Goal: Task Accomplishment & Management: Complete application form

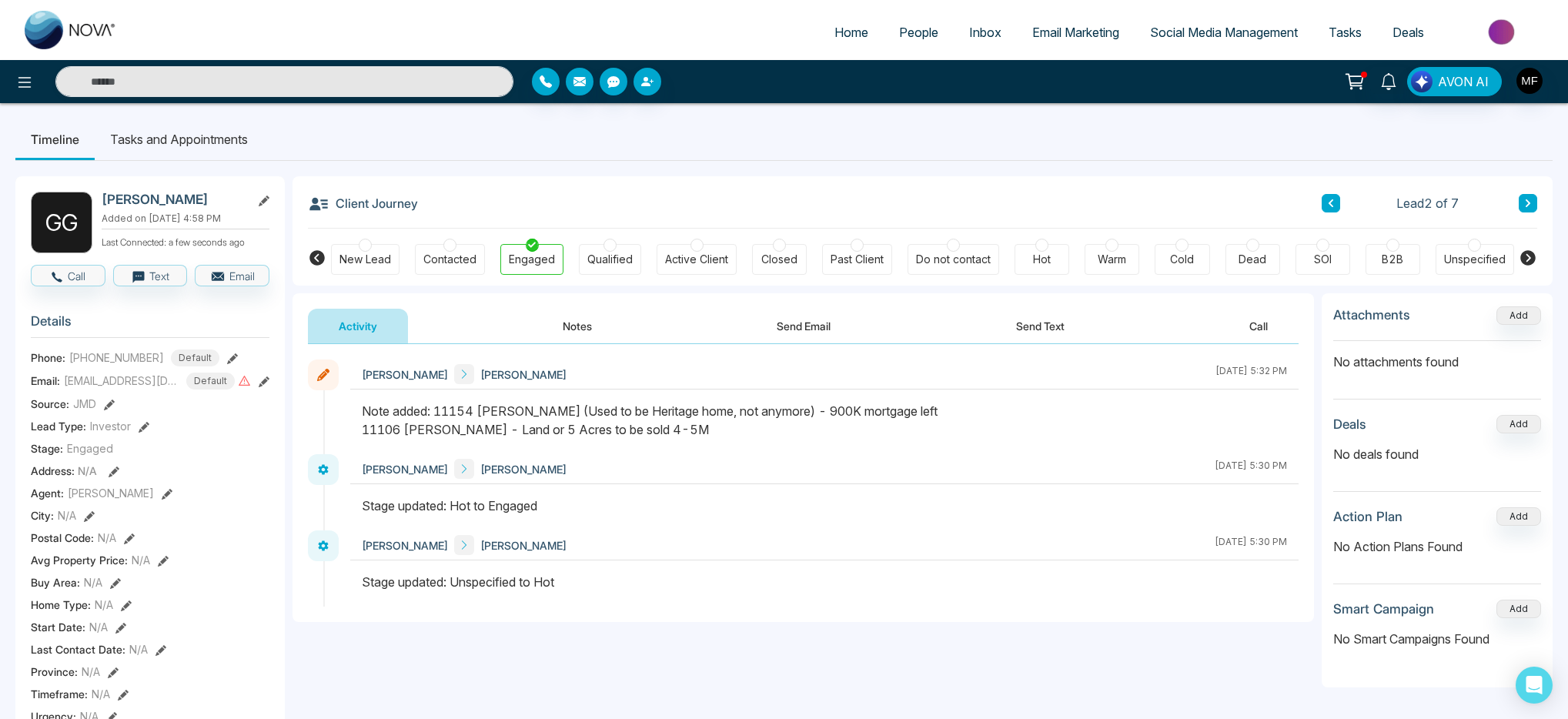
click at [915, 32] on span "People" at bounding box center [919, 32] width 40 height 15
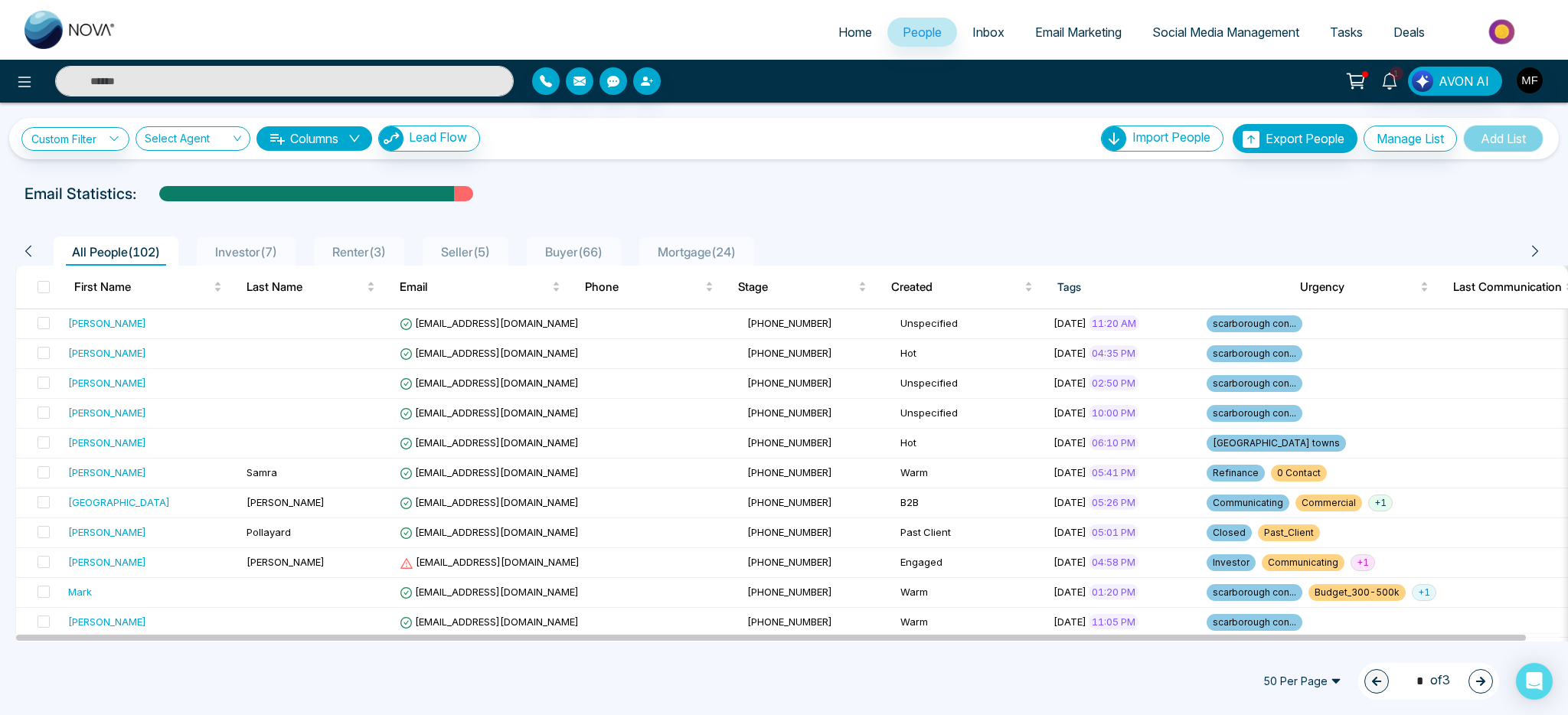
click at [595, 251] on span "Buyer ( 66 )" at bounding box center [574, 252] width 70 height 15
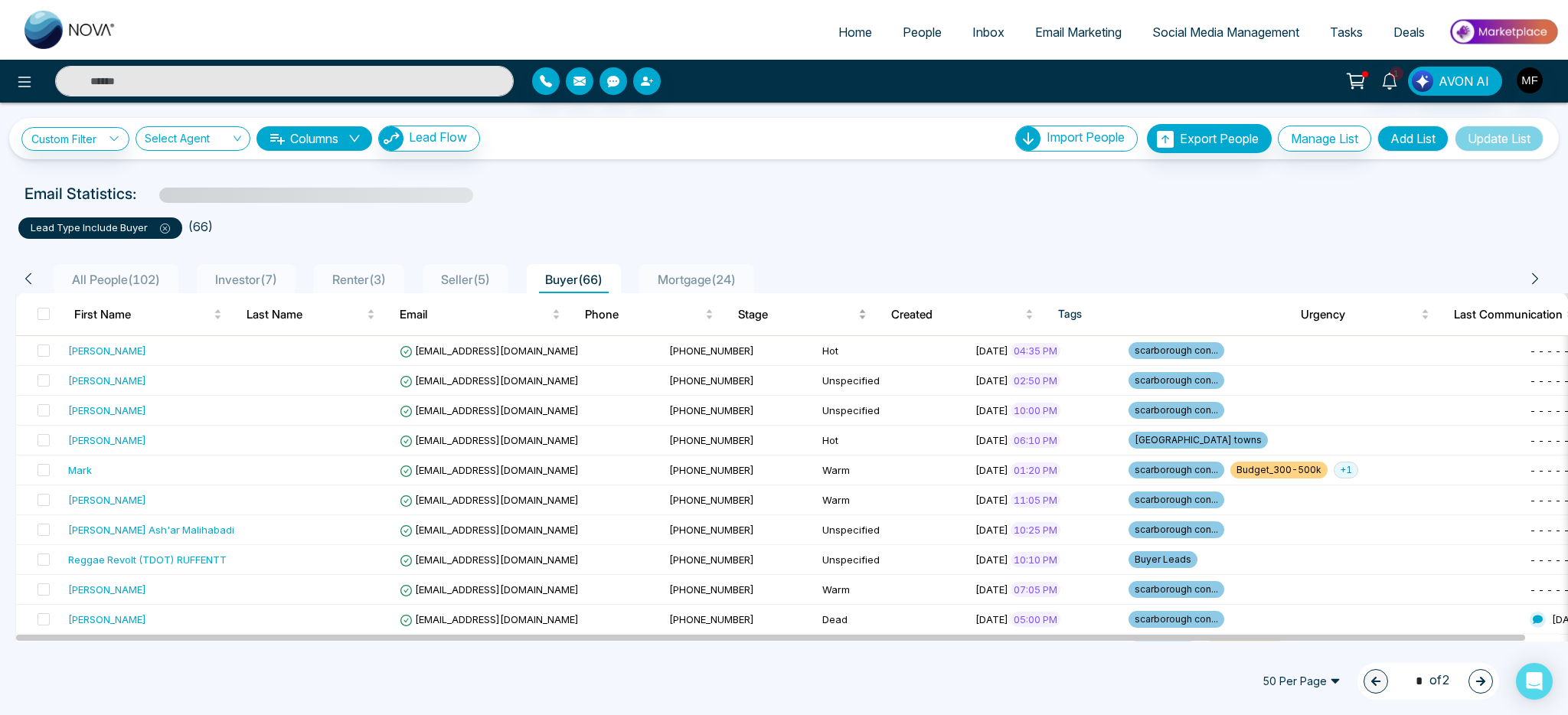
click at [773, 321] on span "Stage" at bounding box center [796, 314] width 117 height 19
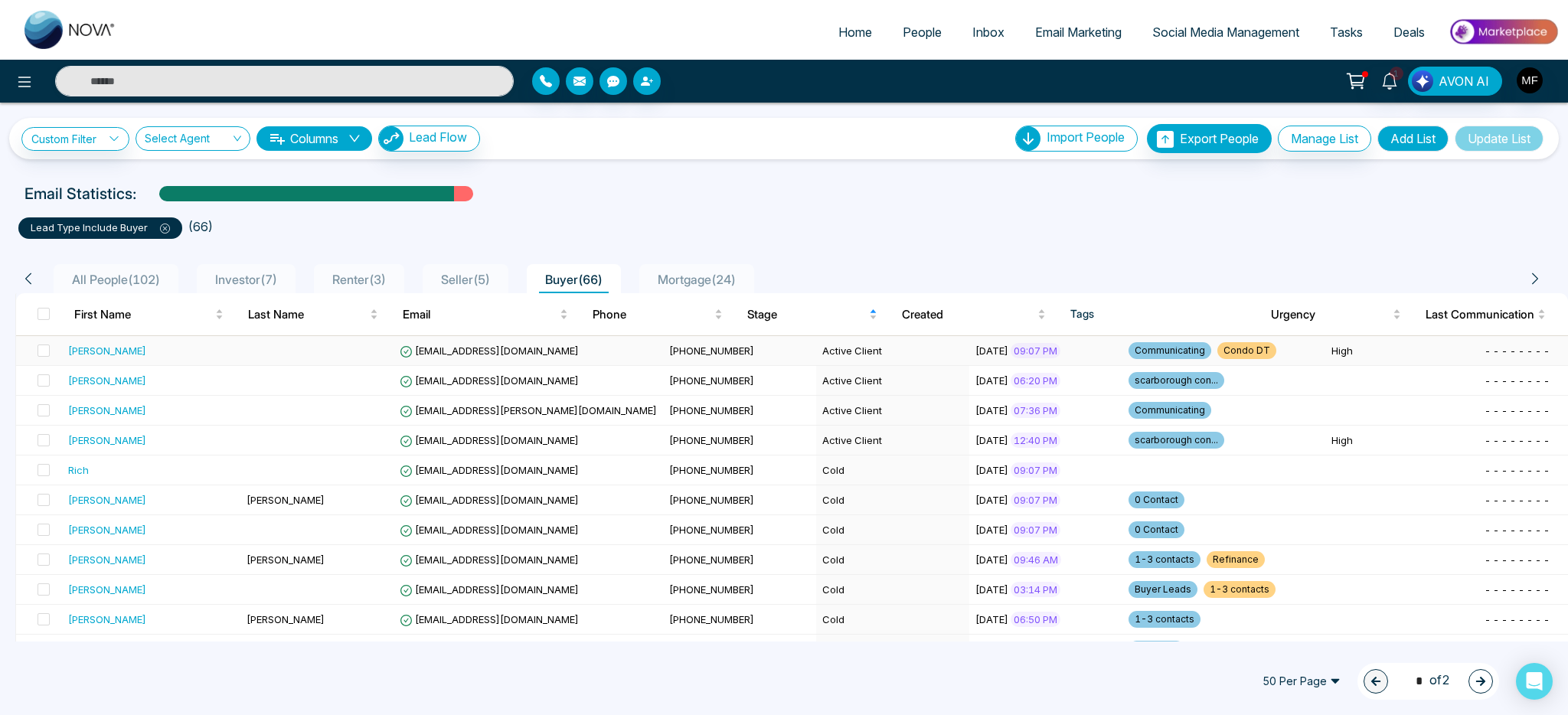
click at [240, 354] on td at bounding box center [316, 350] width 153 height 30
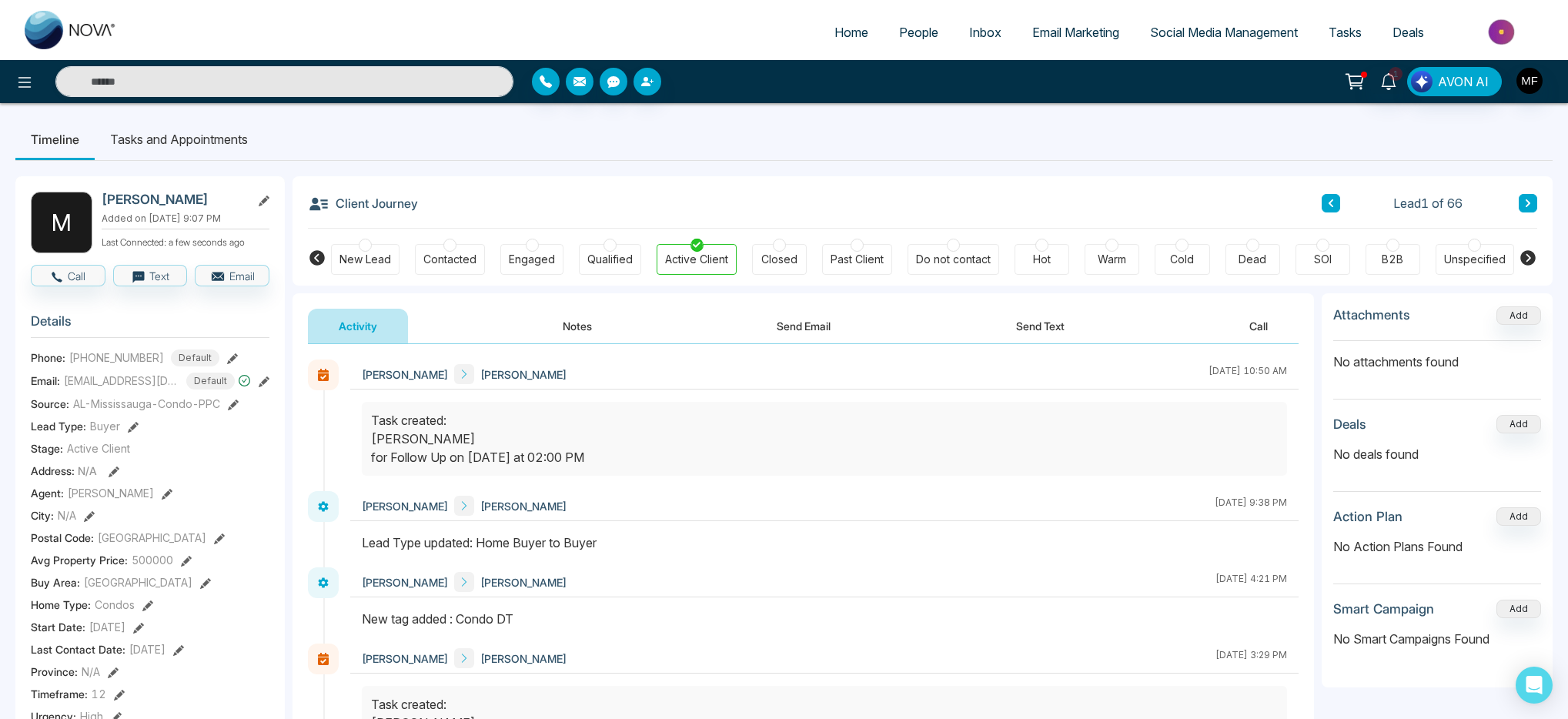
click at [592, 334] on button "Notes" at bounding box center [577, 326] width 91 height 34
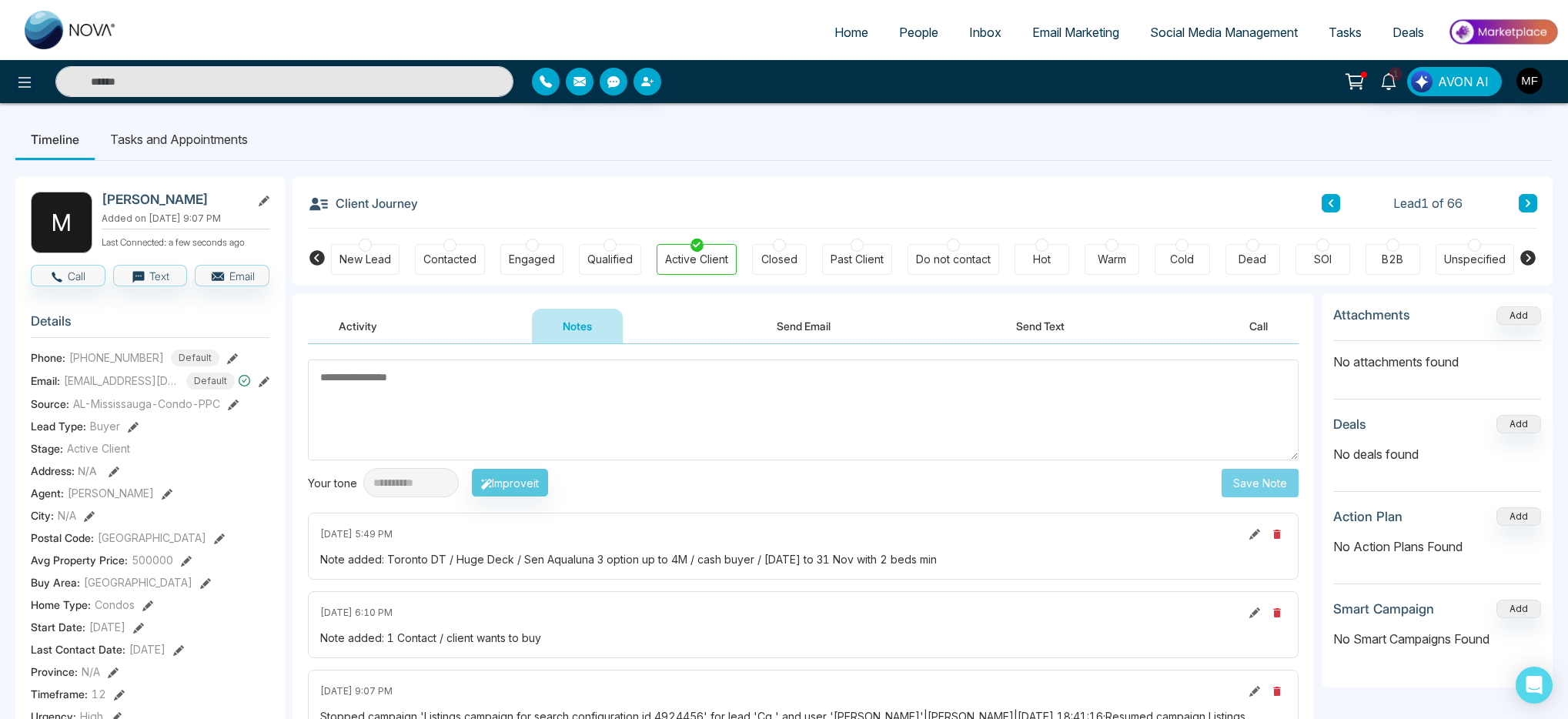
click at [168, 139] on li "Tasks and Appointments" at bounding box center [178, 140] width 168 height 41
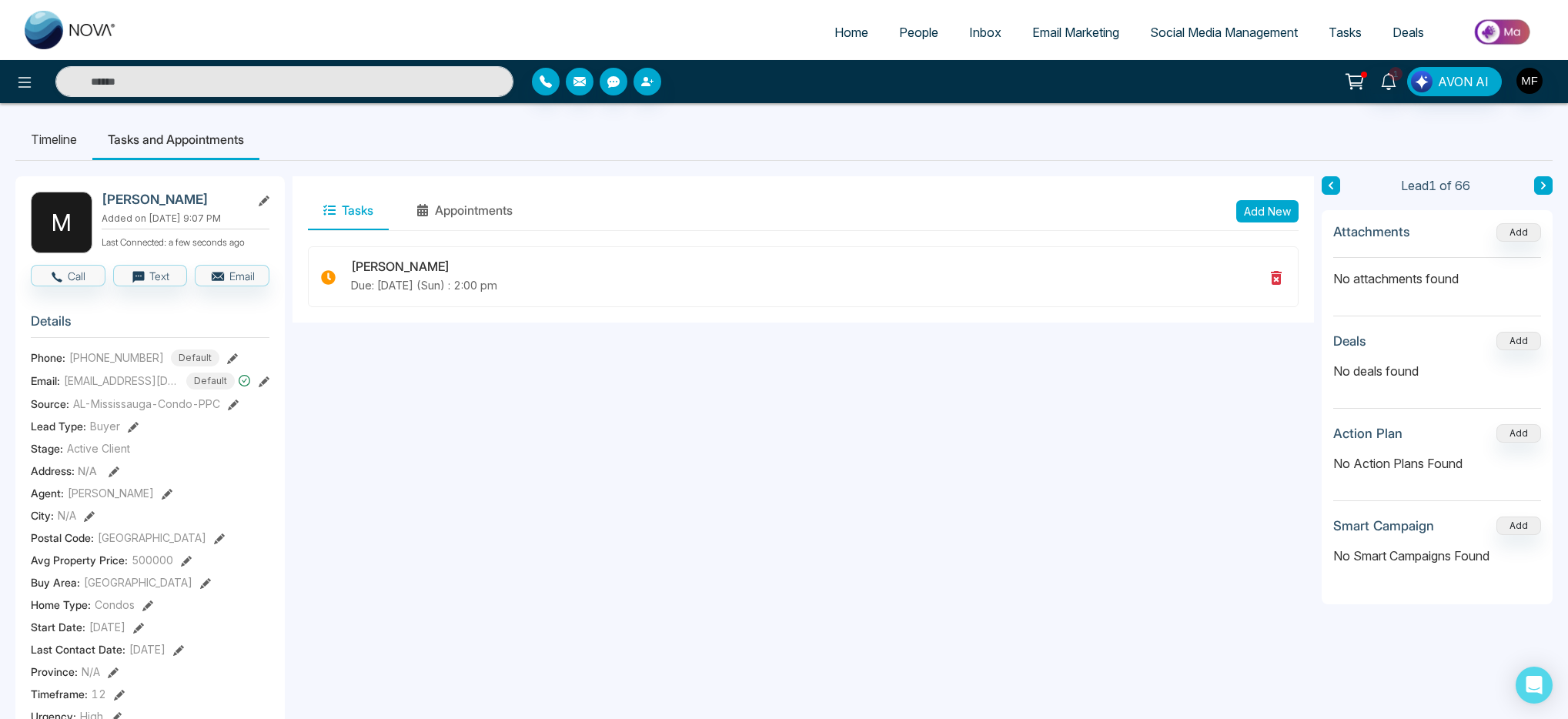
click at [1549, 186] on button at bounding box center [1544, 186] width 19 height 19
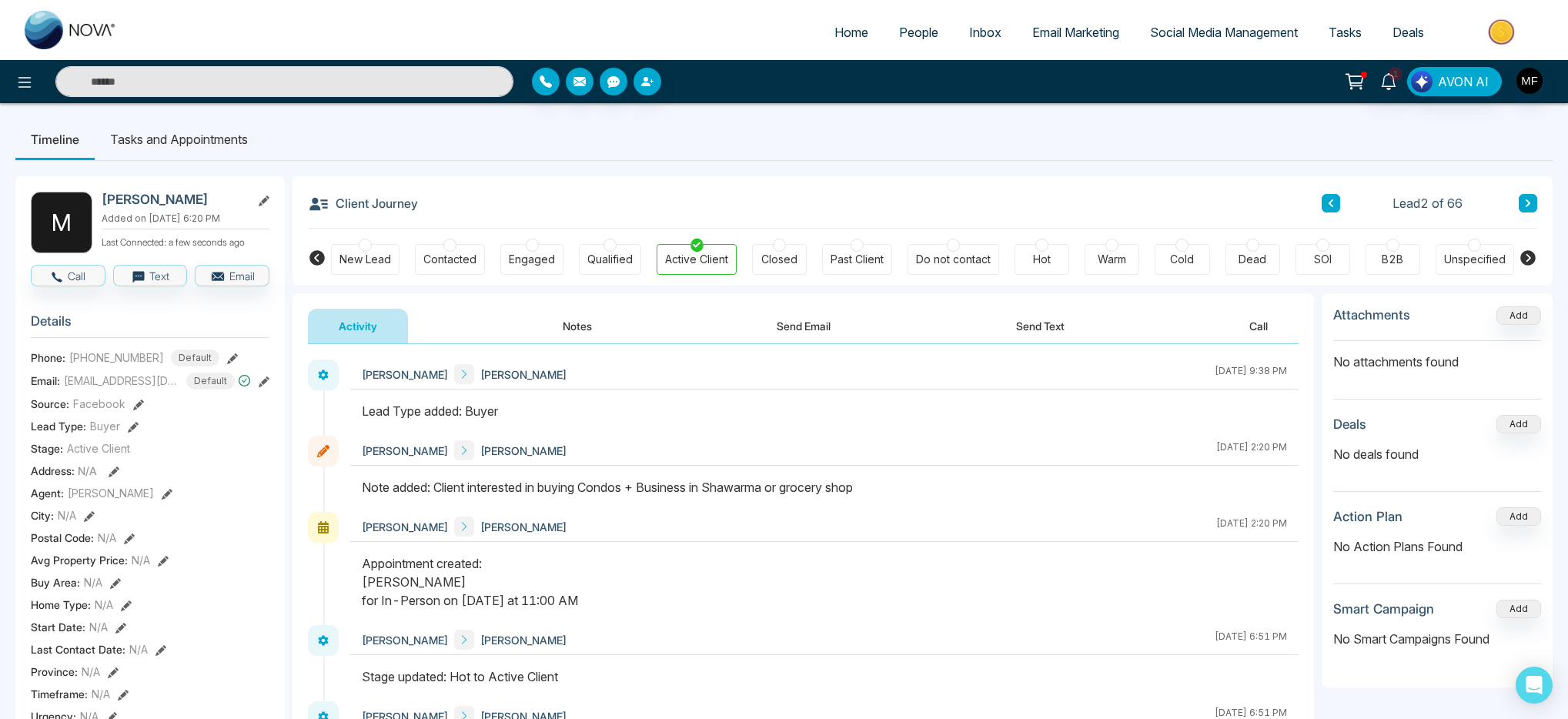
click at [177, 146] on li "Tasks and Appointments" at bounding box center [178, 140] width 168 height 41
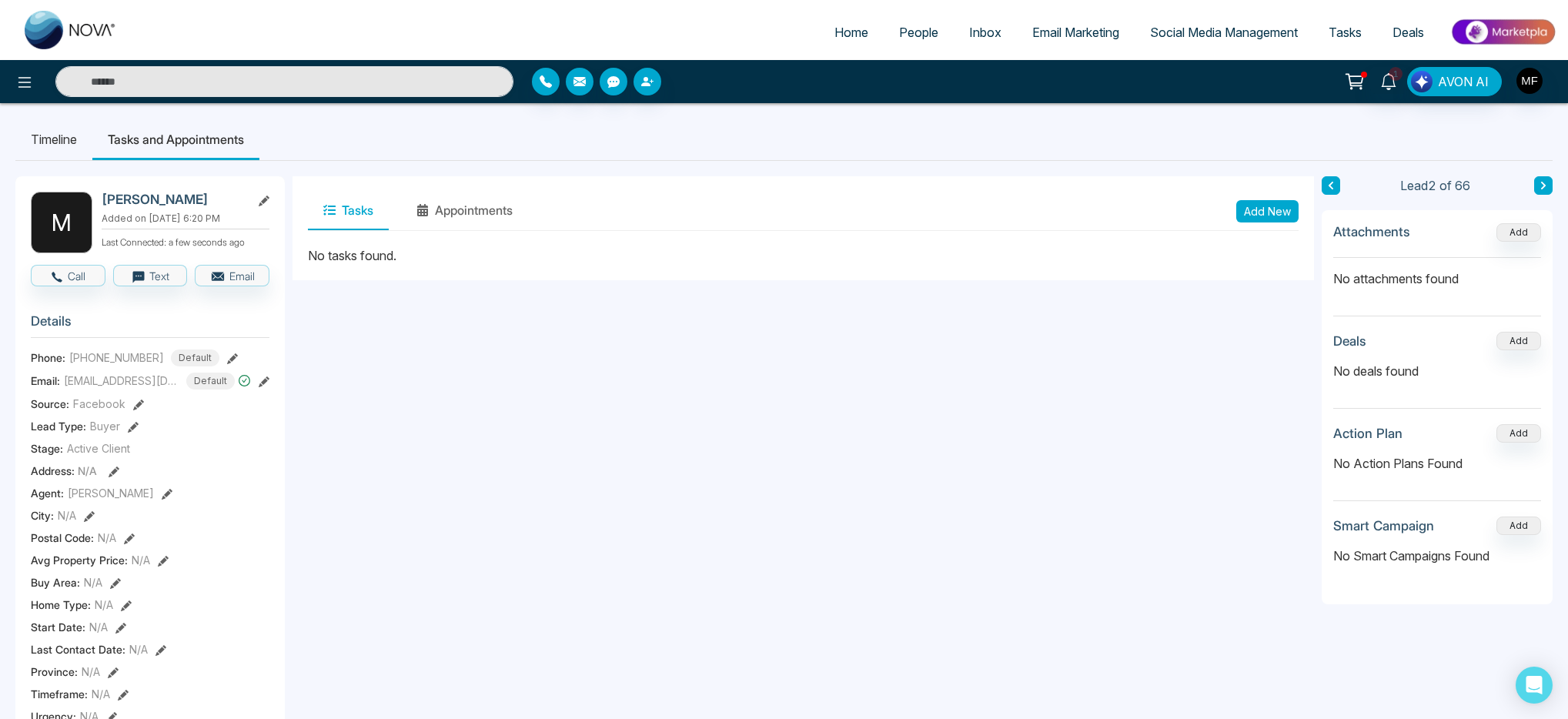
click at [88, 140] on li "Timeline" at bounding box center [53, 140] width 77 height 41
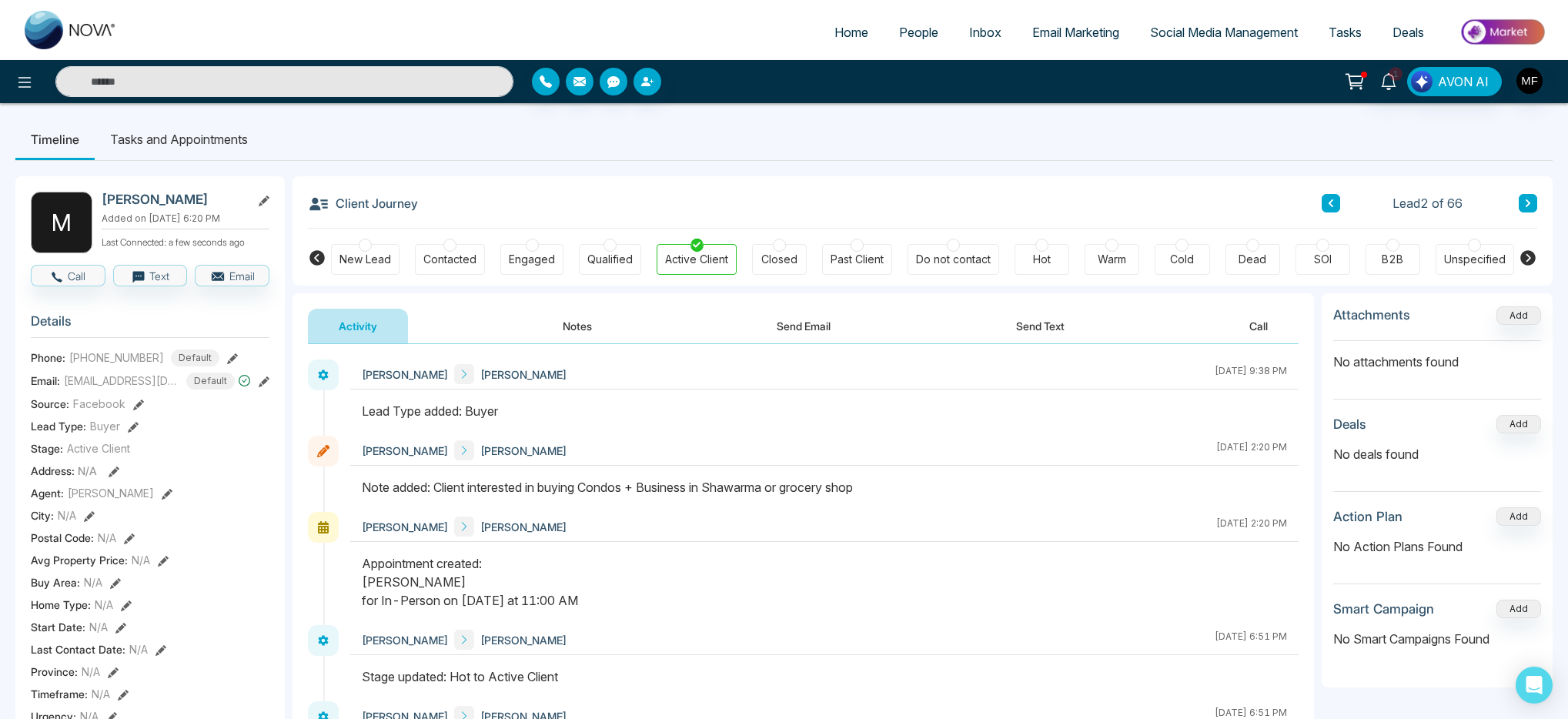
click at [220, 148] on li "Tasks and Appointments" at bounding box center [178, 140] width 168 height 41
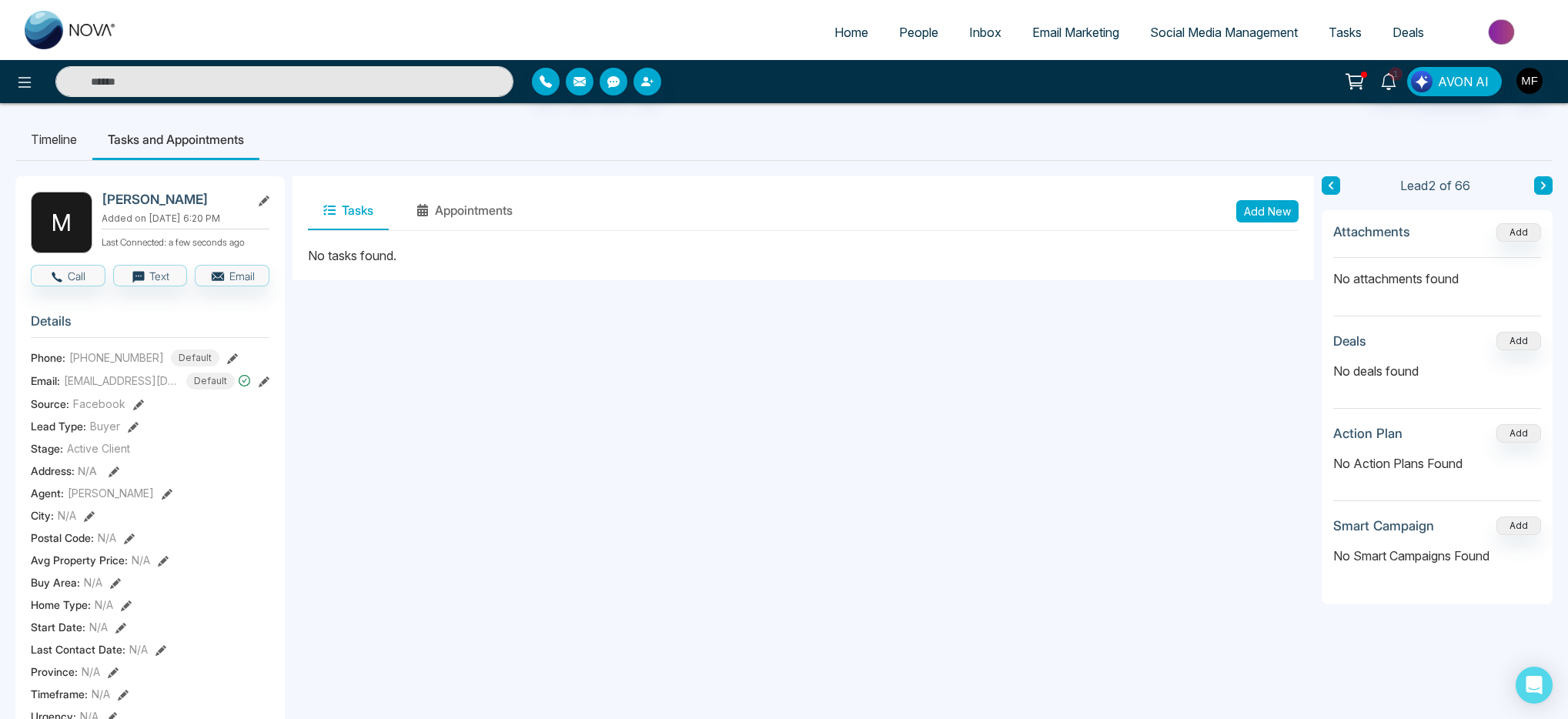
click at [1228, 202] on div "Tasks Appointments Add New" at bounding box center [803, 212] width 991 height 40
click at [1276, 214] on button "Add New" at bounding box center [1267, 211] width 62 height 23
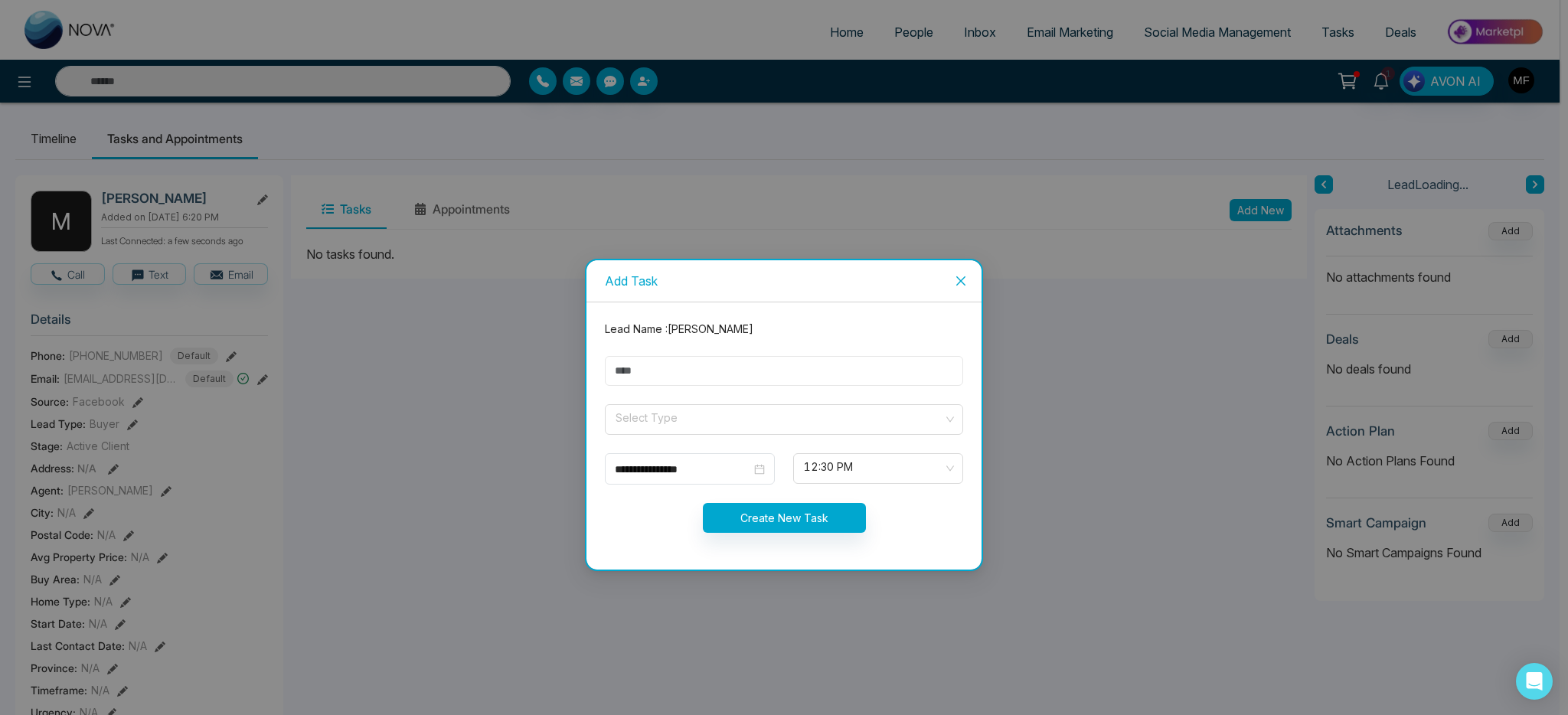
click at [737, 375] on input "text" at bounding box center [784, 371] width 358 height 30
type input "**********"
click at [709, 426] on input "search" at bounding box center [779, 417] width 330 height 23
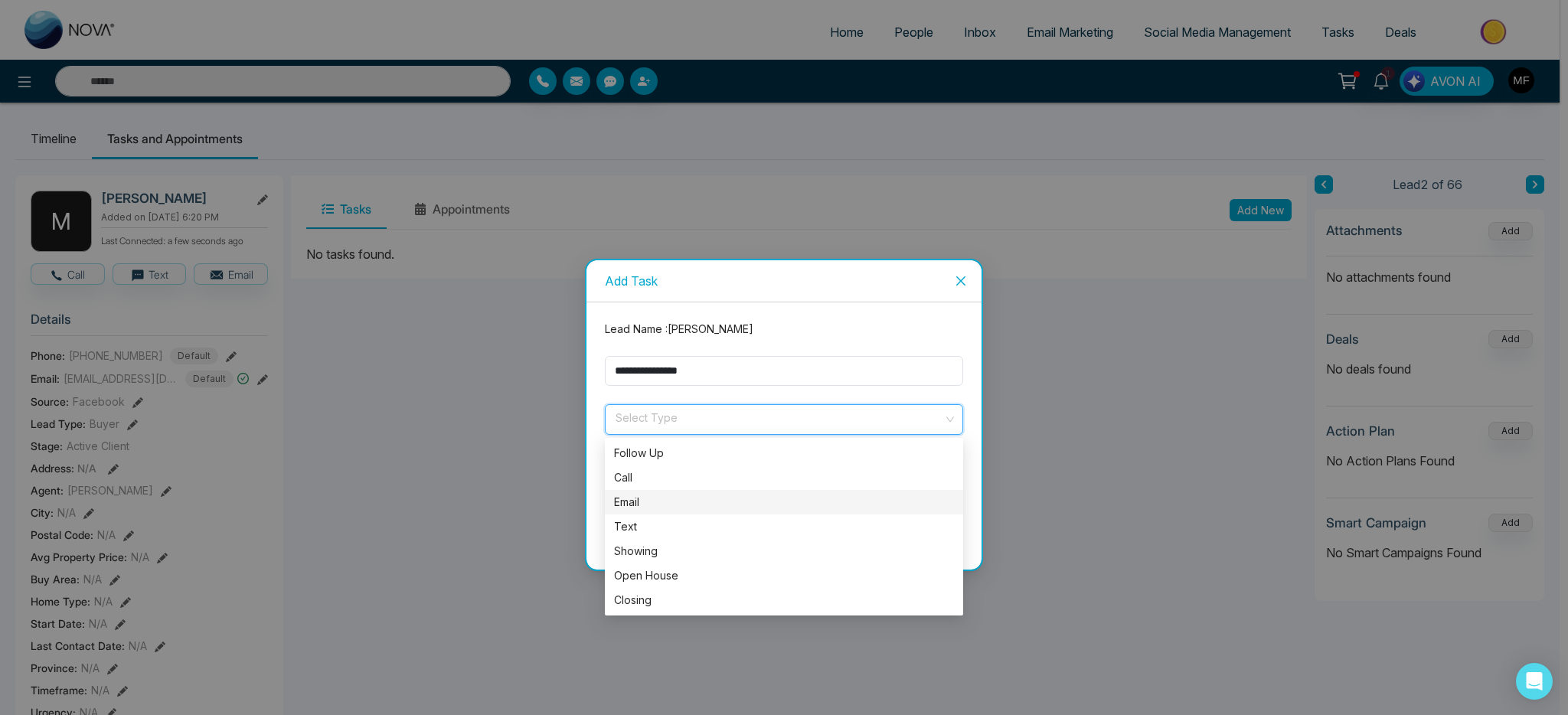
click at [672, 494] on div "Email" at bounding box center [784, 502] width 340 height 17
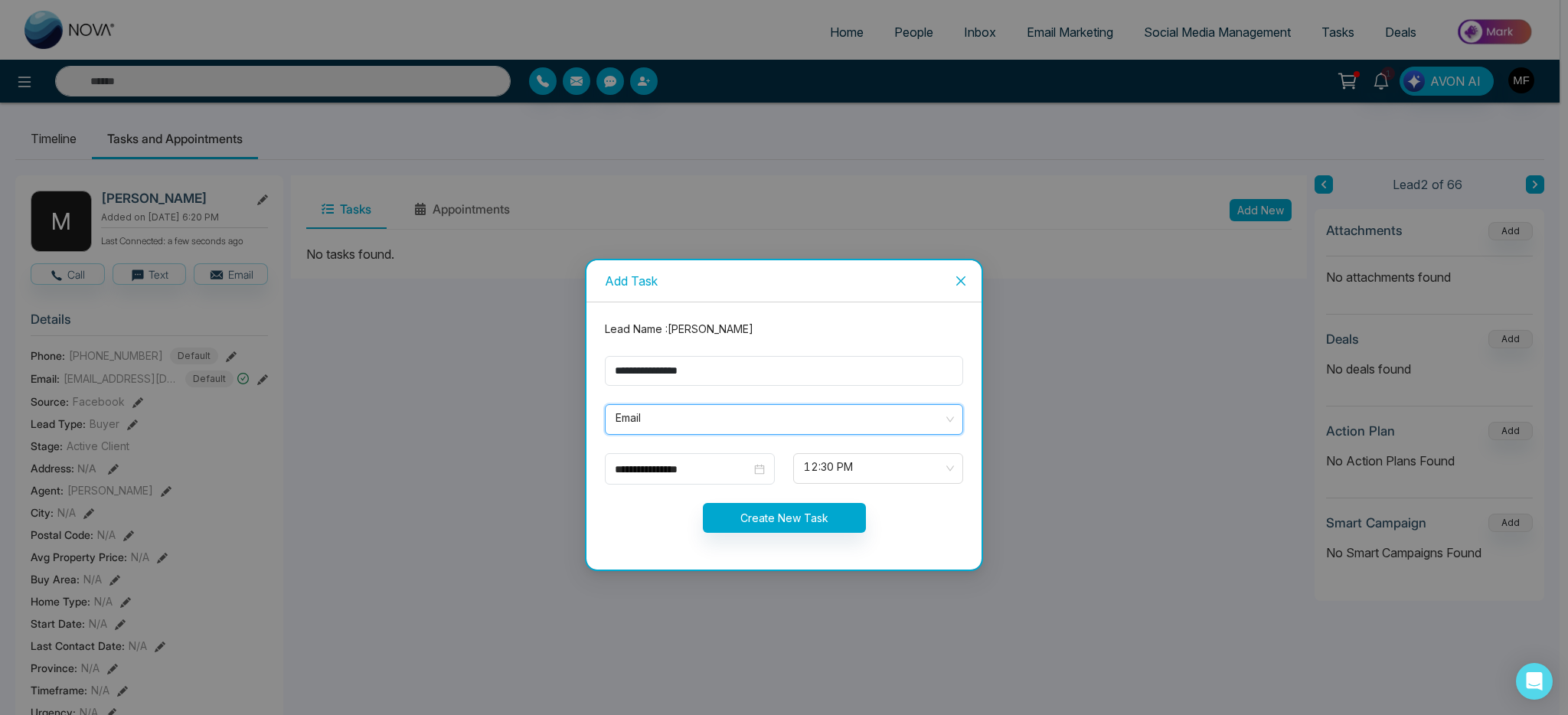
click at [694, 427] on span "Email" at bounding box center [784, 419] width 337 height 26
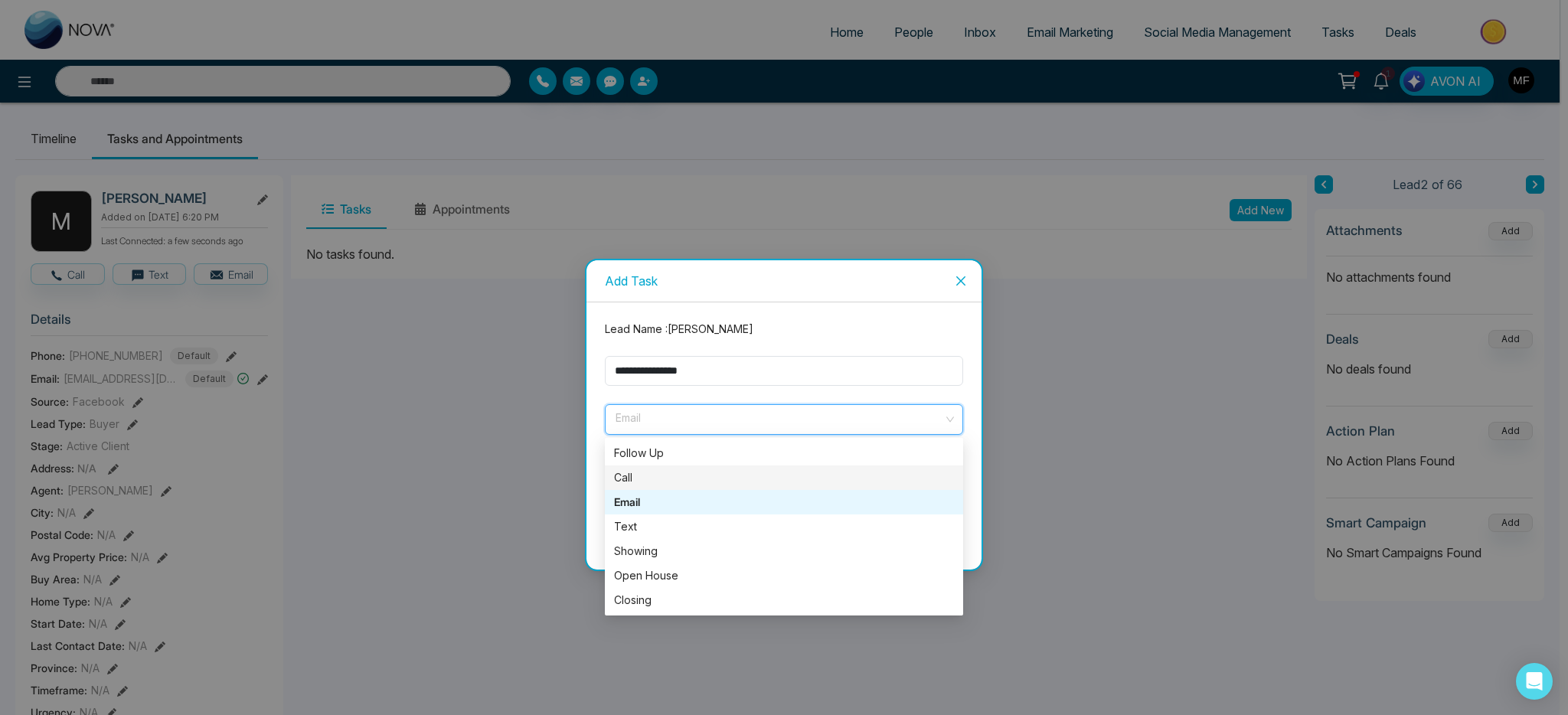
click at [680, 469] on div "Call" at bounding box center [784, 478] width 340 height 17
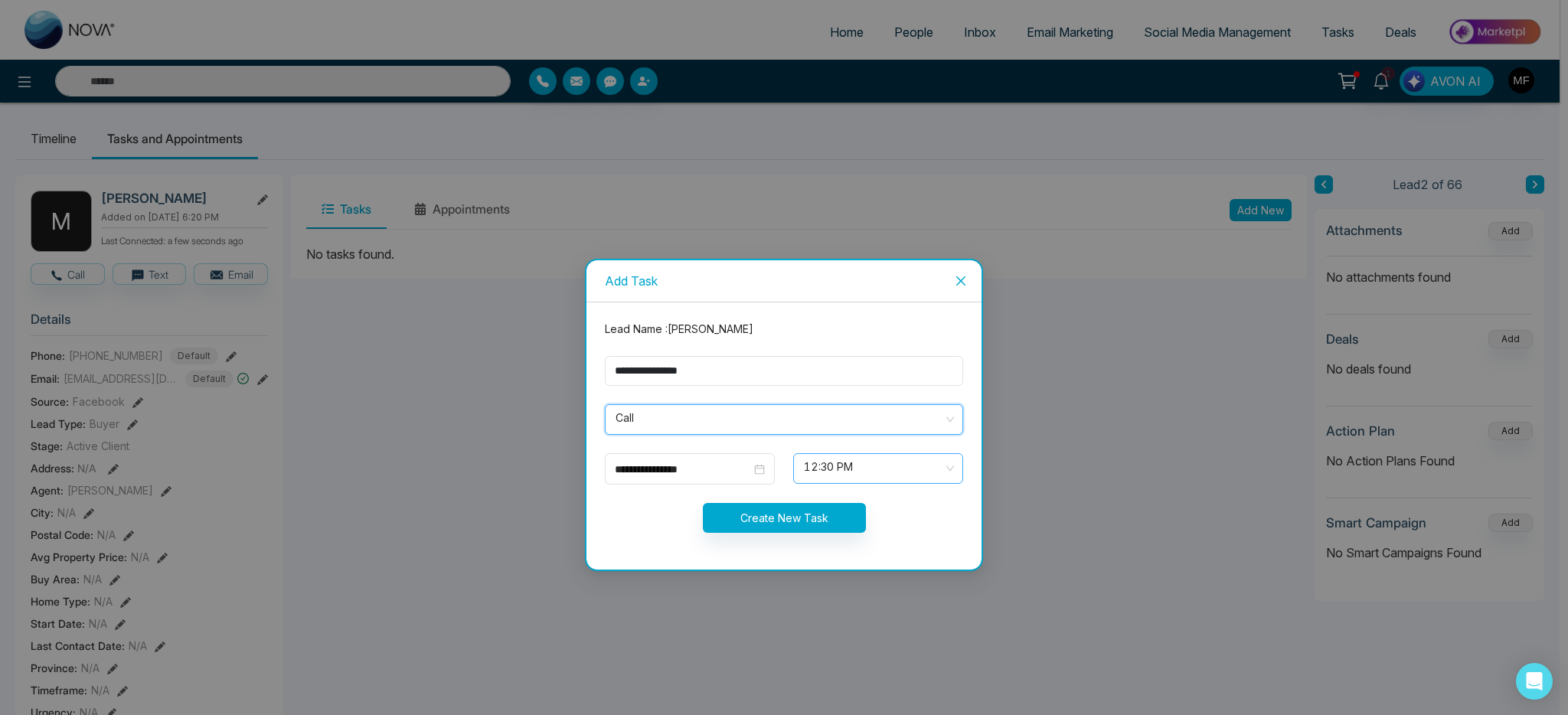
click at [831, 471] on span "12:30 PM" at bounding box center [878, 469] width 149 height 26
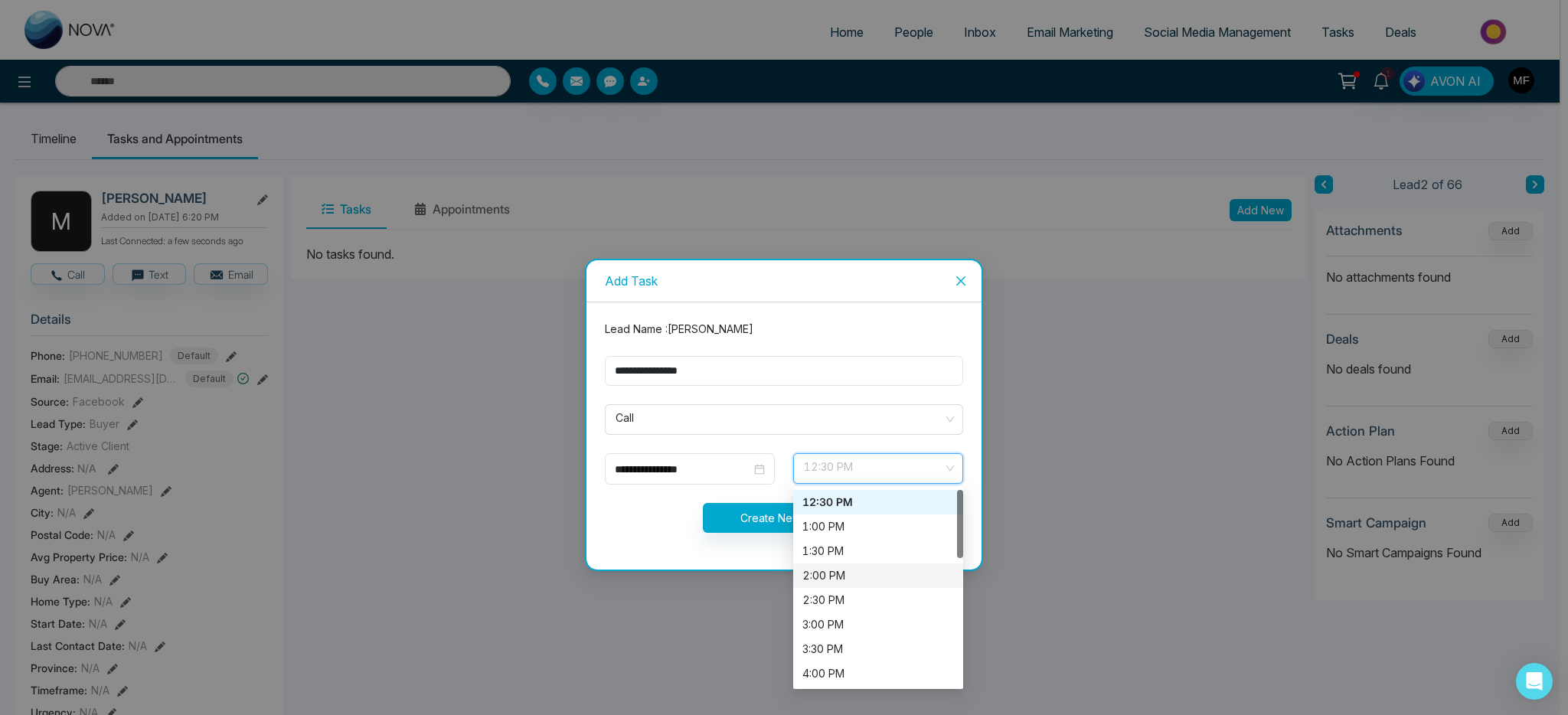
click at [851, 567] on div "2:00 PM" at bounding box center [878, 575] width 151 height 17
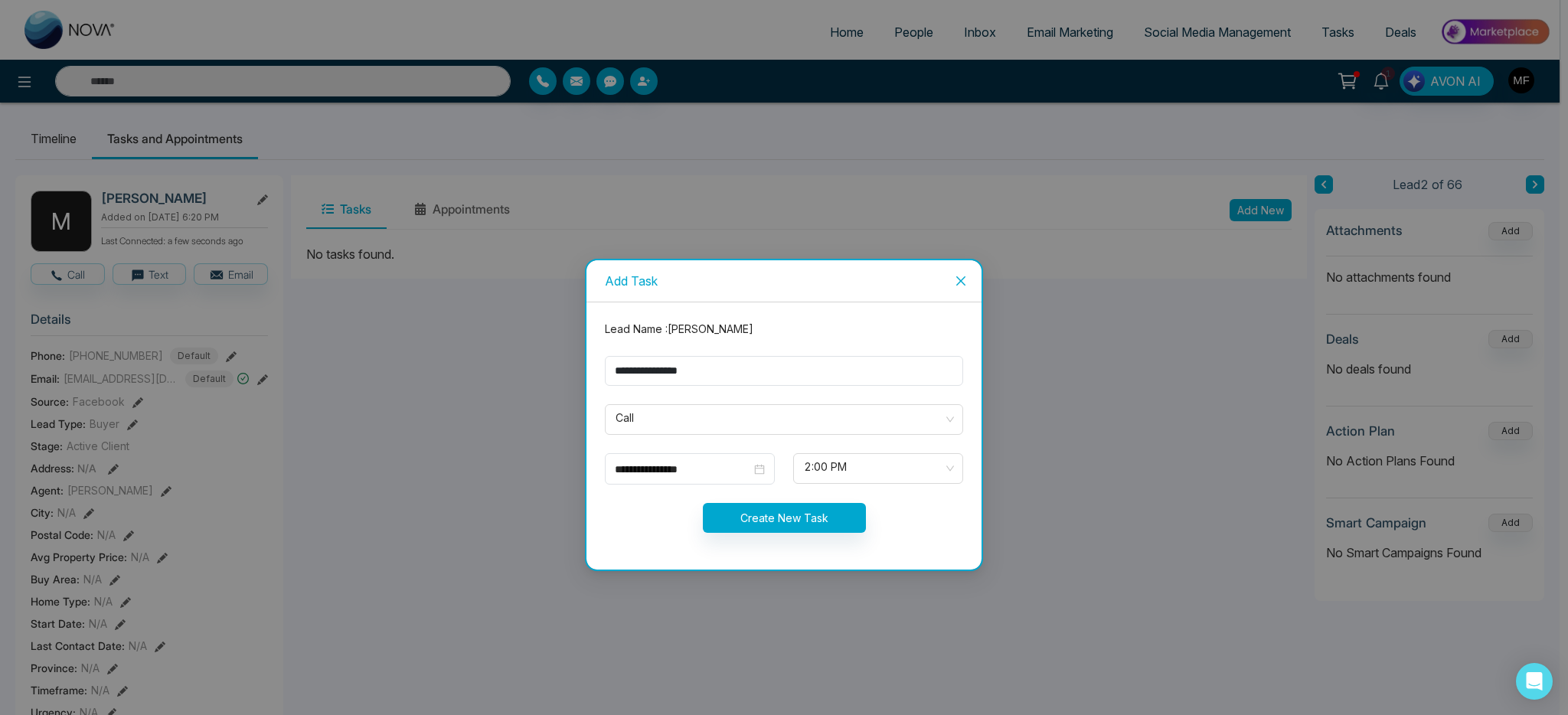
click at [835, 537] on form "**********" at bounding box center [784, 435] width 377 height 230
click at [831, 516] on button "Create New Task" at bounding box center [784, 518] width 163 height 30
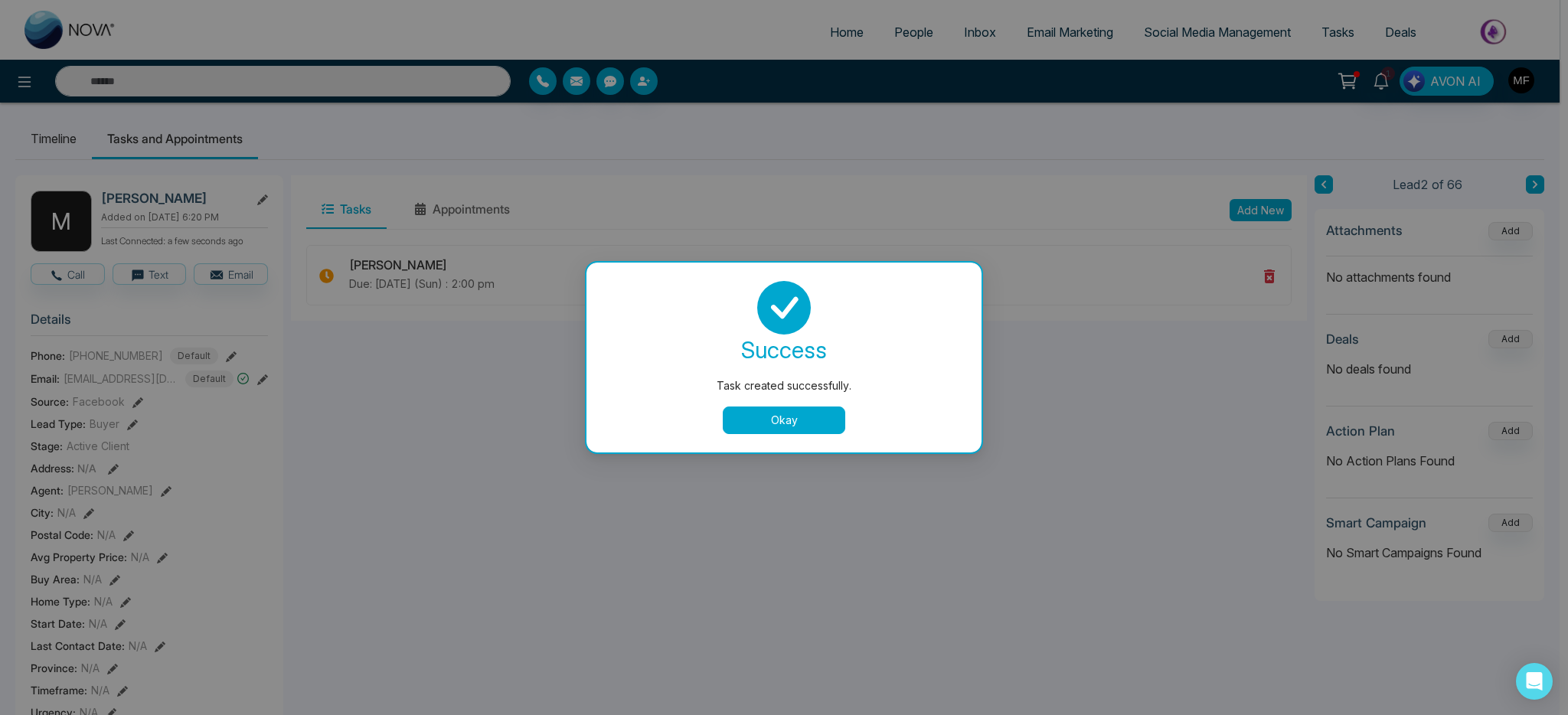
click at [782, 435] on div "success Task created successfully. Okay" at bounding box center [784, 358] width 395 height 190
click at [784, 423] on button "Okay" at bounding box center [784, 420] width 123 height 28
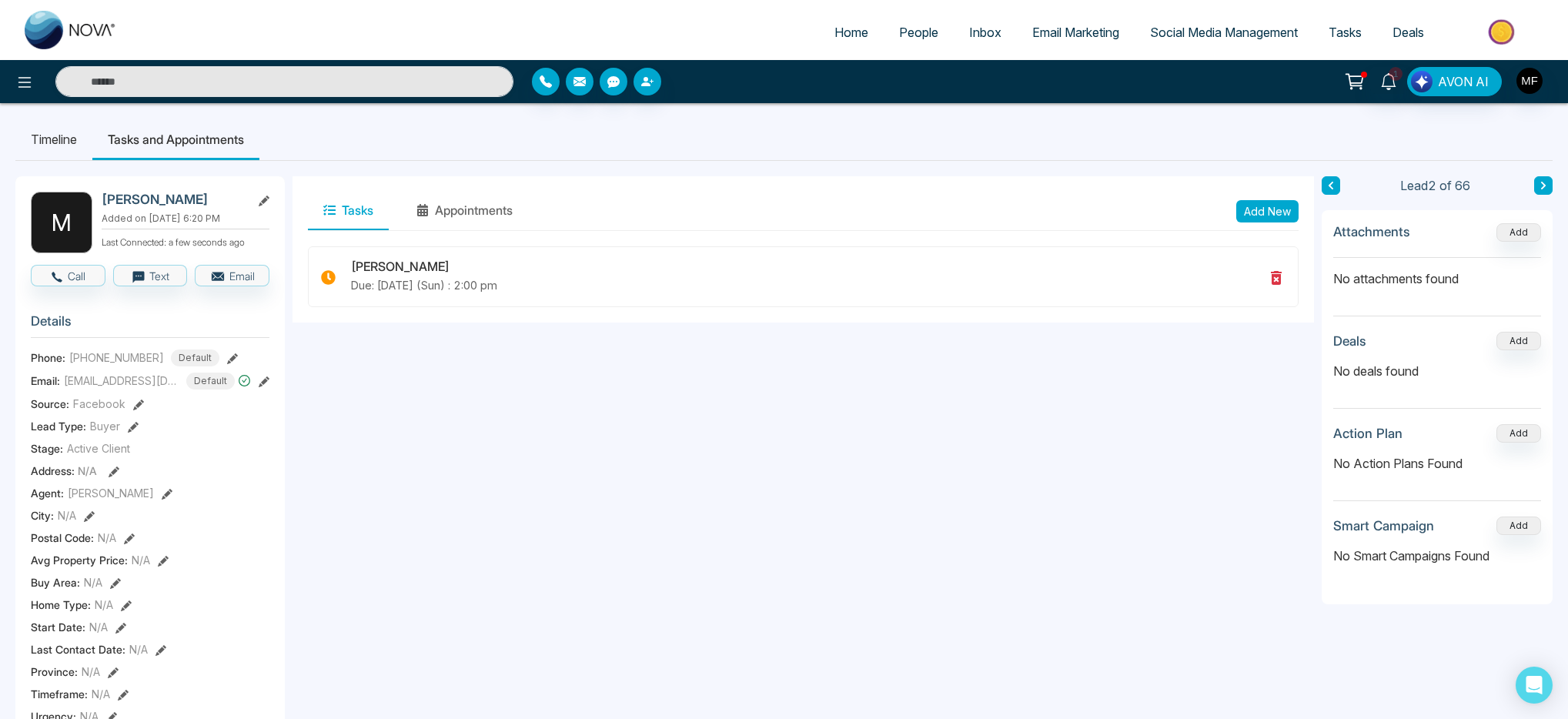
click at [1544, 178] on button at bounding box center [1544, 186] width 19 height 19
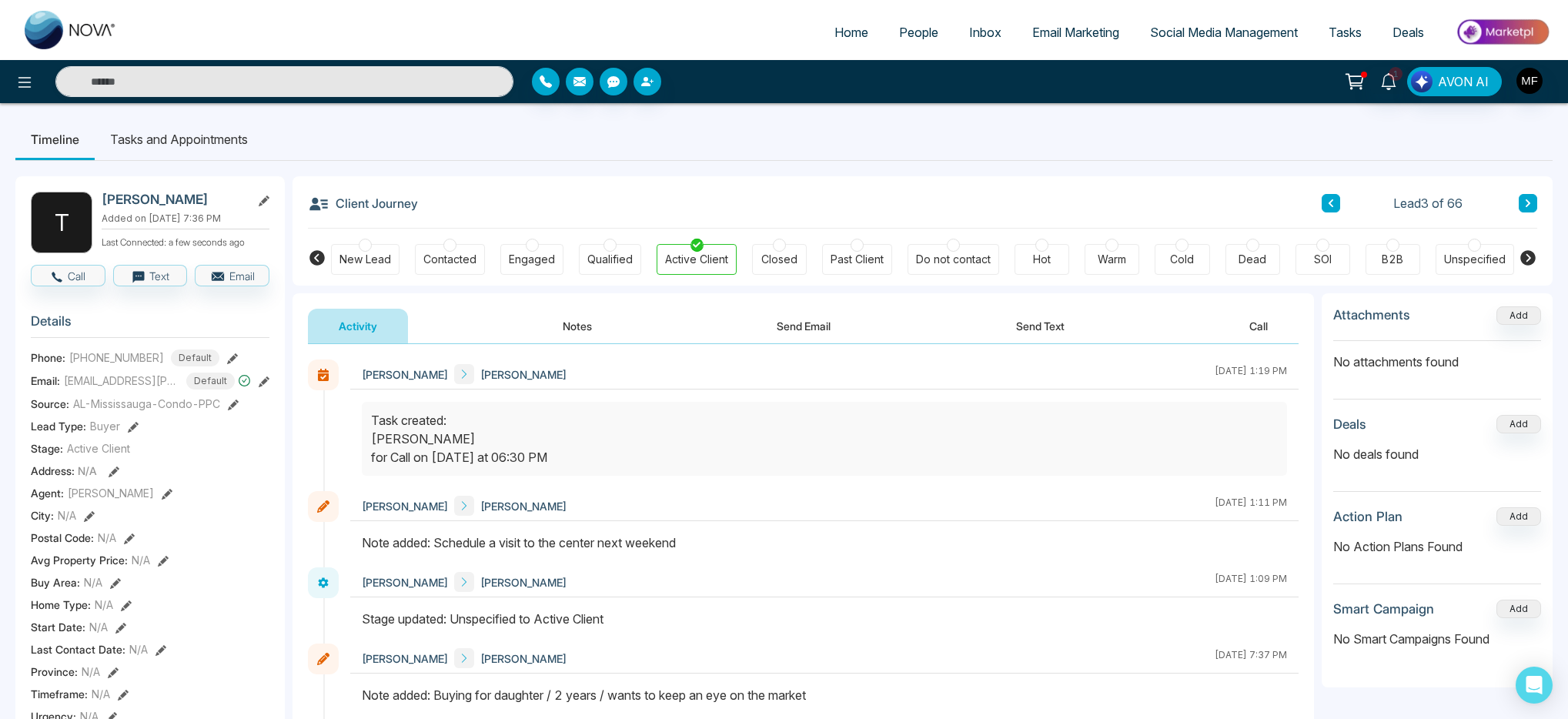
click at [562, 326] on button "Notes" at bounding box center [577, 326] width 91 height 34
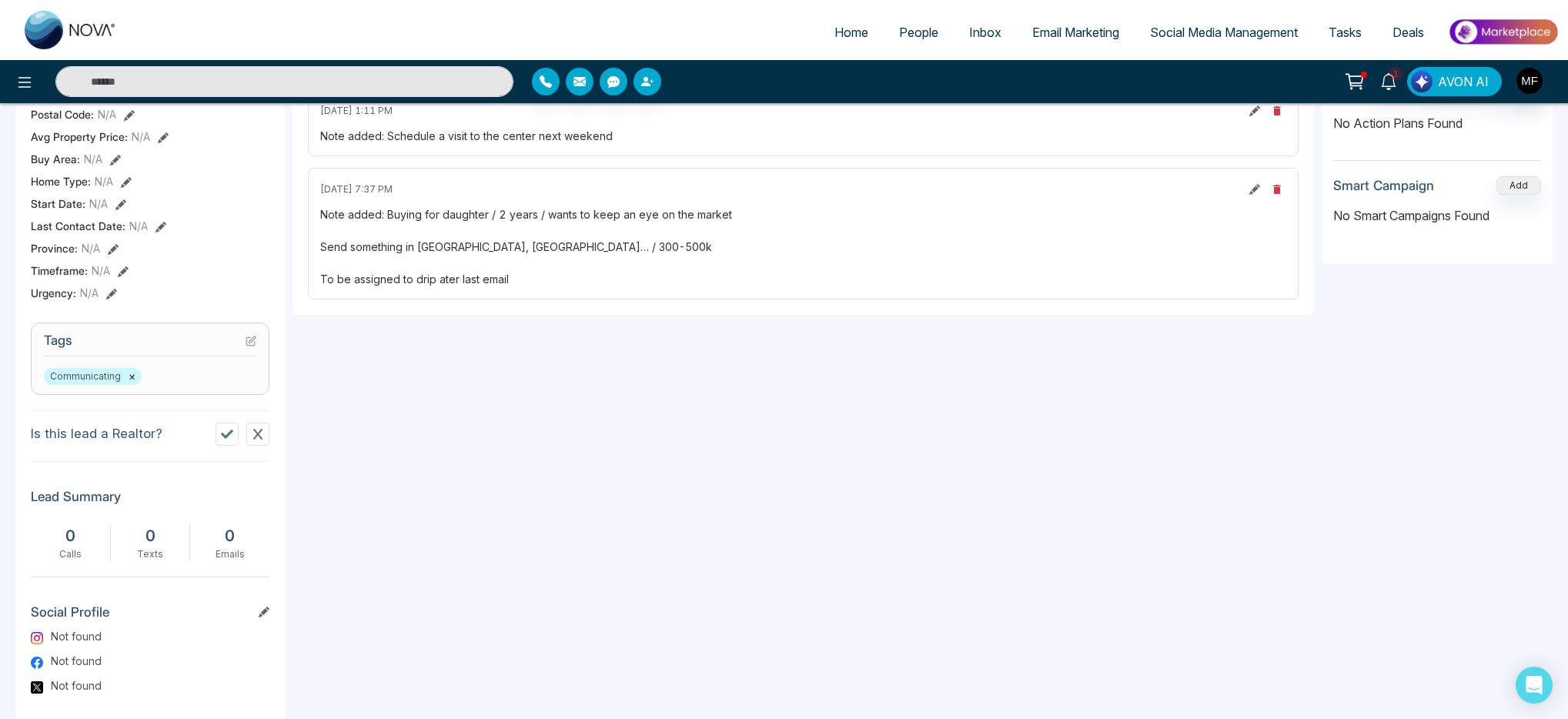
scroll to position [438, 0]
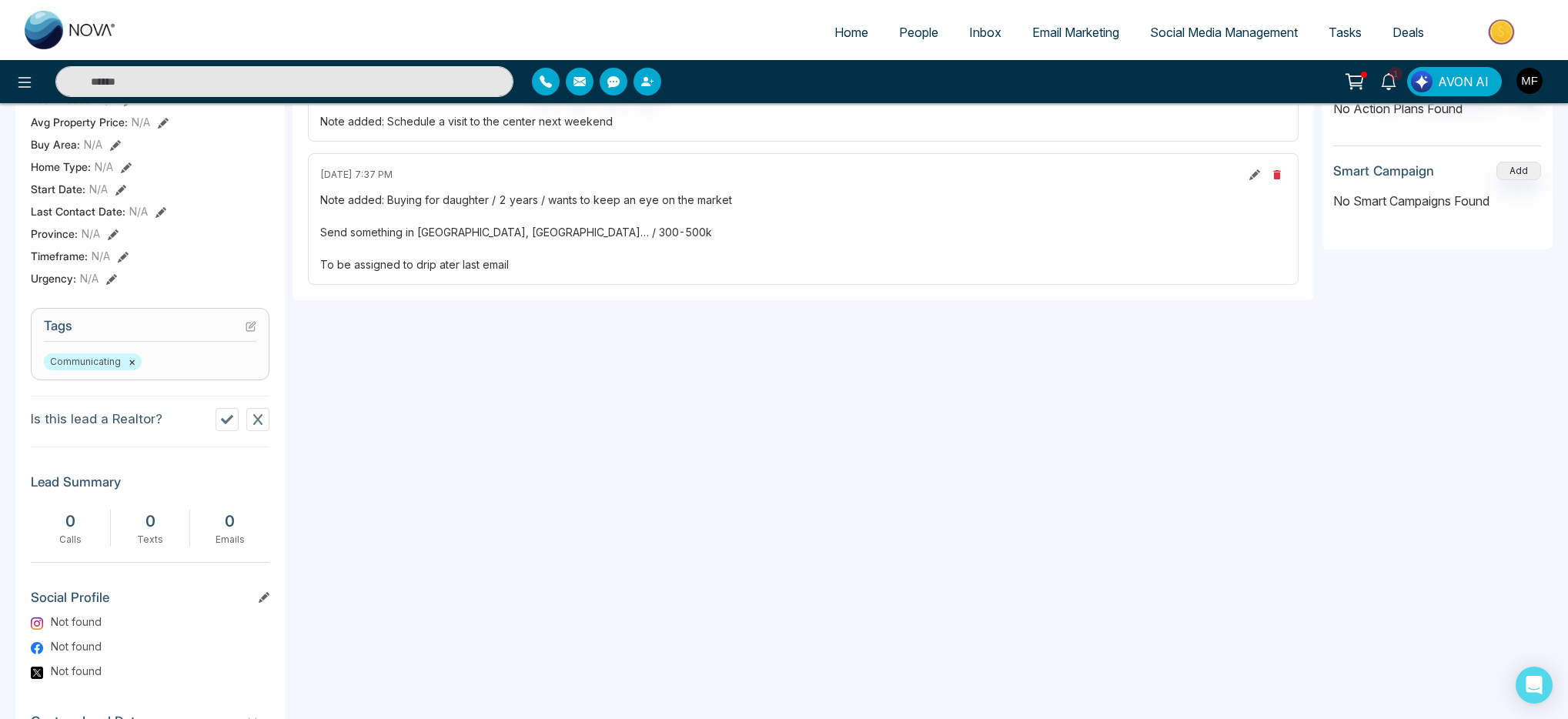
click at [204, 370] on div "Communicating ×" at bounding box center [150, 361] width 213 height 17
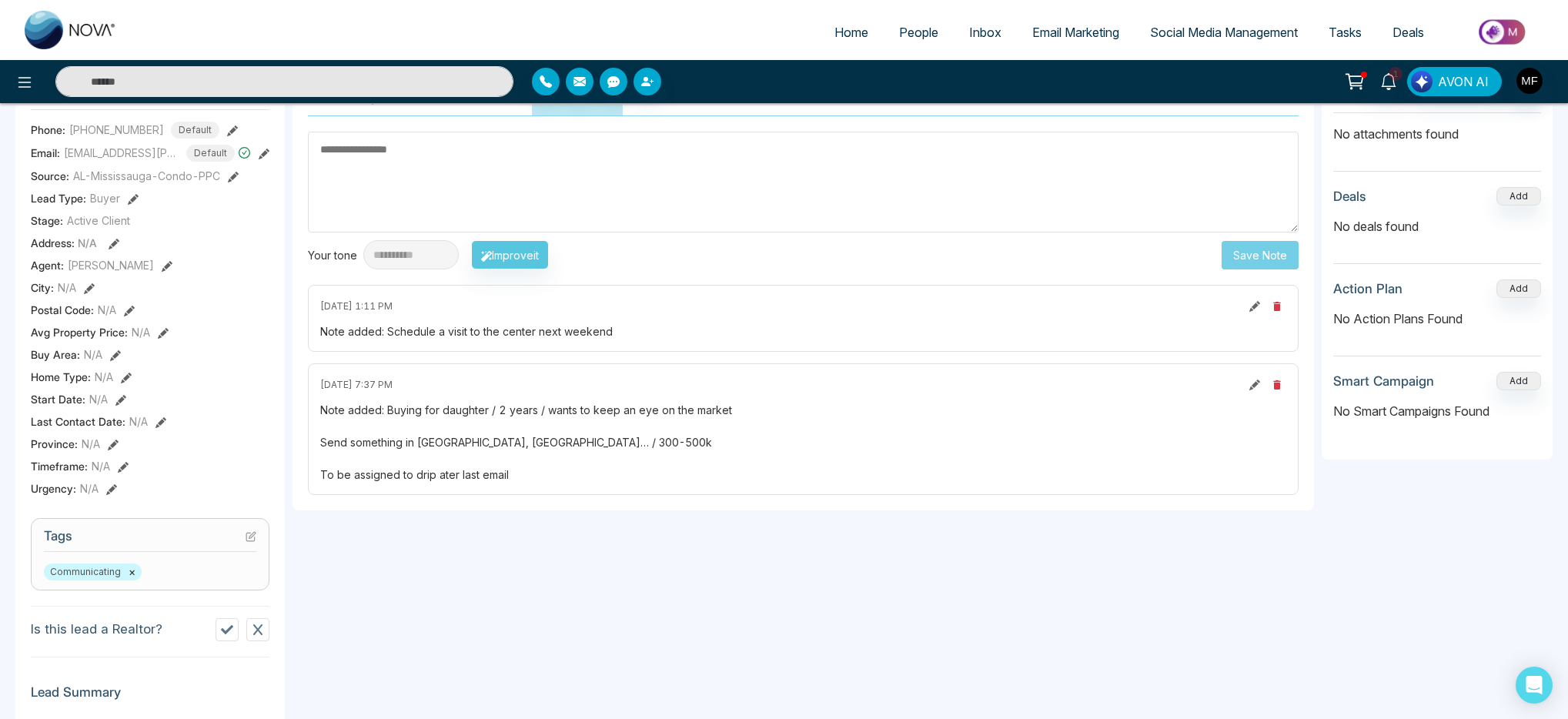
scroll to position [512, 0]
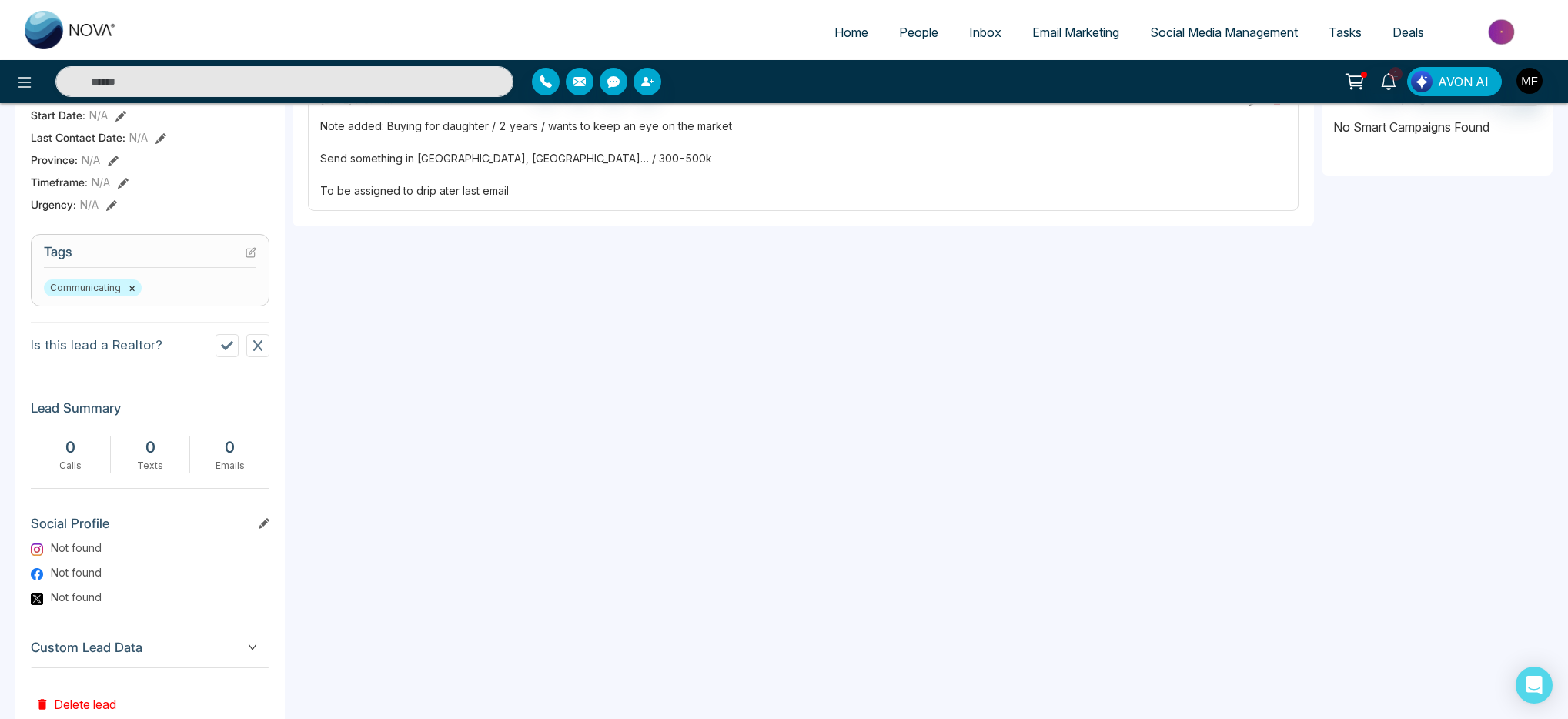
click at [253, 258] on icon at bounding box center [251, 252] width 11 height 11
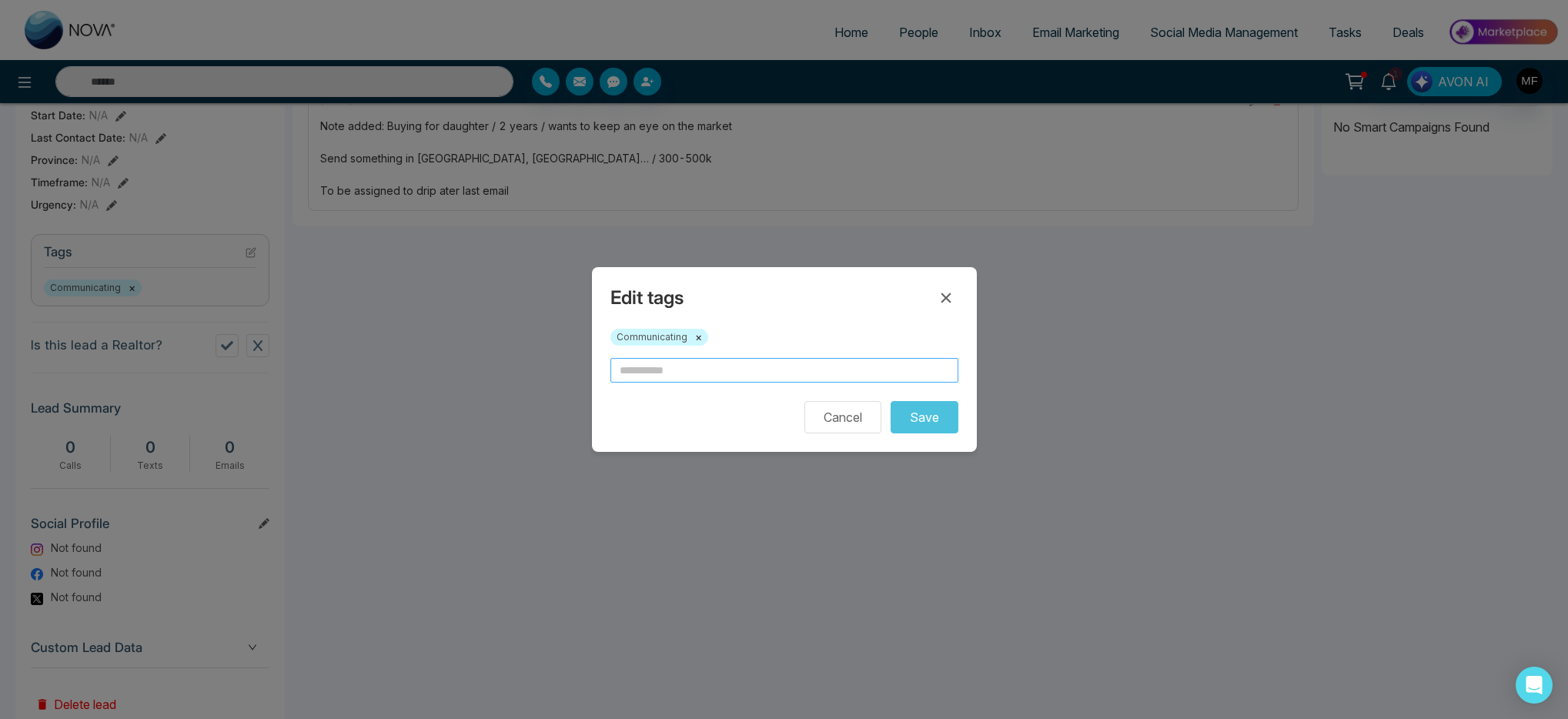
click at [701, 372] on input "text" at bounding box center [784, 370] width 348 height 24
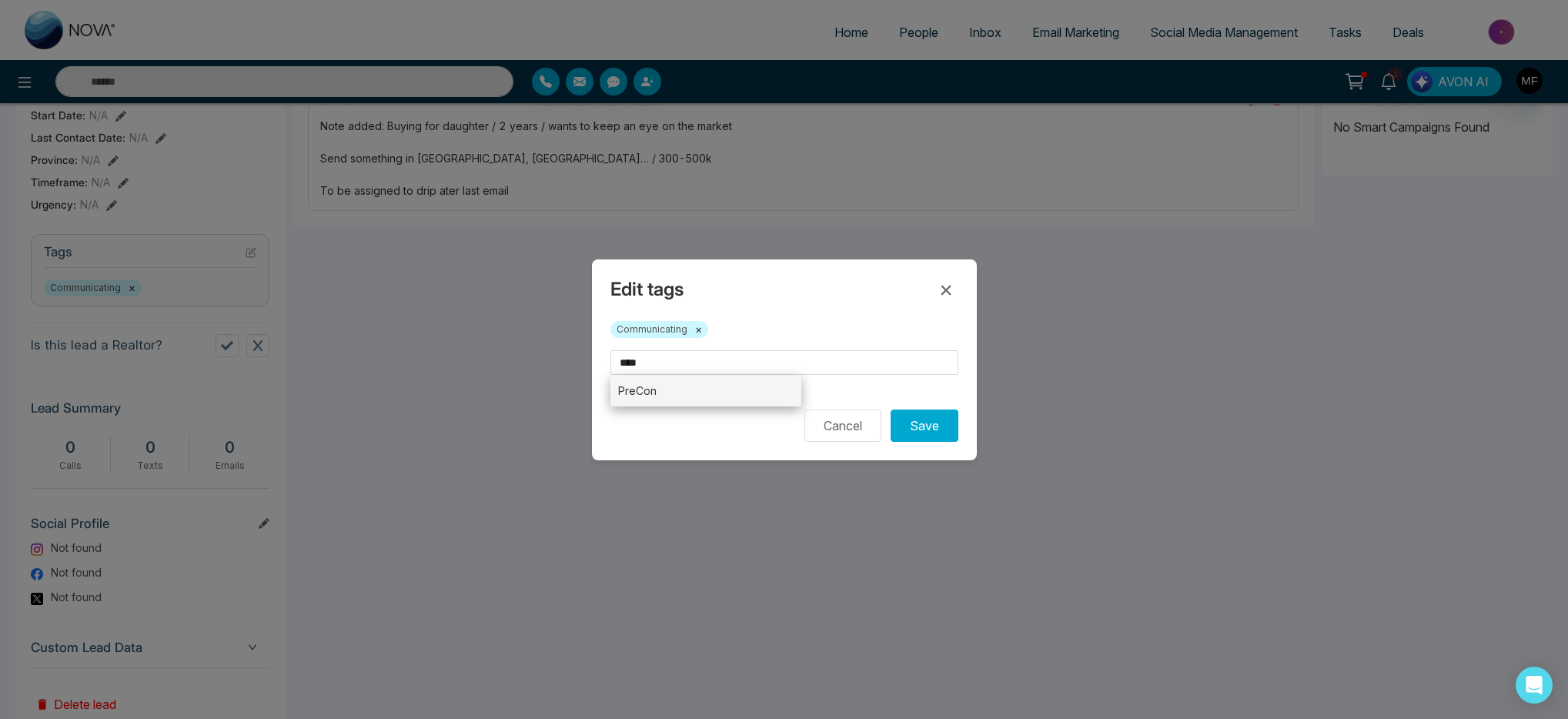
click at [687, 394] on li "PreCon" at bounding box center [706, 390] width 192 height 32
type input "******"
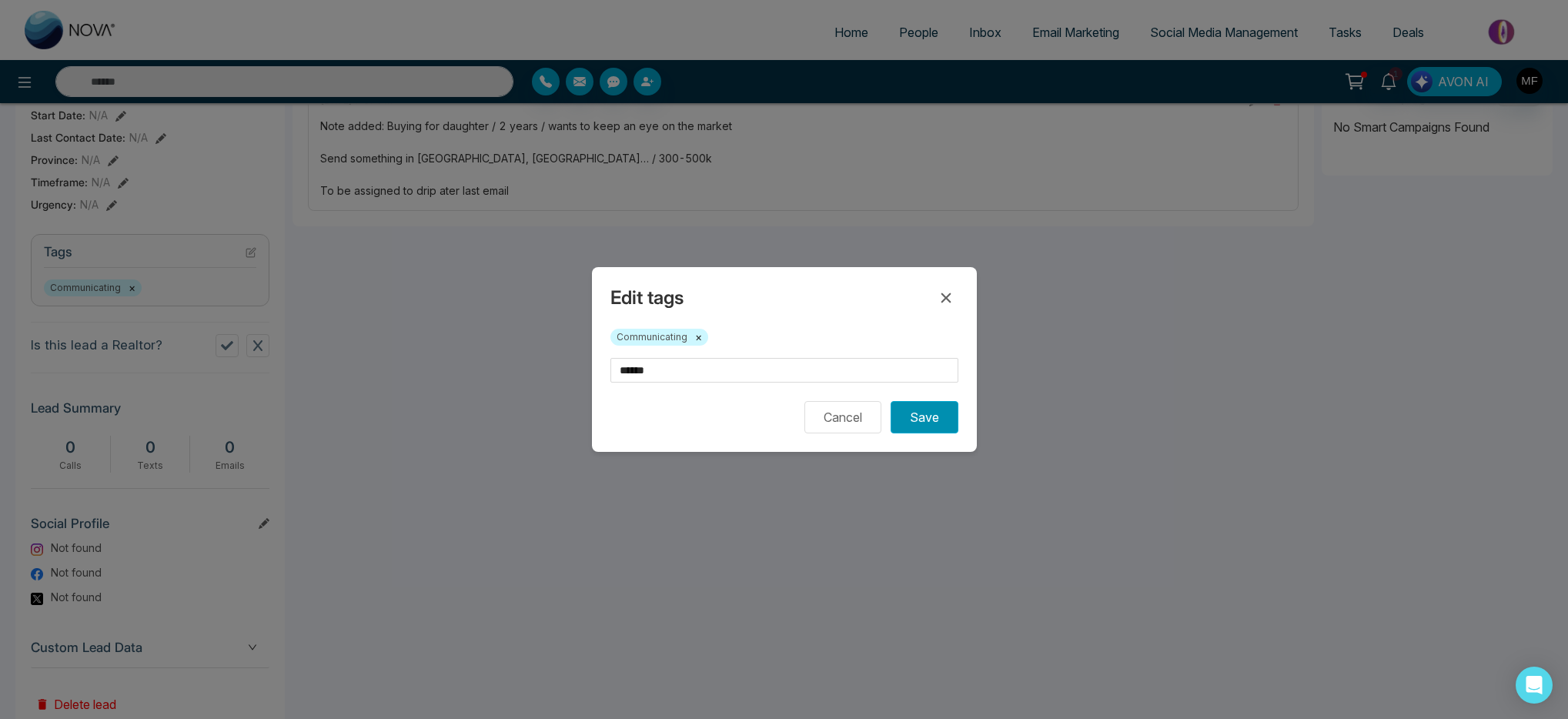
click at [955, 419] on button "Save" at bounding box center [924, 417] width 68 height 32
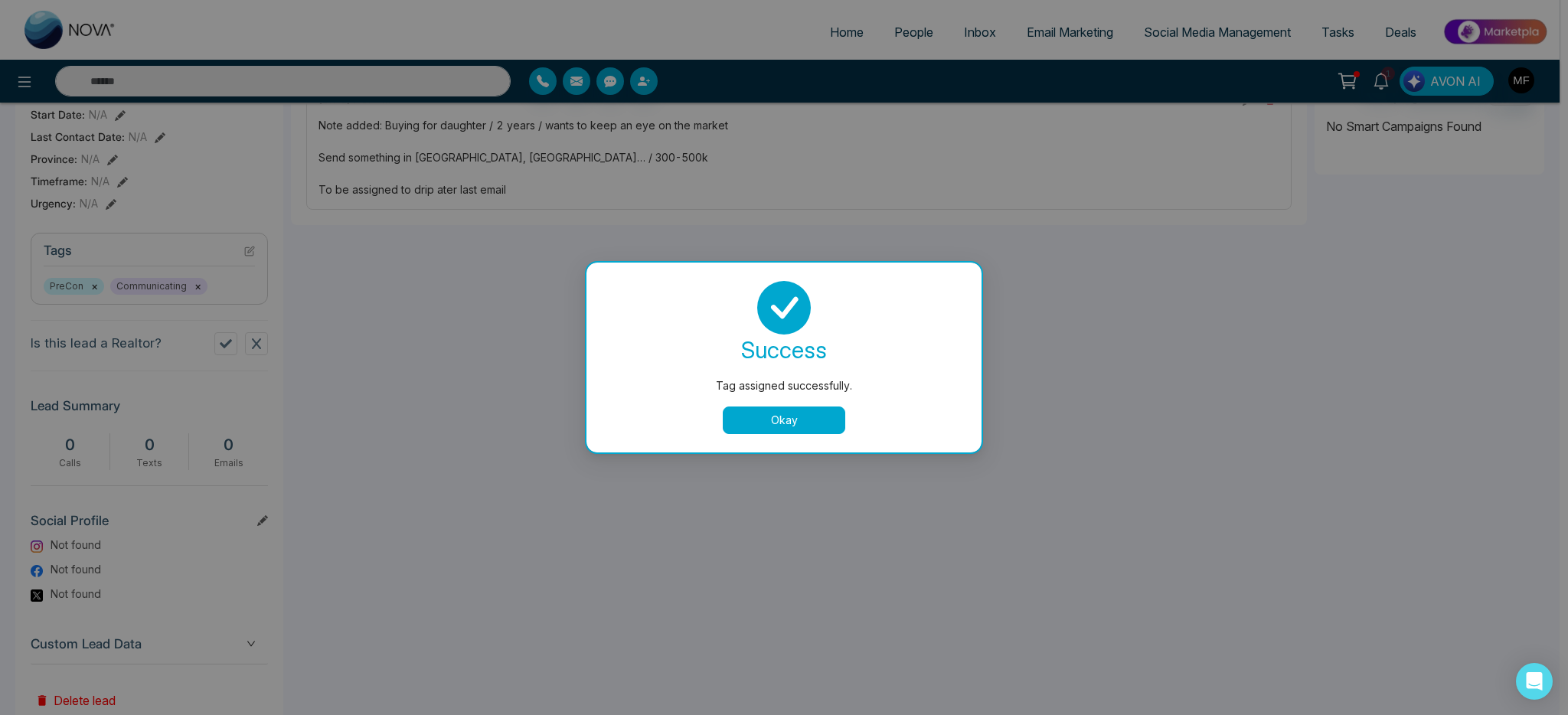
click at [801, 419] on button "Okay" at bounding box center [784, 420] width 123 height 28
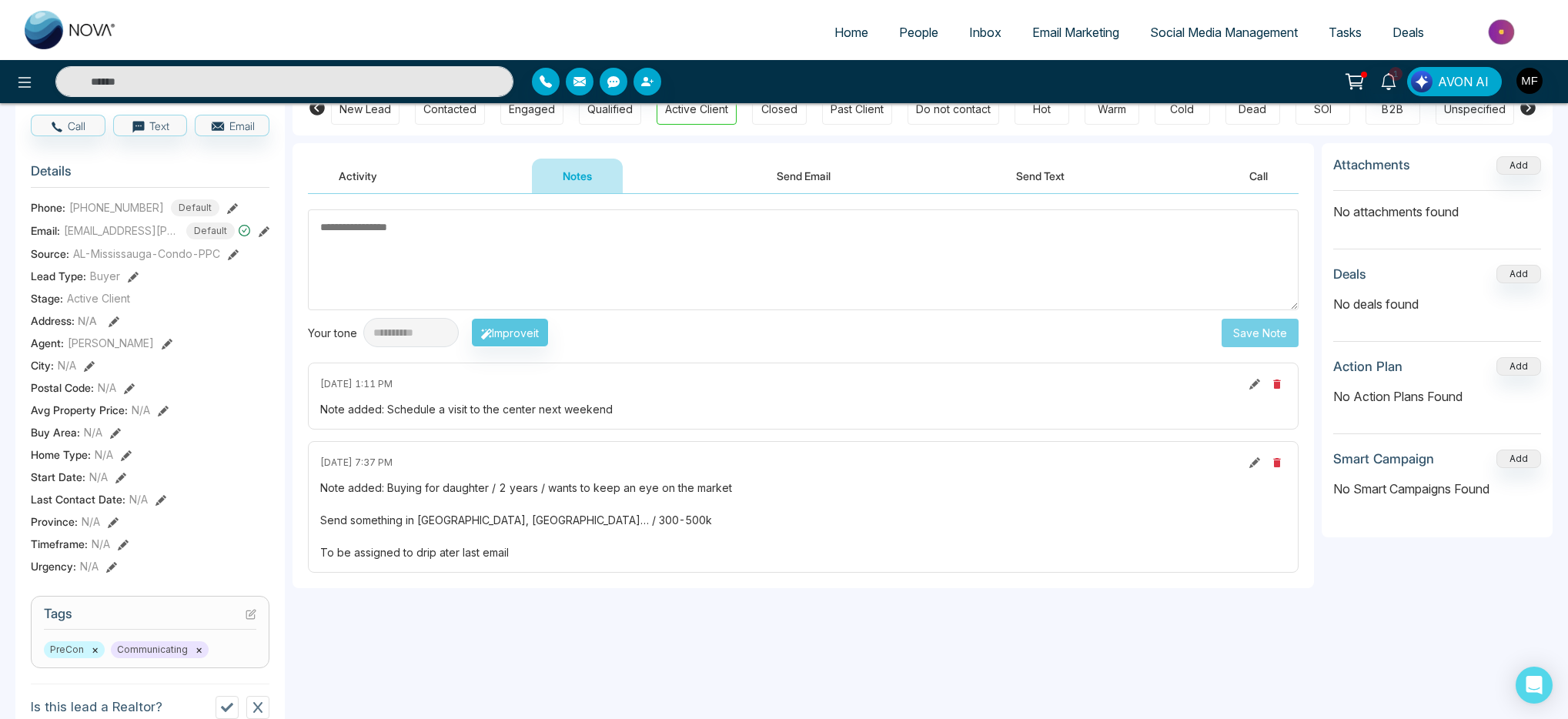
scroll to position [495, 0]
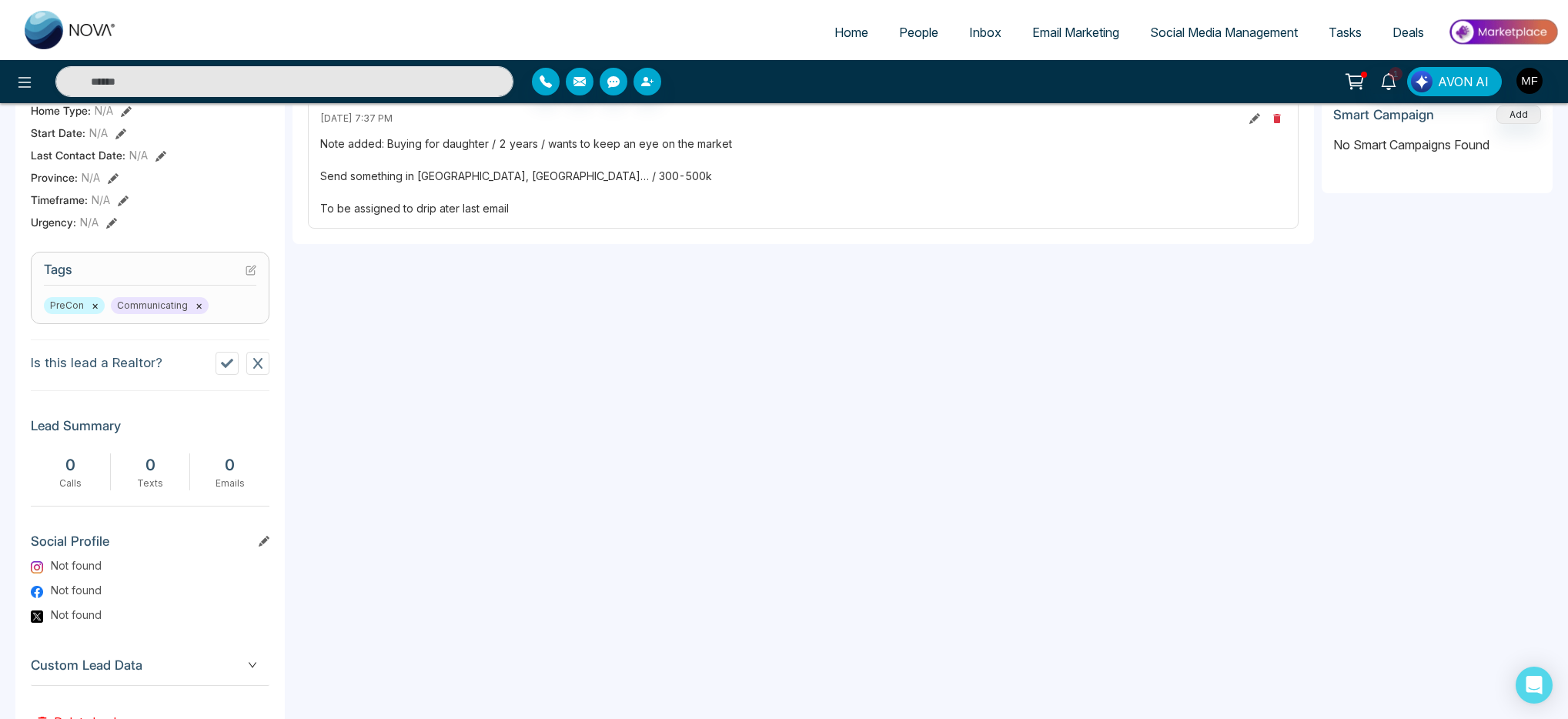
click at [253, 272] on icon at bounding box center [252, 268] width 6 height 6
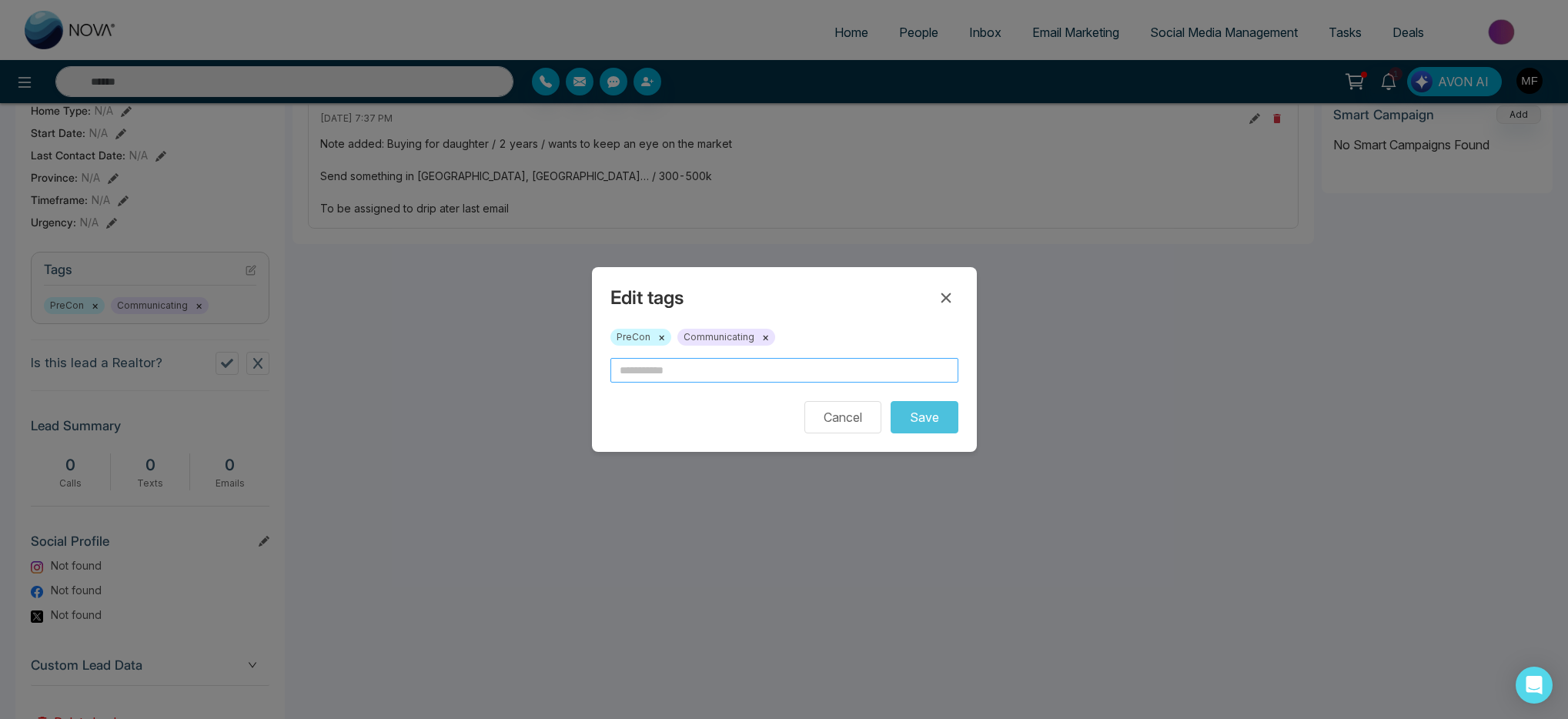
click at [784, 376] on input "text" at bounding box center [784, 370] width 348 height 24
click at [884, 374] on input "text" at bounding box center [784, 370] width 348 height 24
click at [940, 295] on icon at bounding box center [946, 298] width 19 height 19
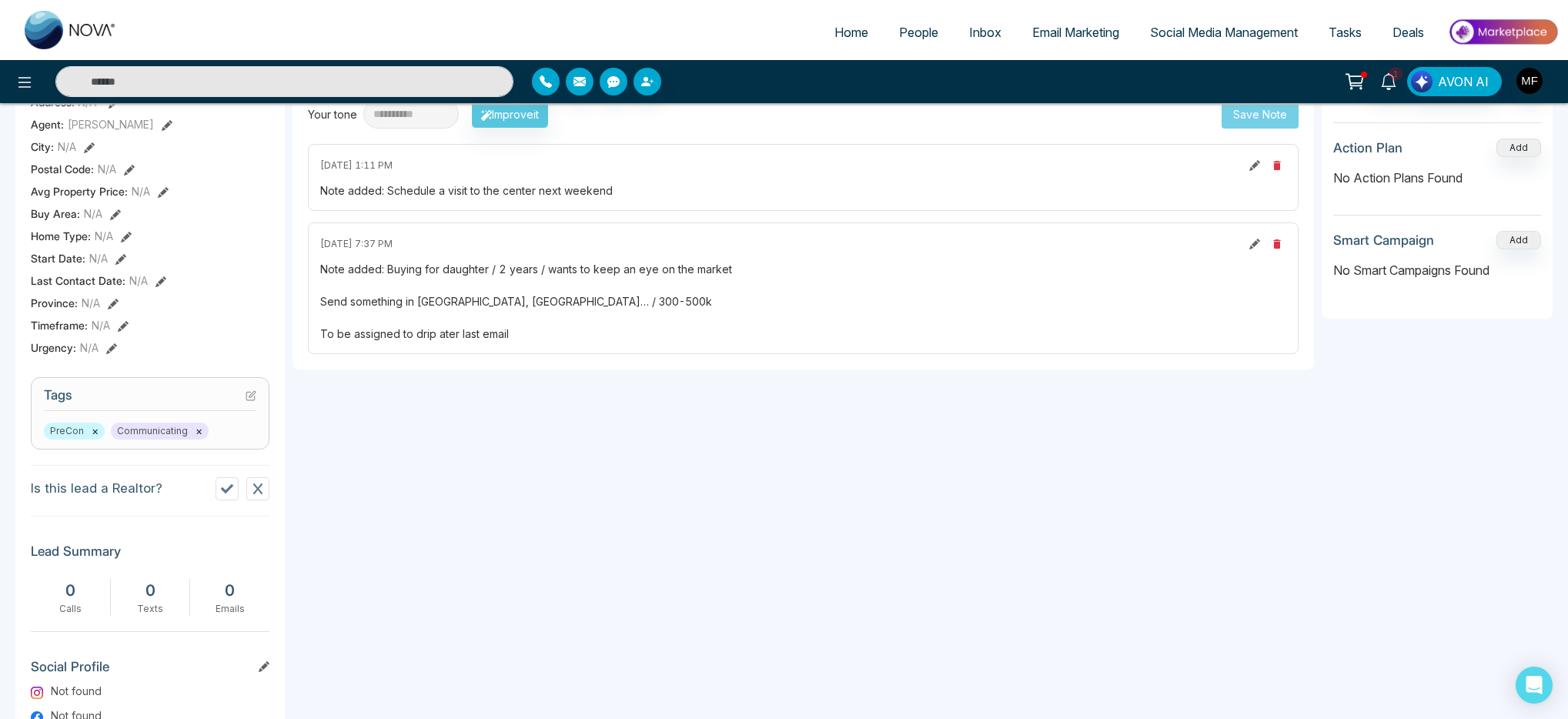
scroll to position [0, 0]
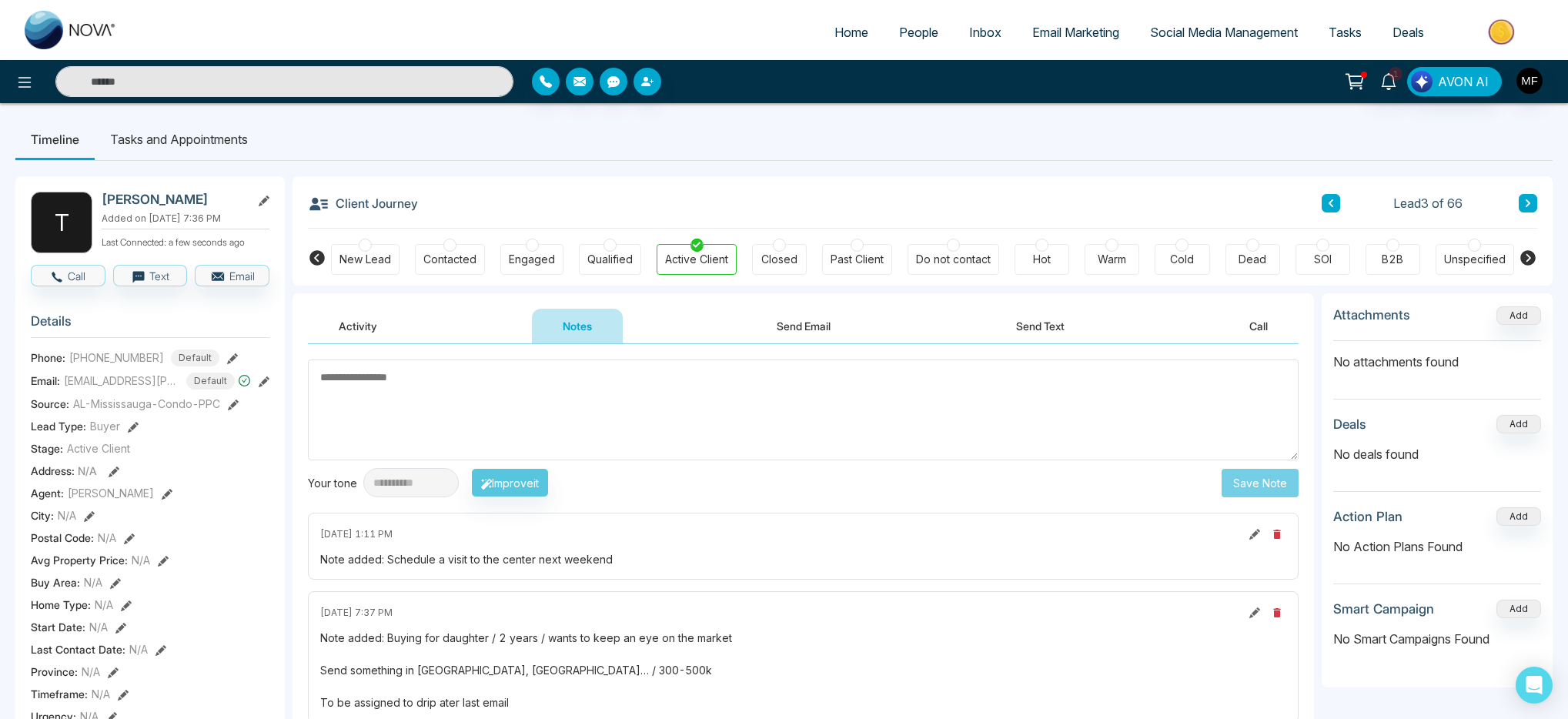
click at [346, 321] on button "Activity" at bounding box center [358, 326] width 100 height 34
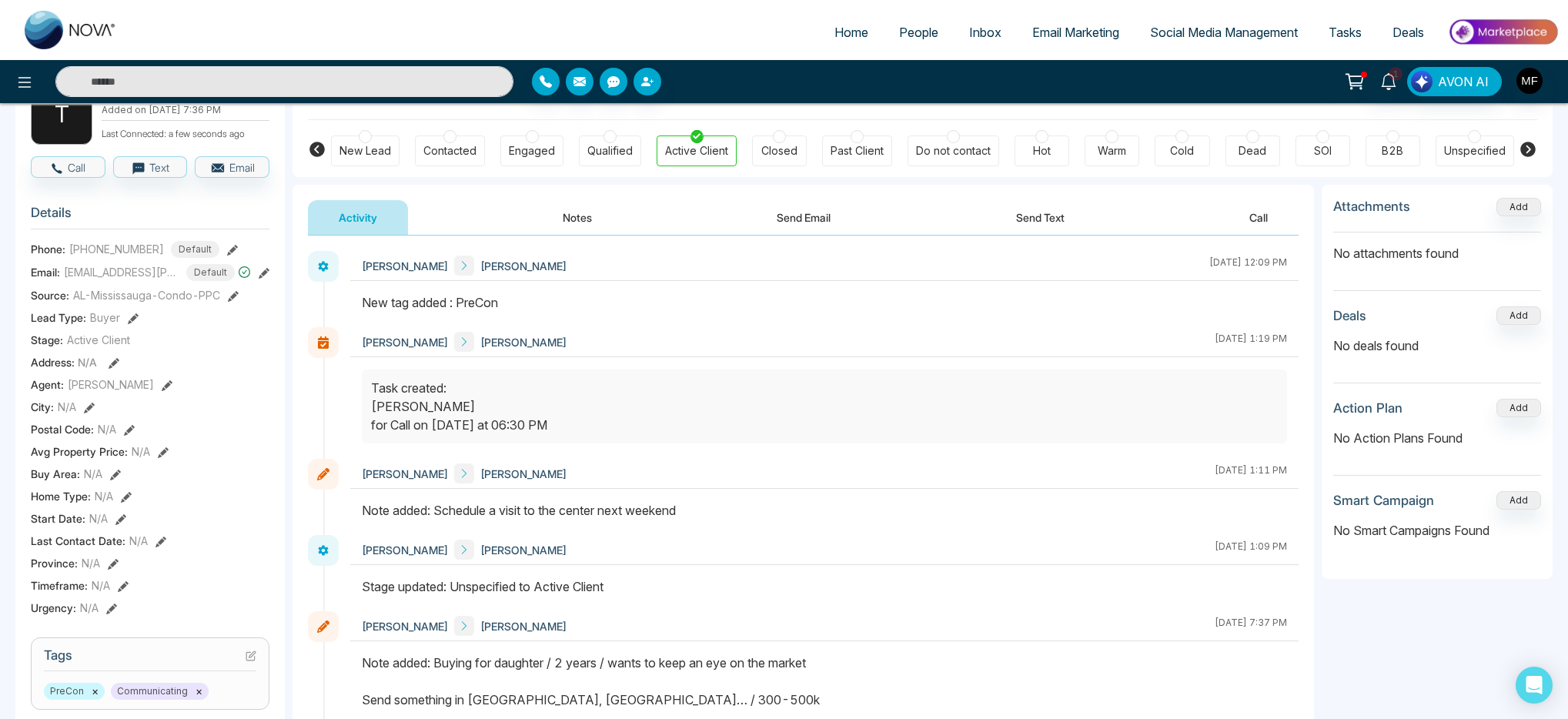
scroll to position [552, 0]
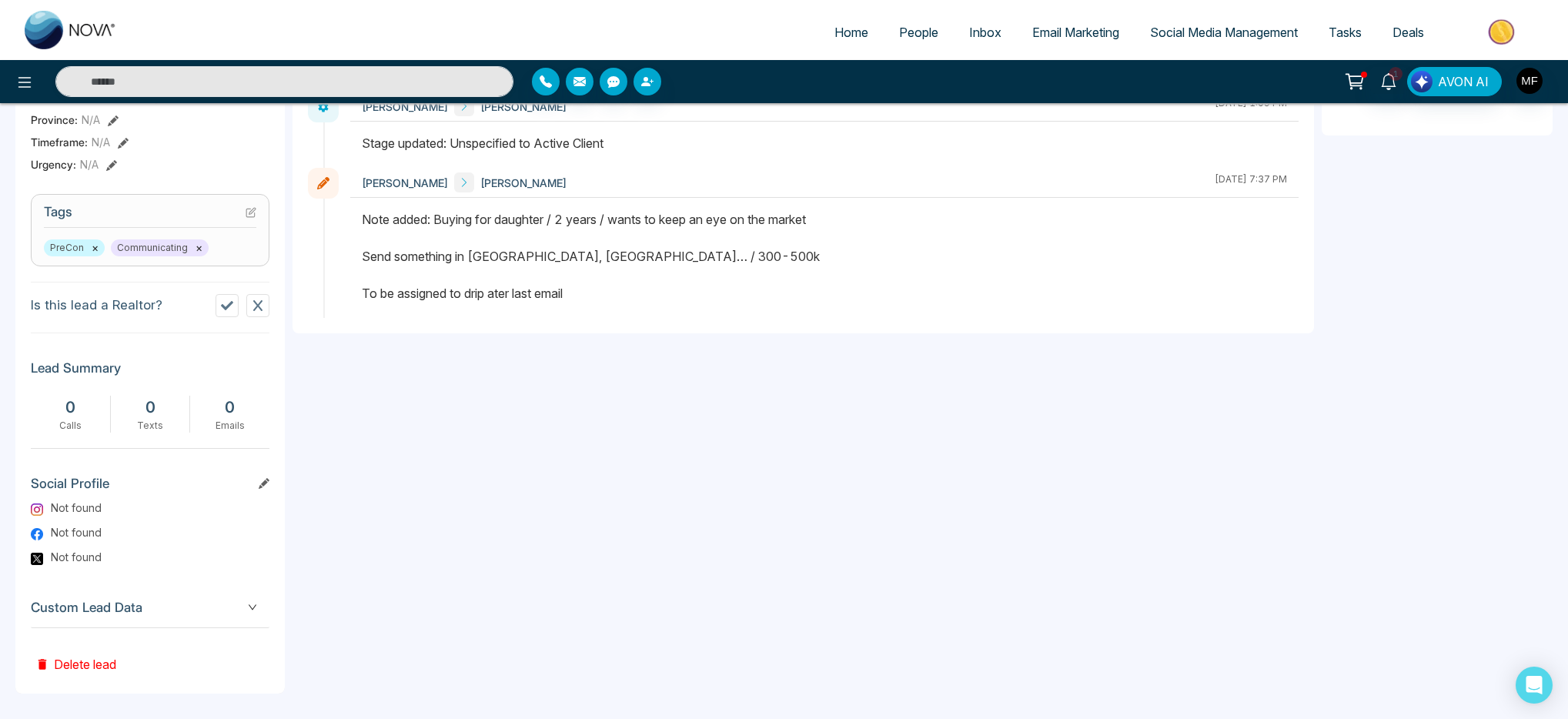
click at [251, 214] on icon at bounding box center [252, 211] width 6 height 6
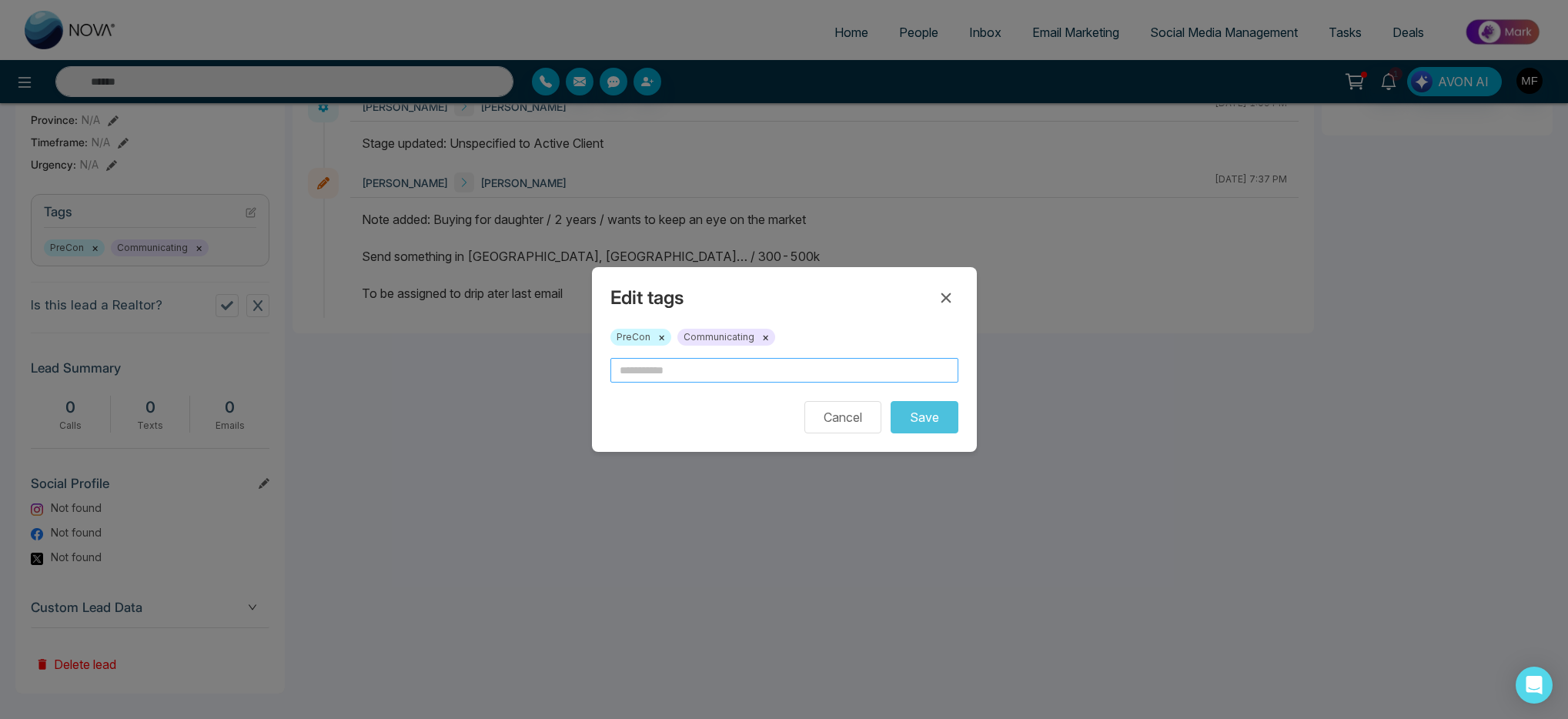
click at [702, 365] on input "text" at bounding box center [784, 370] width 348 height 24
click at [839, 414] on button "Cancel" at bounding box center [842, 417] width 77 height 32
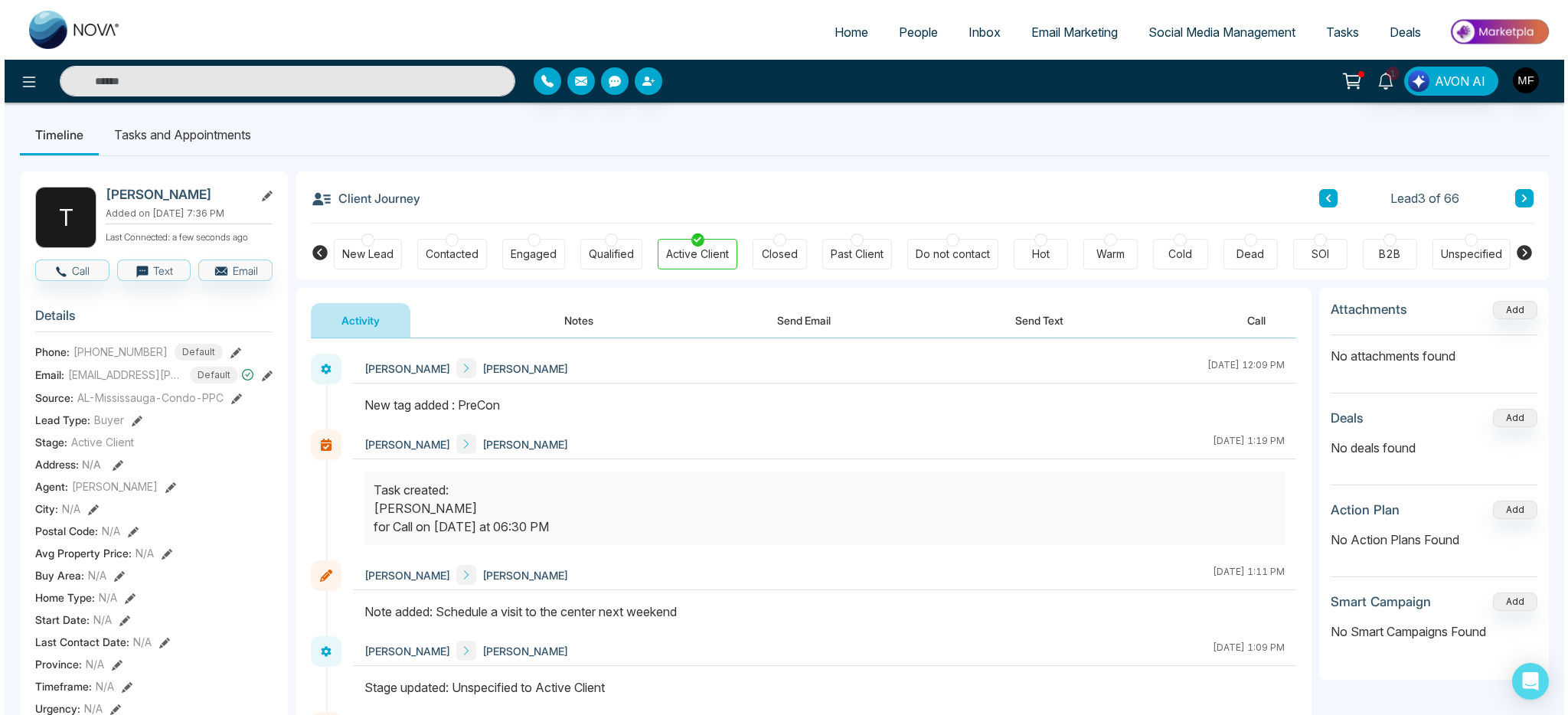
scroll to position [0, 0]
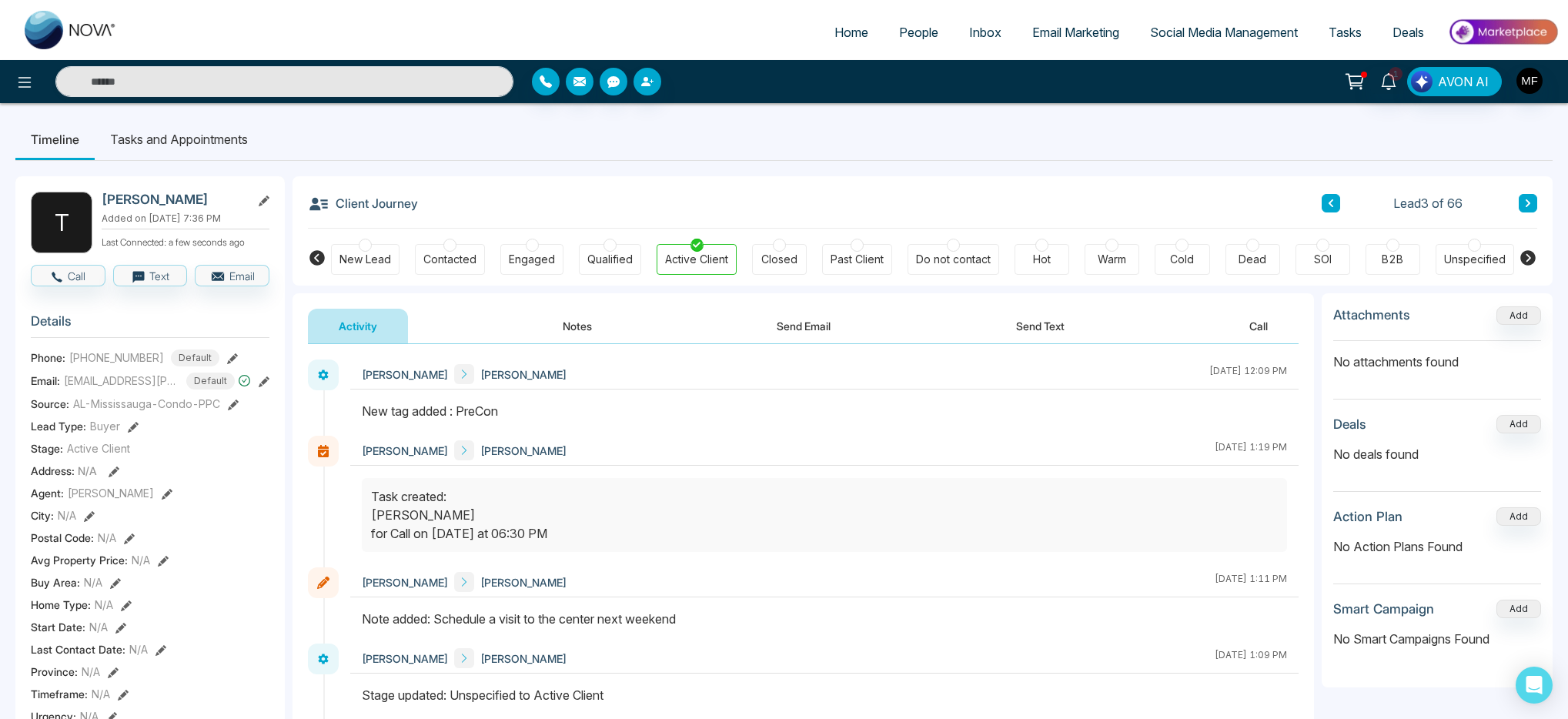
click at [202, 134] on li "Tasks and Appointments" at bounding box center [178, 140] width 168 height 41
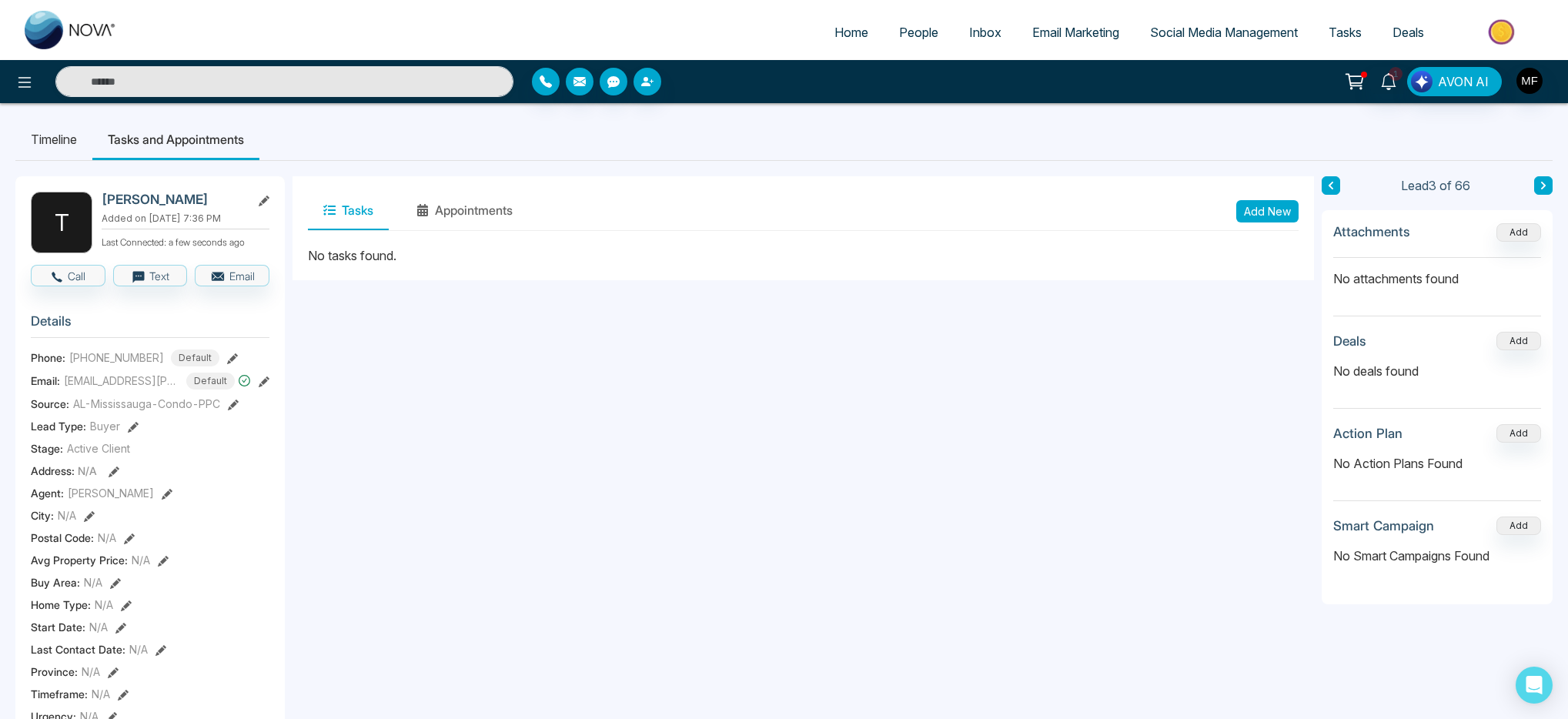
click at [1278, 217] on button "Add New" at bounding box center [1267, 211] width 62 height 23
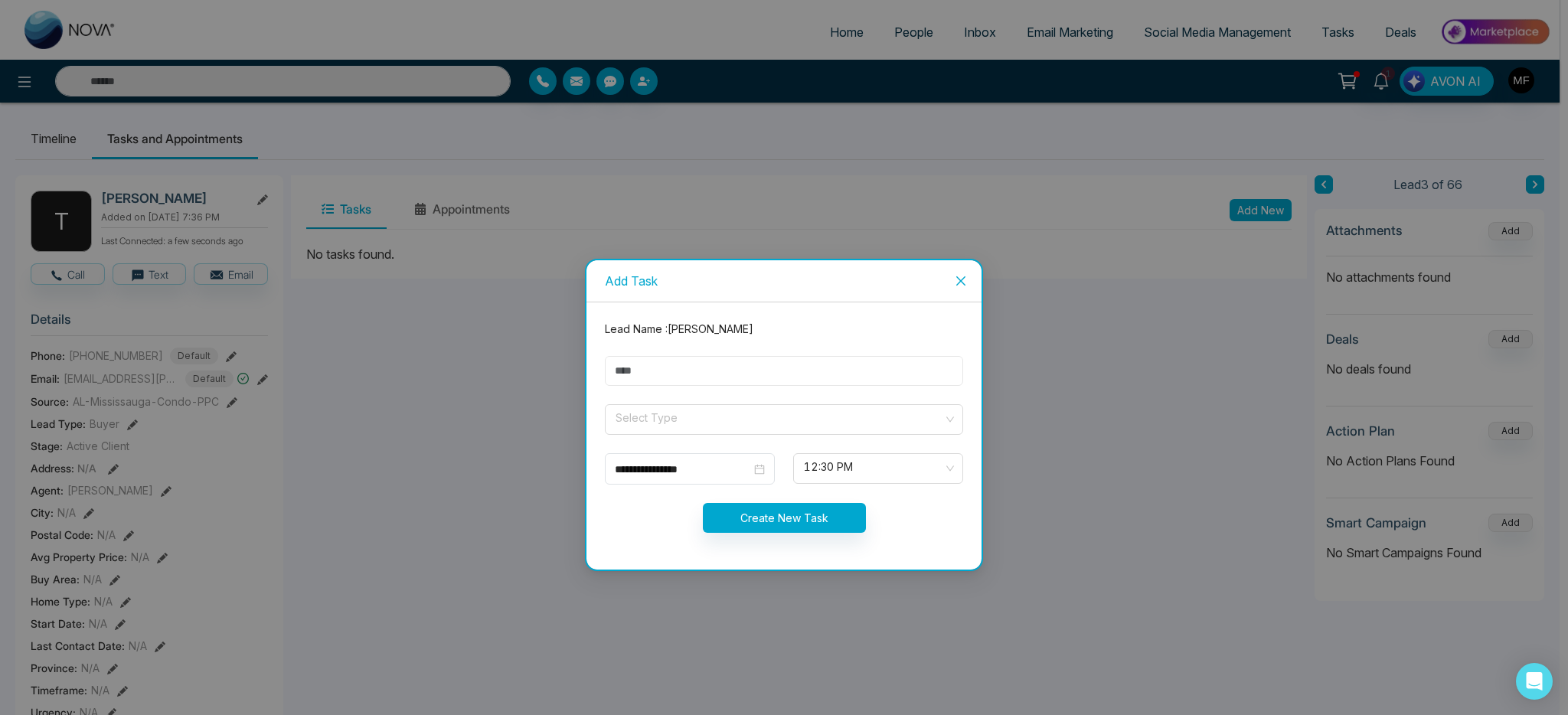
click at [902, 382] on input "text" at bounding box center [784, 371] width 358 height 30
type input "**********"
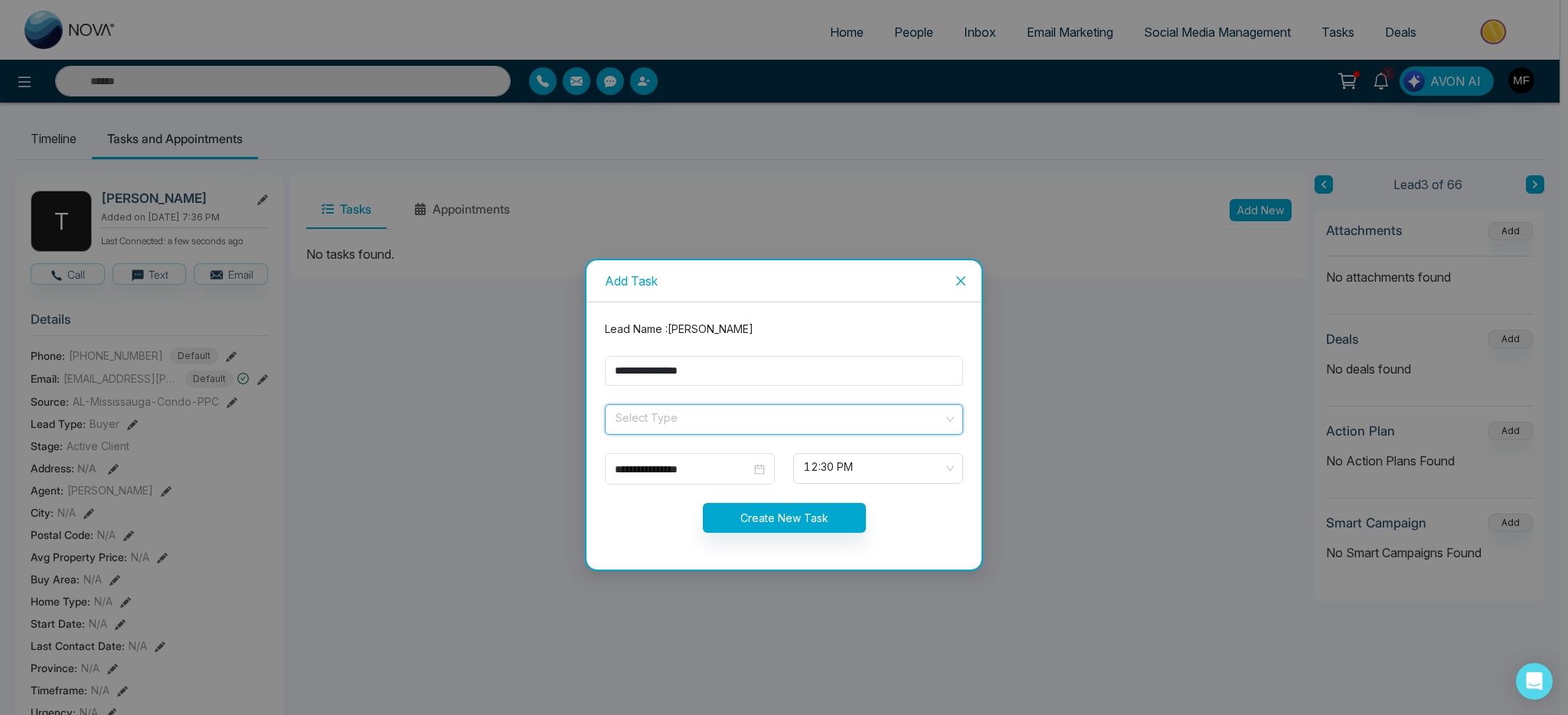
click at [679, 425] on input "search" at bounding box center [779, 417] width 330 height 23
click at [736, 425] on input "search" at bounding box center [779, 417] width 330 height 23
click at [733, 431] on span at bounding box center [779, 419] width 330 height 29
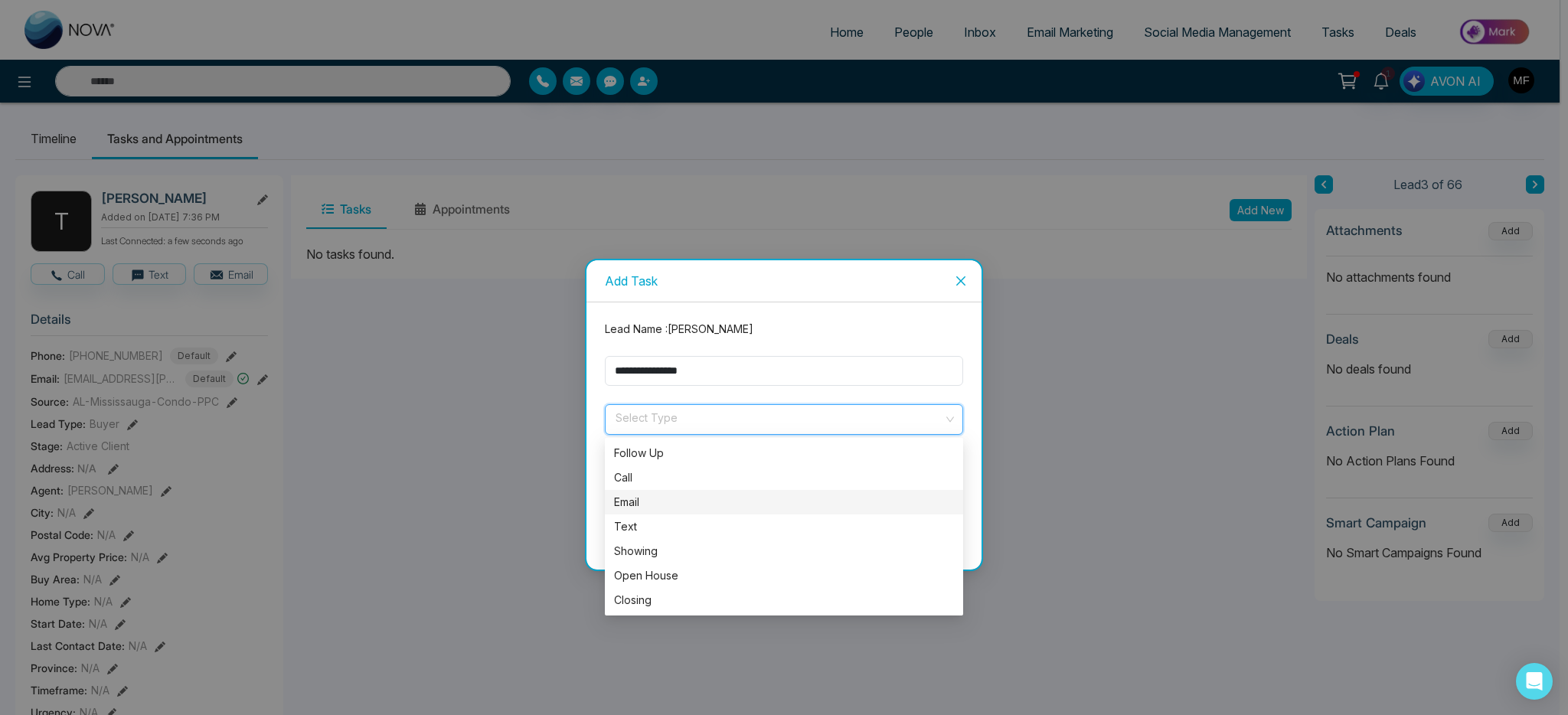
click at [697, 505] on div "Email" at bounding box center [784, 502] width 340 height 17
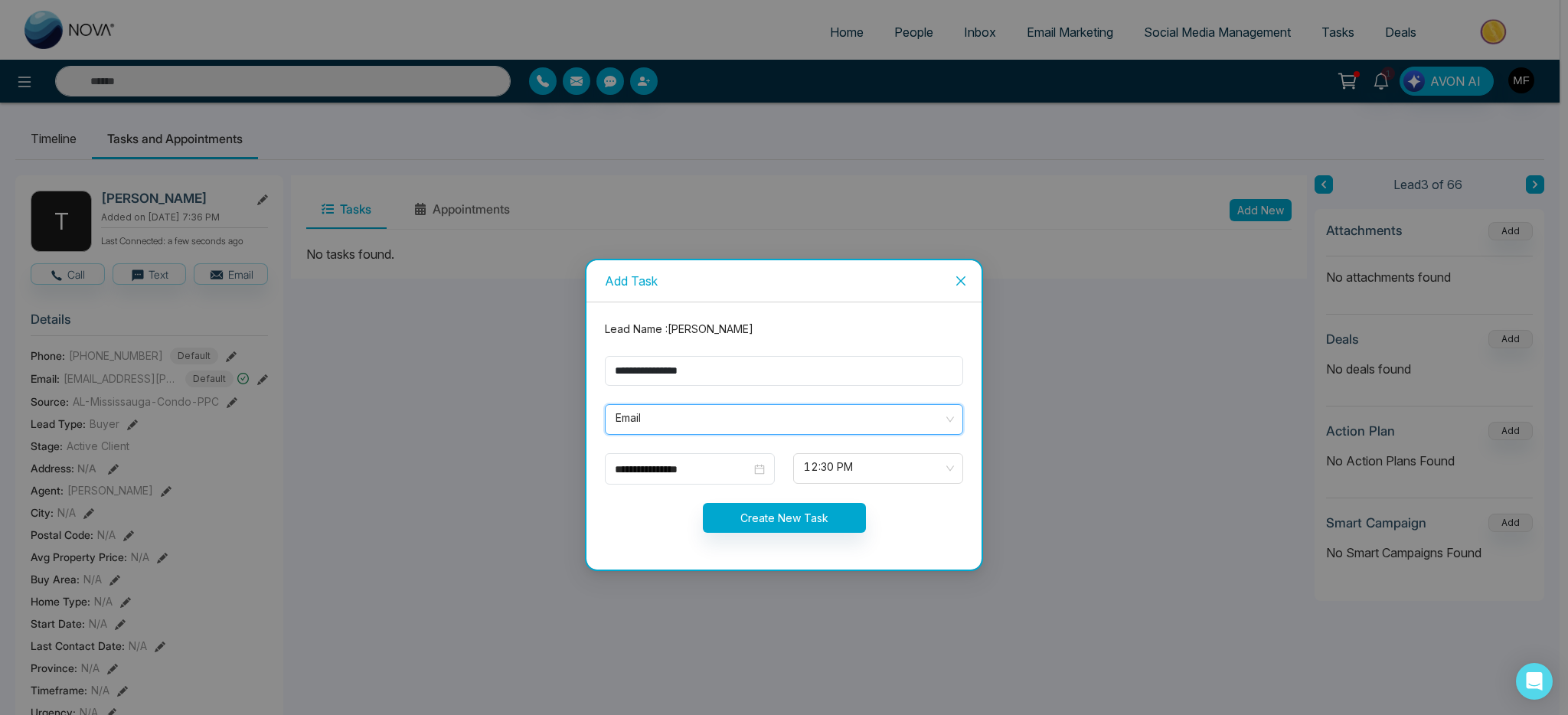
click at [864, 489] on form "**********" at bounding box center [784, 435] width 377 height 230
click at [866, 478] on span "12:30 PM" at bounding box center [878, 469] width 149 height 26
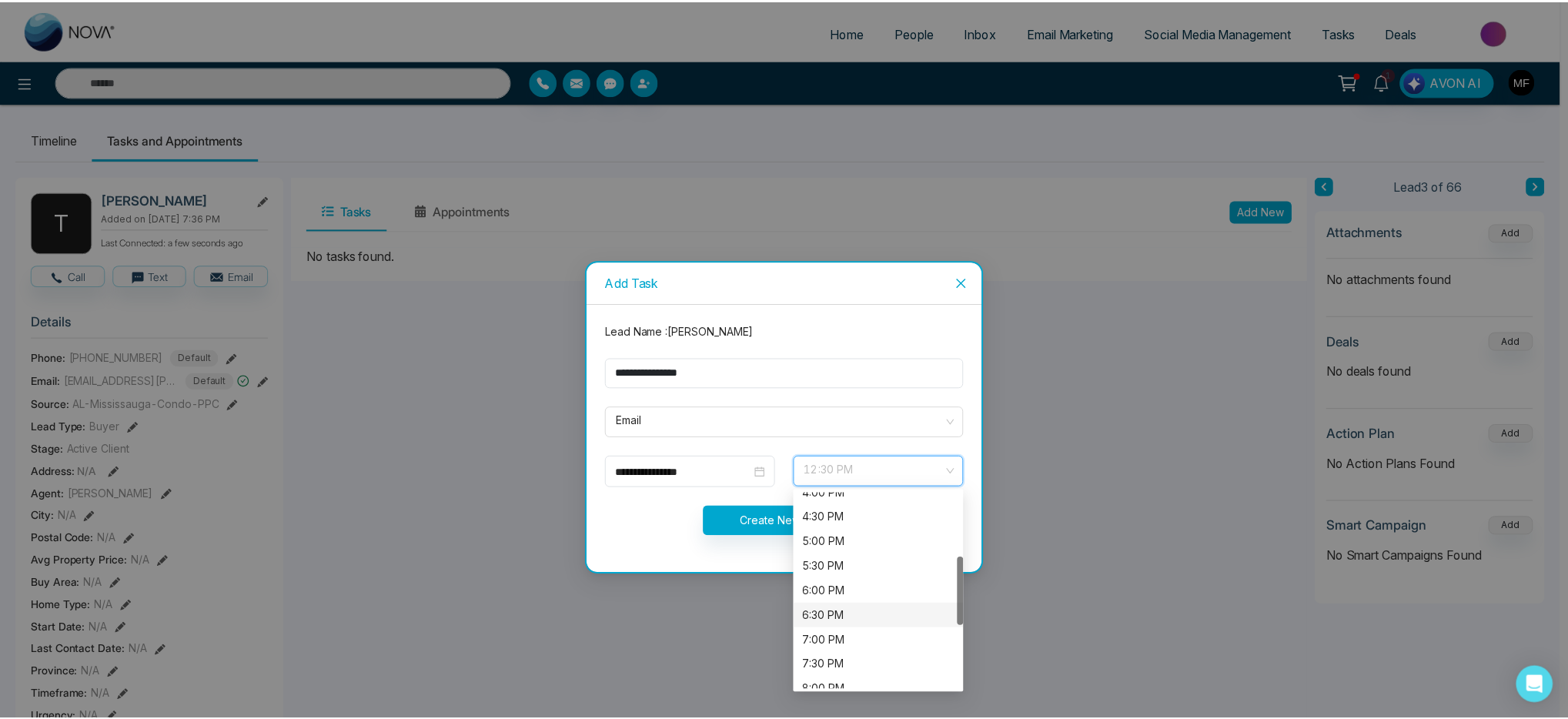
scroll to position [212, 0]
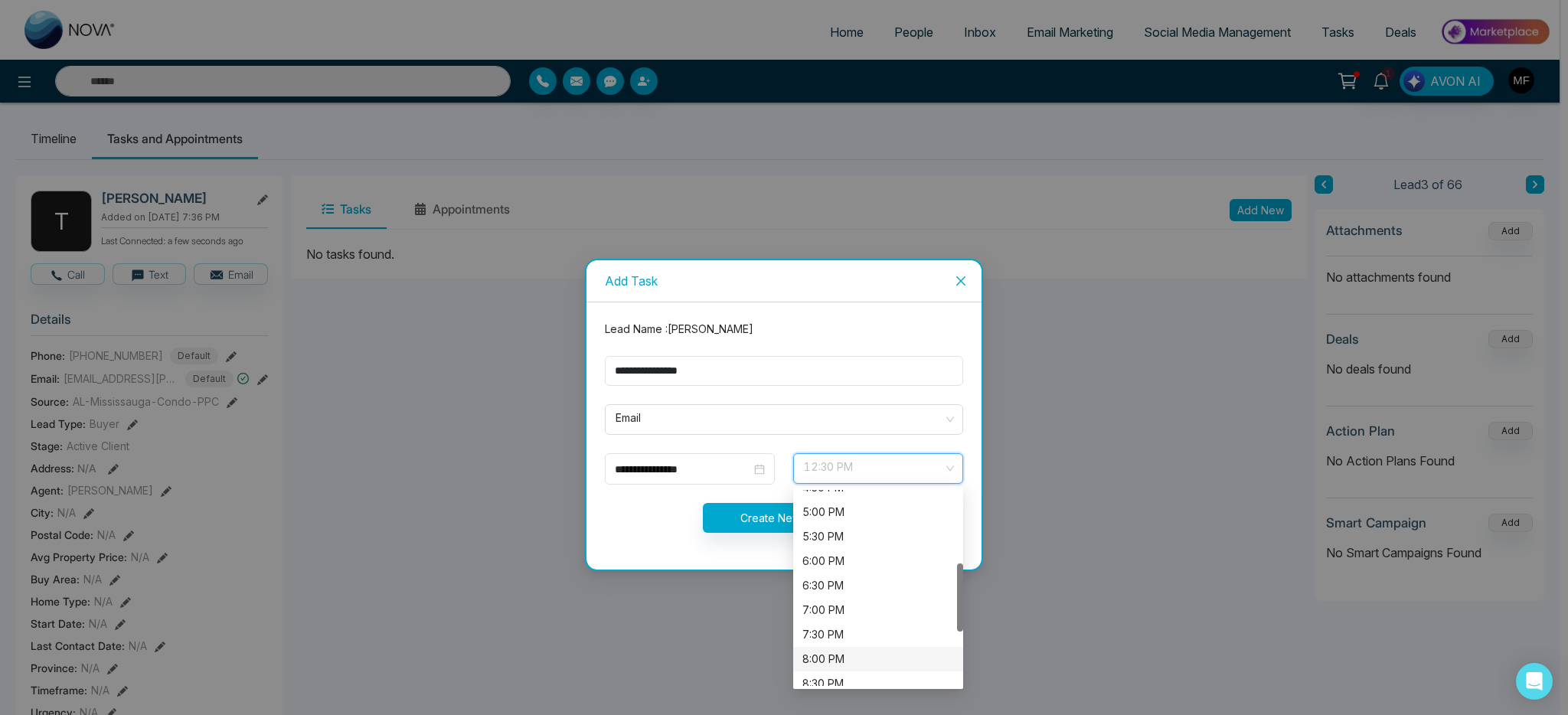
click at [852, 658] on div "8:00 PM" at bounding box center [878, 659] width 151 height 17
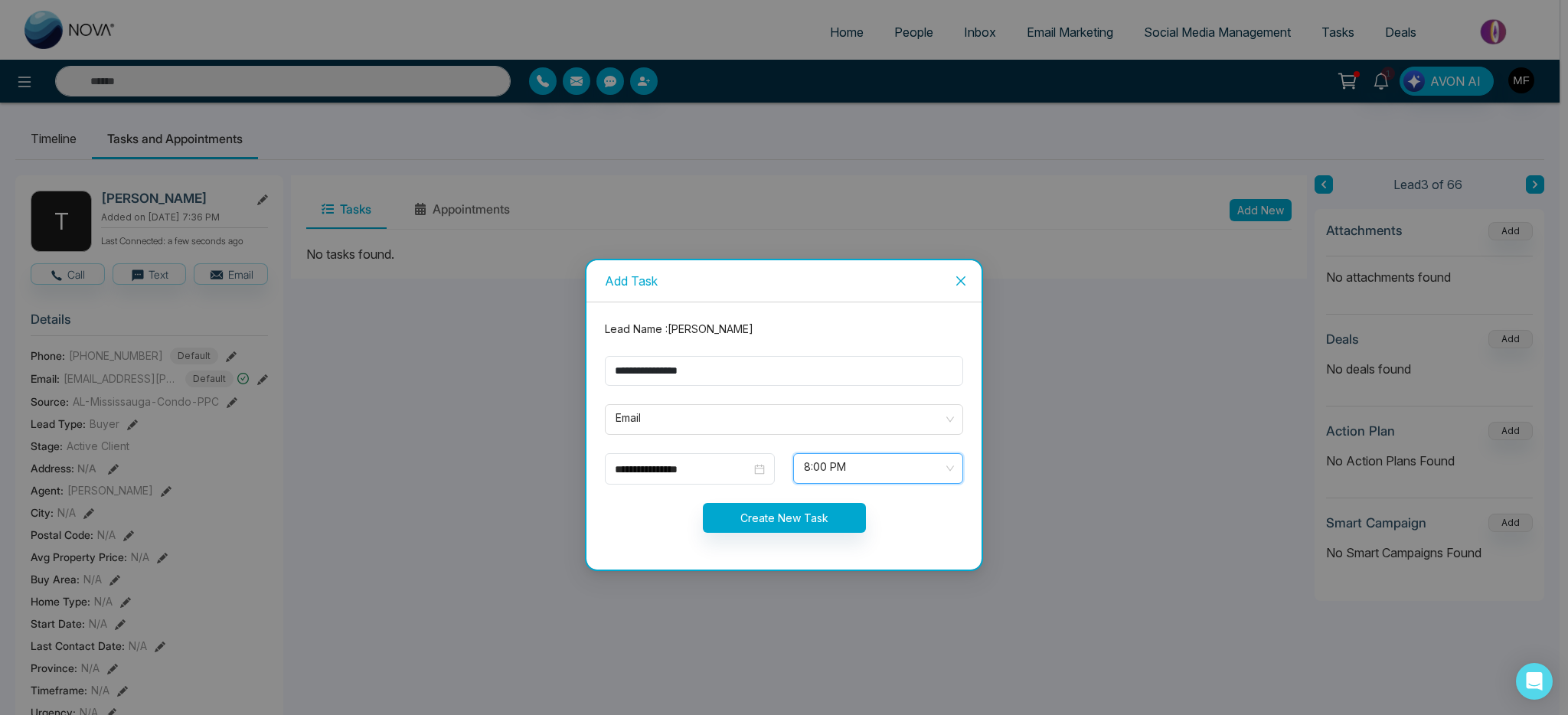
click at [598, 514] on div "Create New Task" at bounding box center [784, 518] width 377 height 30
click at [767, 520] on button "Create New Task" at bounding box center [784, 518] width 163 height 30
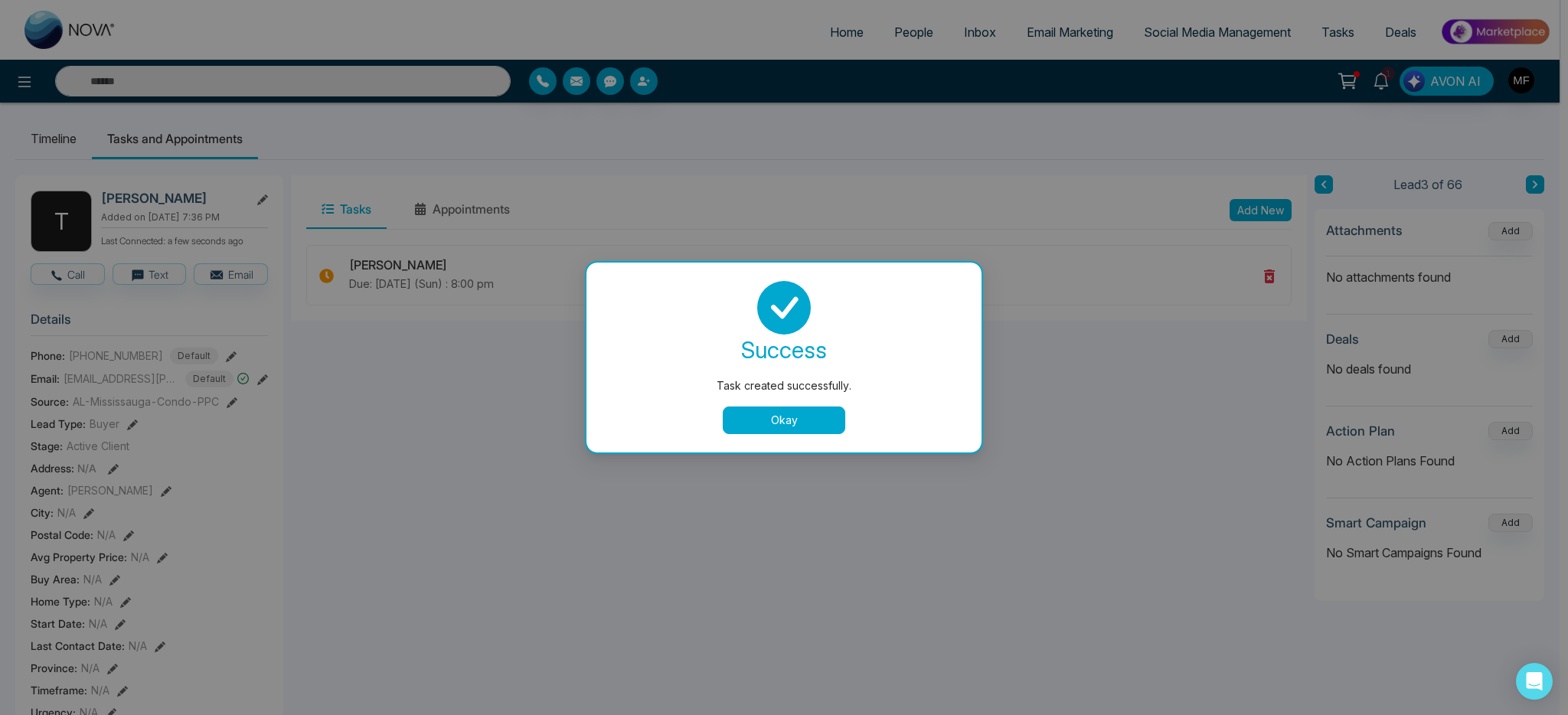
click at [752, 425] on button "Okay" at bounding box center [784, 420] width 123 height 28
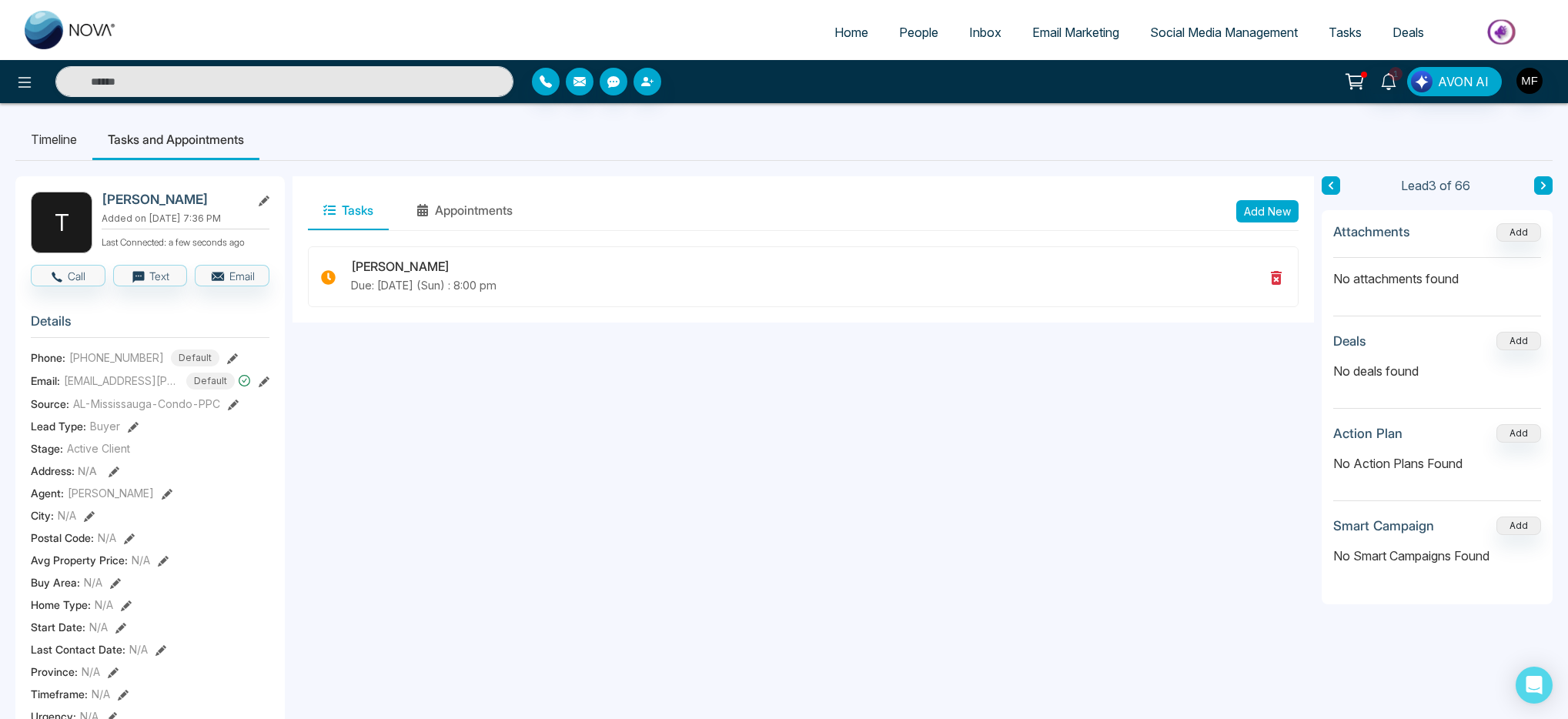
click at [1544, 177] on button at bounding box center [1544, 186] width 19 height 19
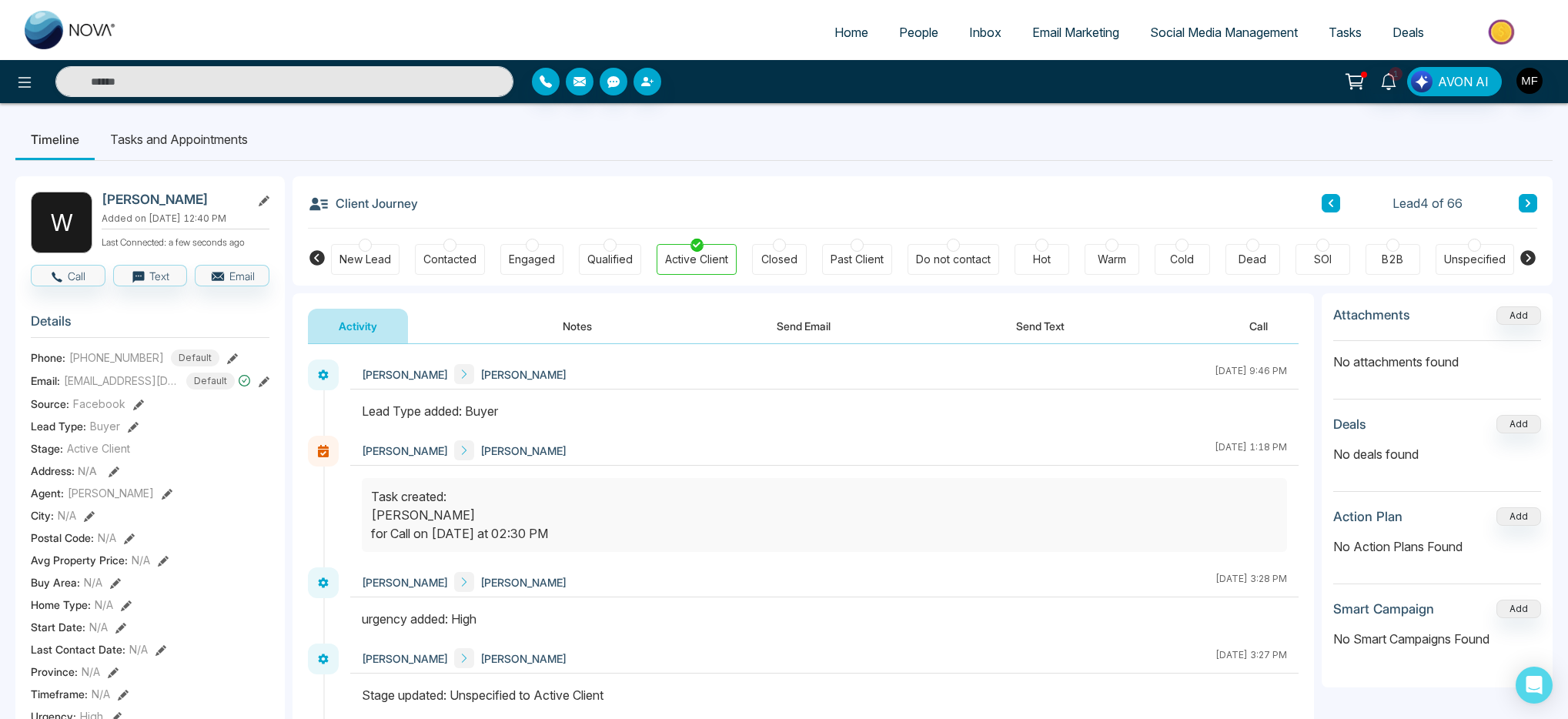
click at [1045, 239] on div at bounding box center [1042, 245] width 14 height 14
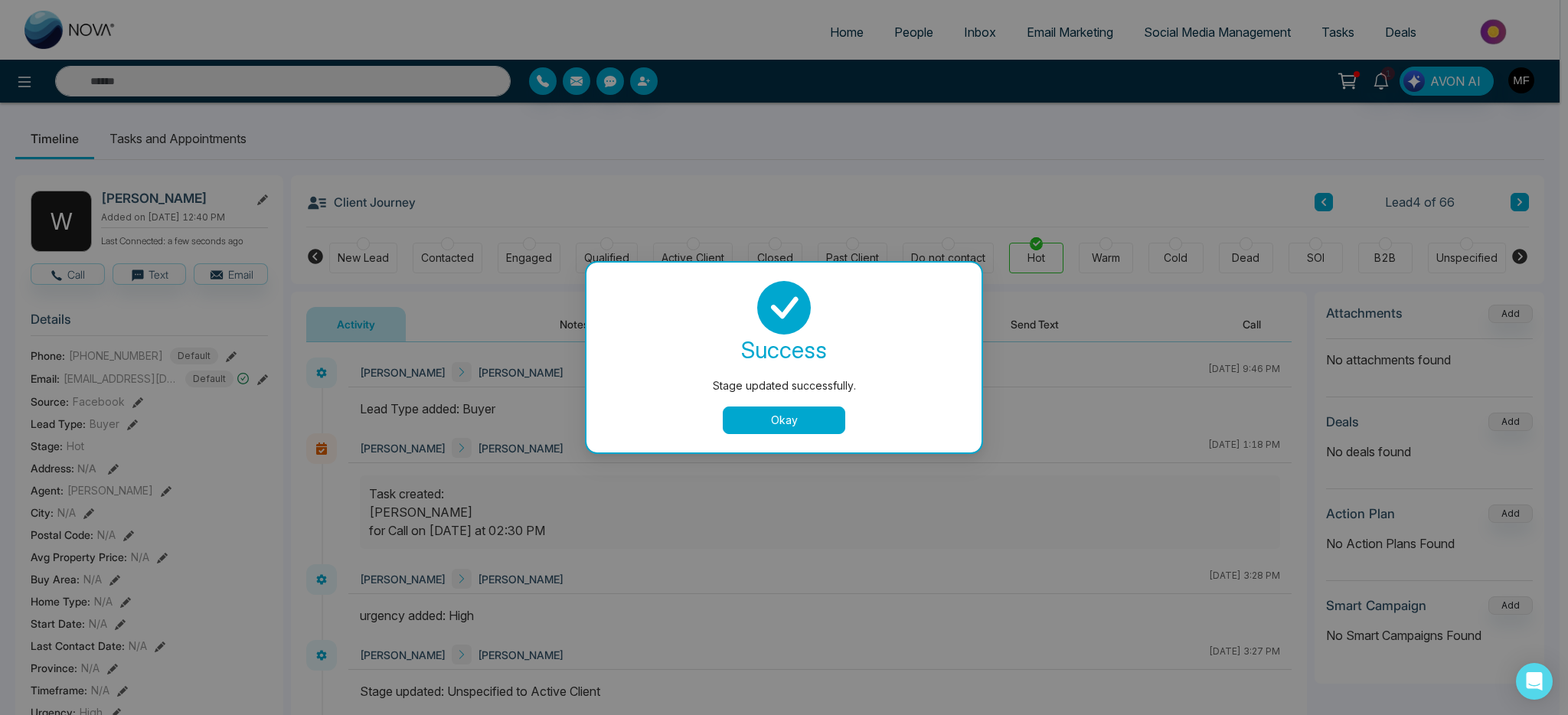
click at [807, 431] on button "Okay" at bounding box center [784, 420] width 123 height 28
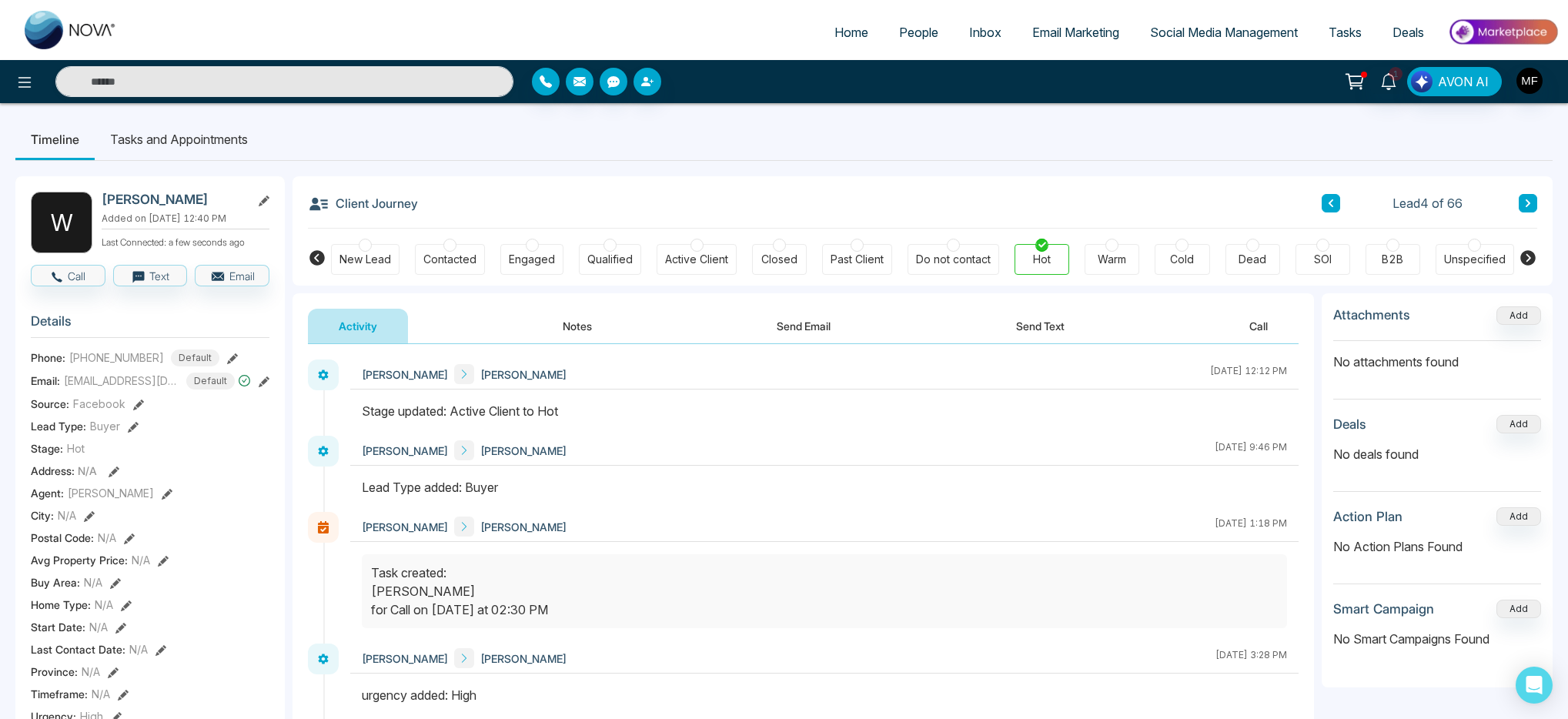
click at [218, 135] on li "Tasks and Appointments" at bounding box center [178, 140] width 168 height 41
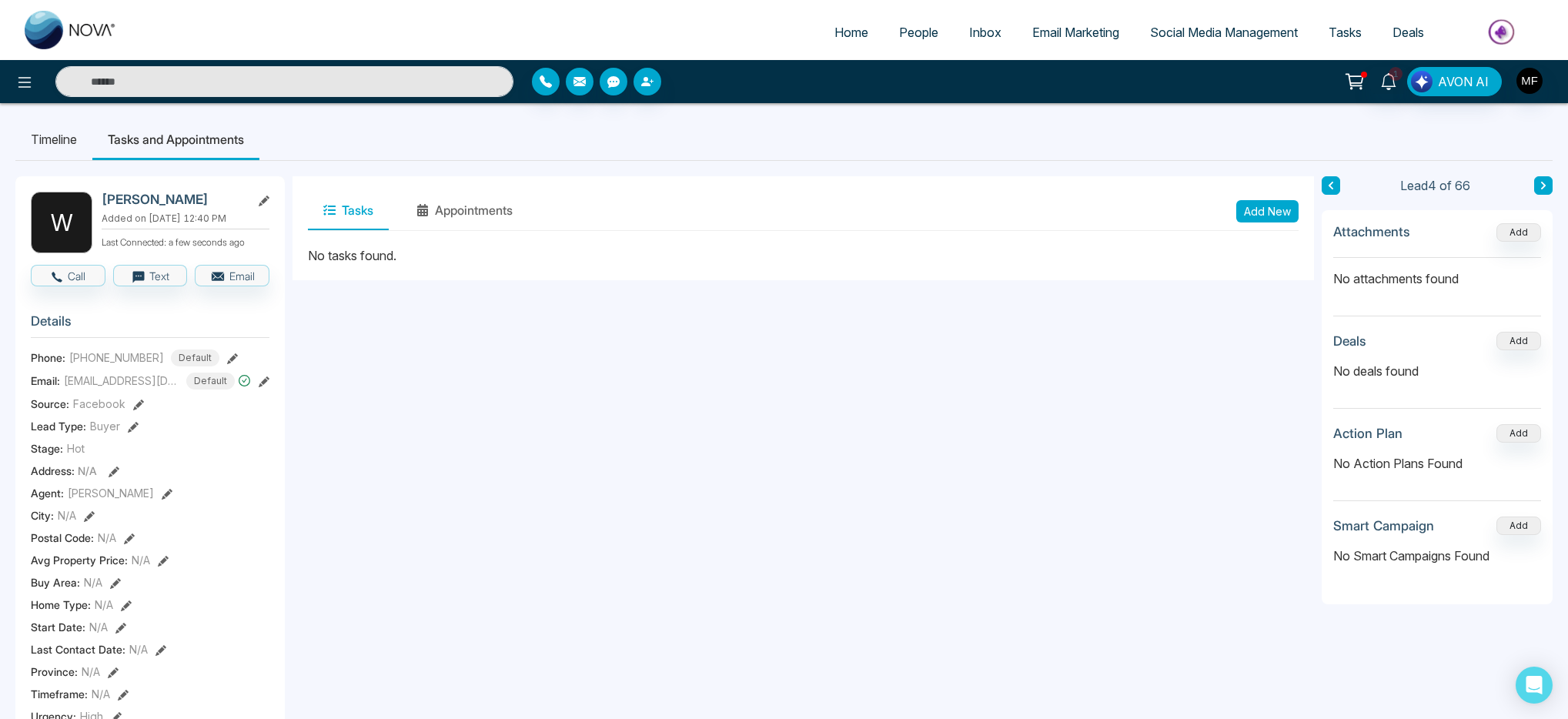
click at [1244, 211] on button "Add New" at bounding box center [1267, 211] width 62 height 23
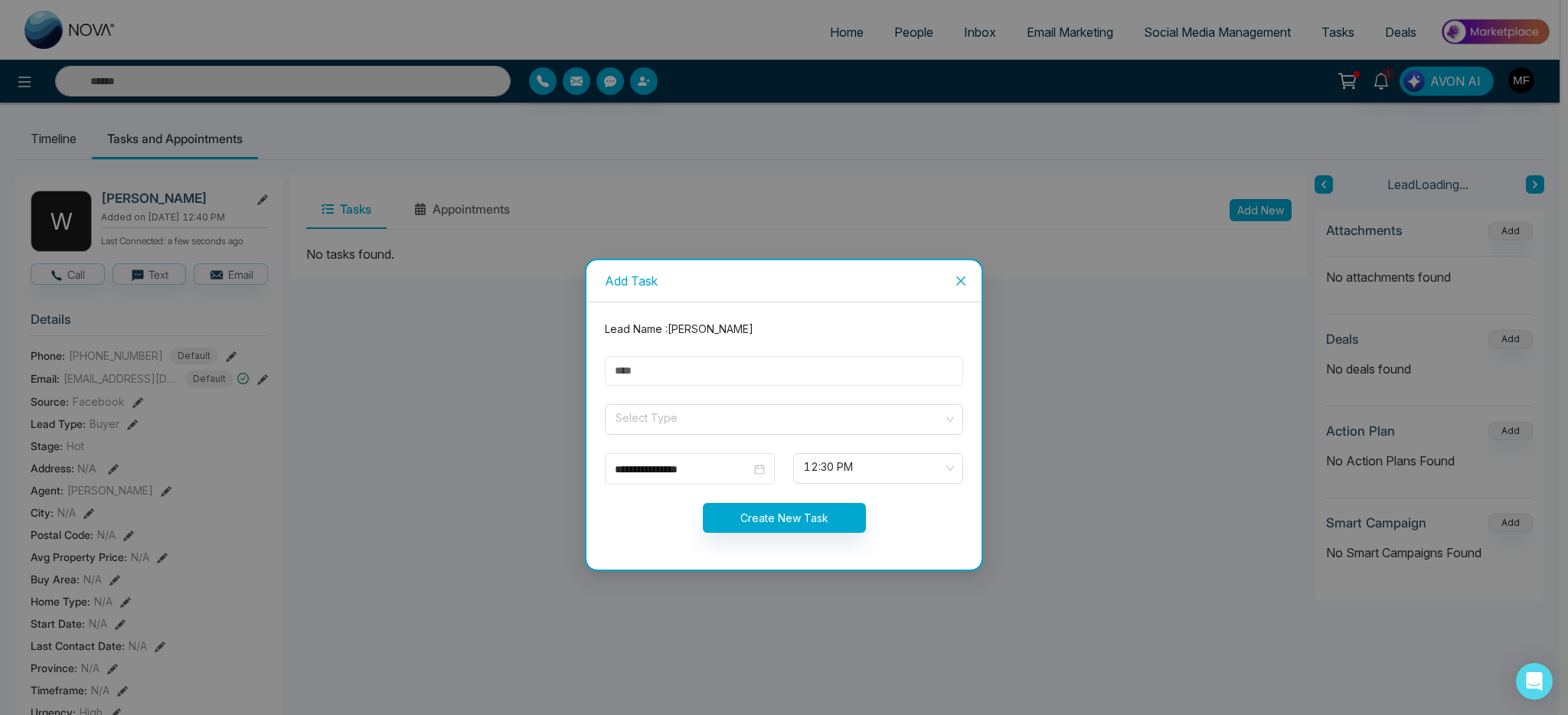
click at [724, 374] on input "text" at bounding box center [784, 371] width 358 height 30
type input "**********"
click at [724, 417] on input "search" at bounding box center [779, 417] width 330 height 23
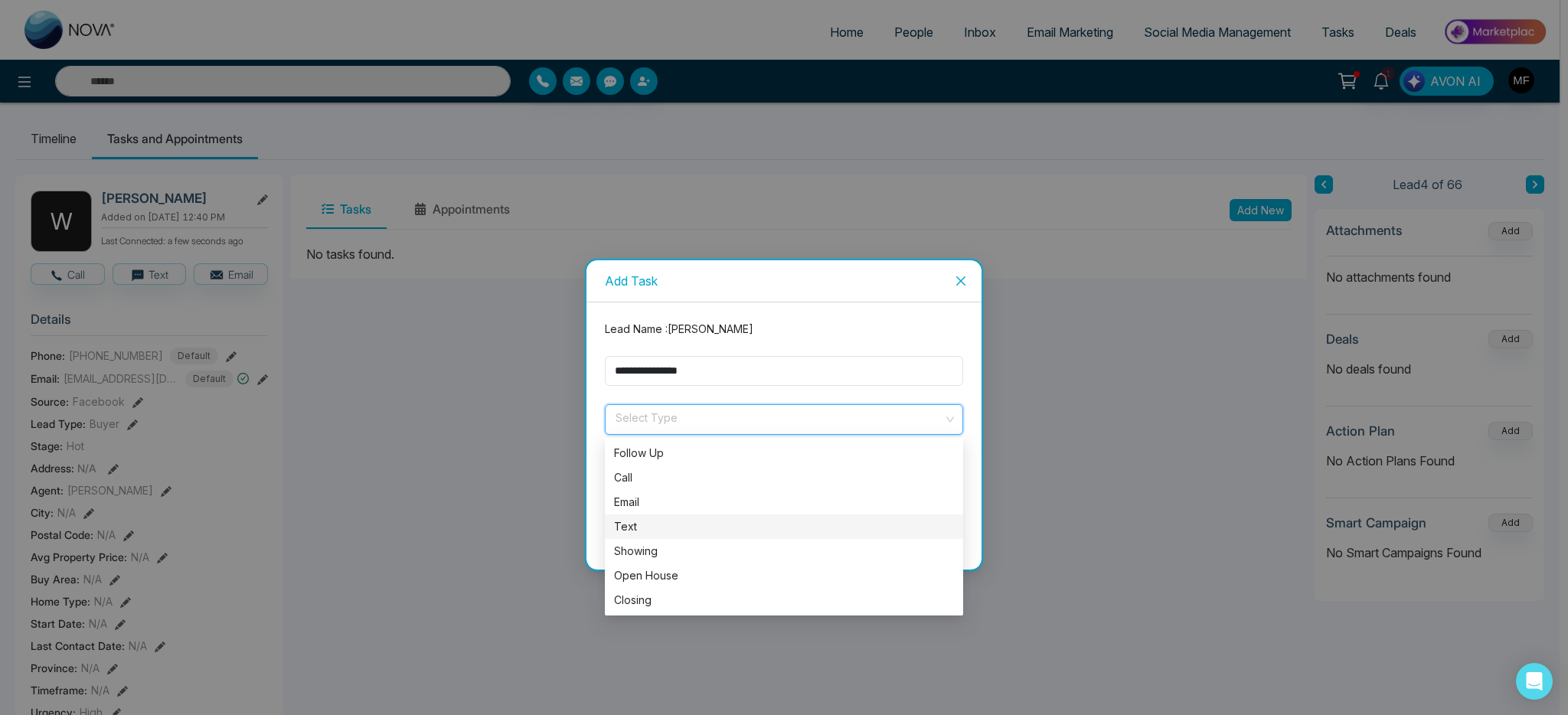
click at [630, 526] on div "Text" at bounding box center [784, 527] width 340 height 17
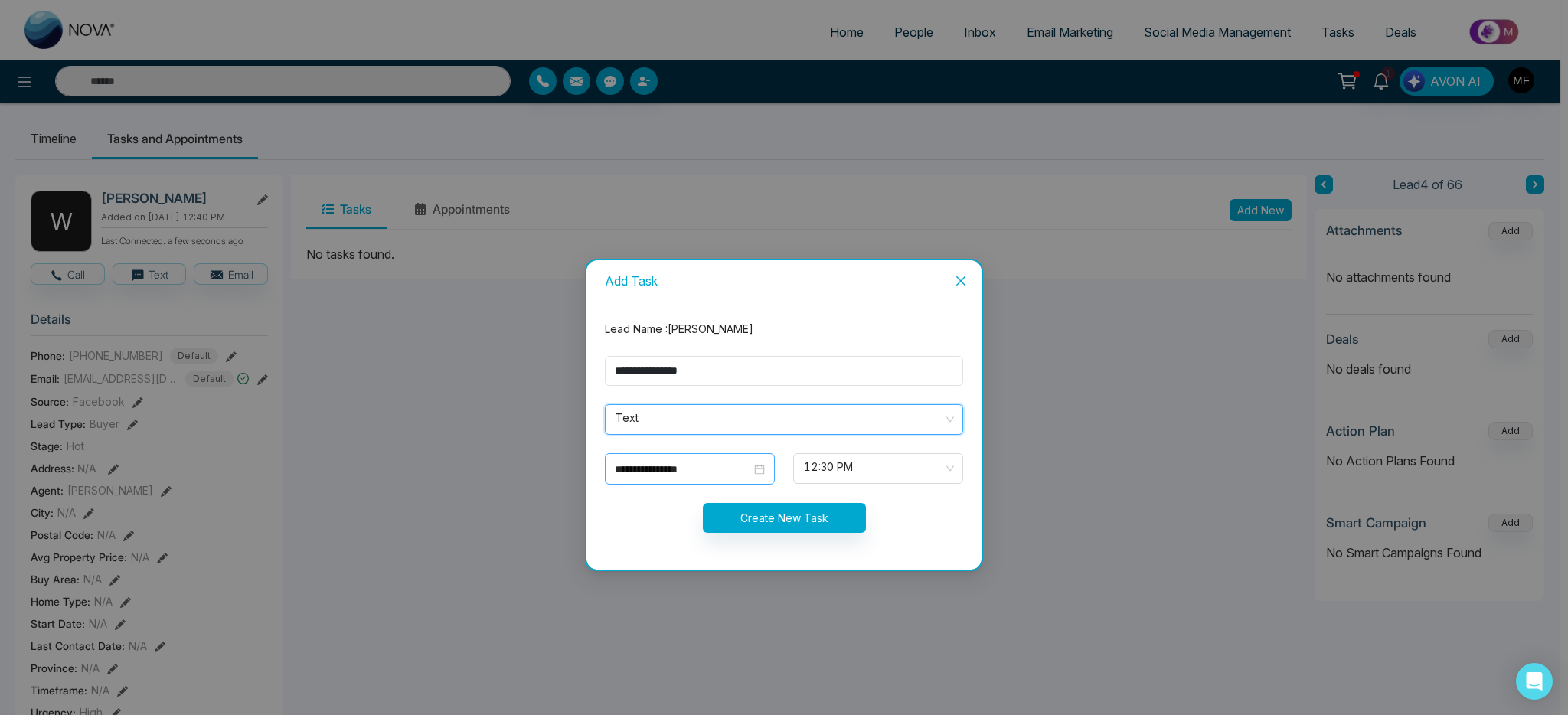
click at [733, 476] on input "**********" at bounding box center [682, 469] width 136 height 17
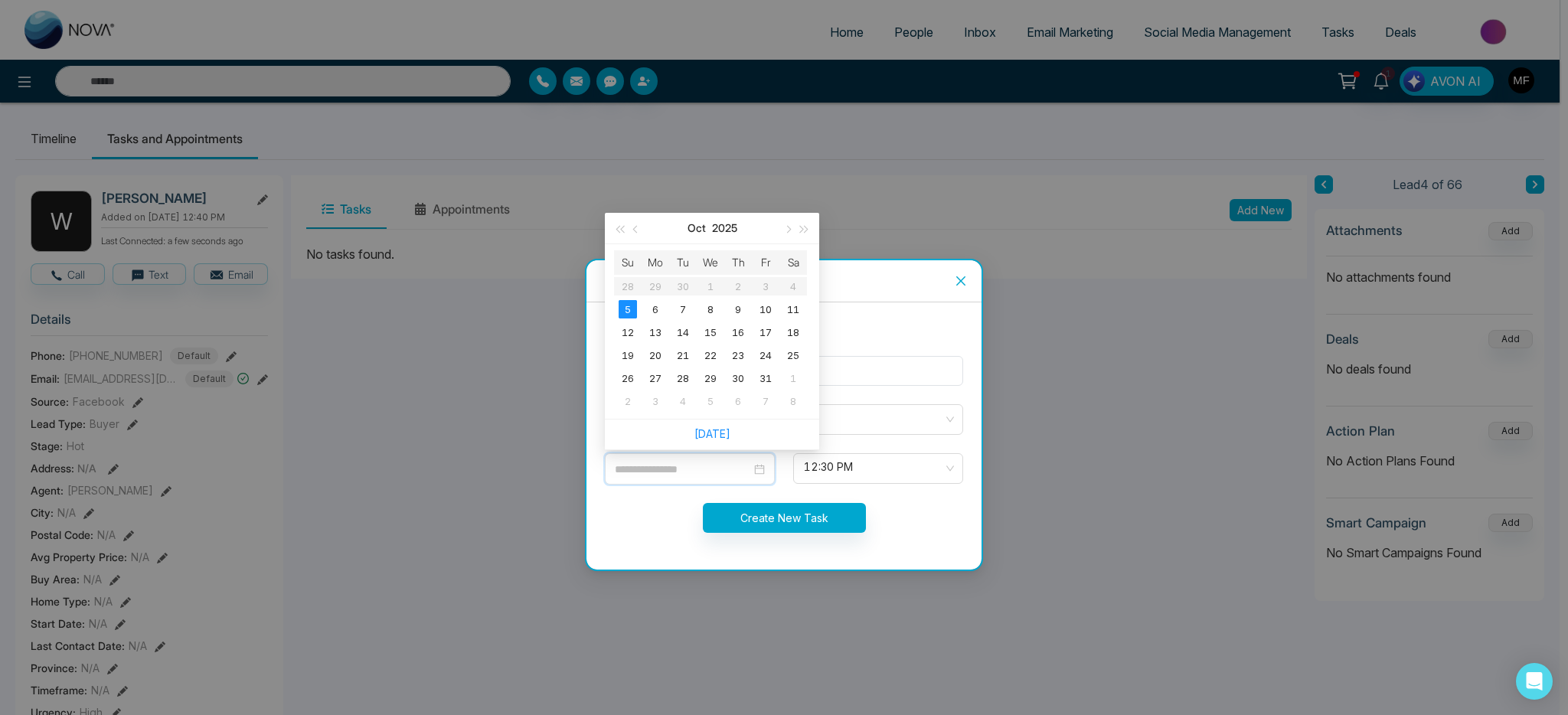
type input "**********"
click at [680, 504] on div "Create New Task" at bounding box center [784, 518] width 377 height 30
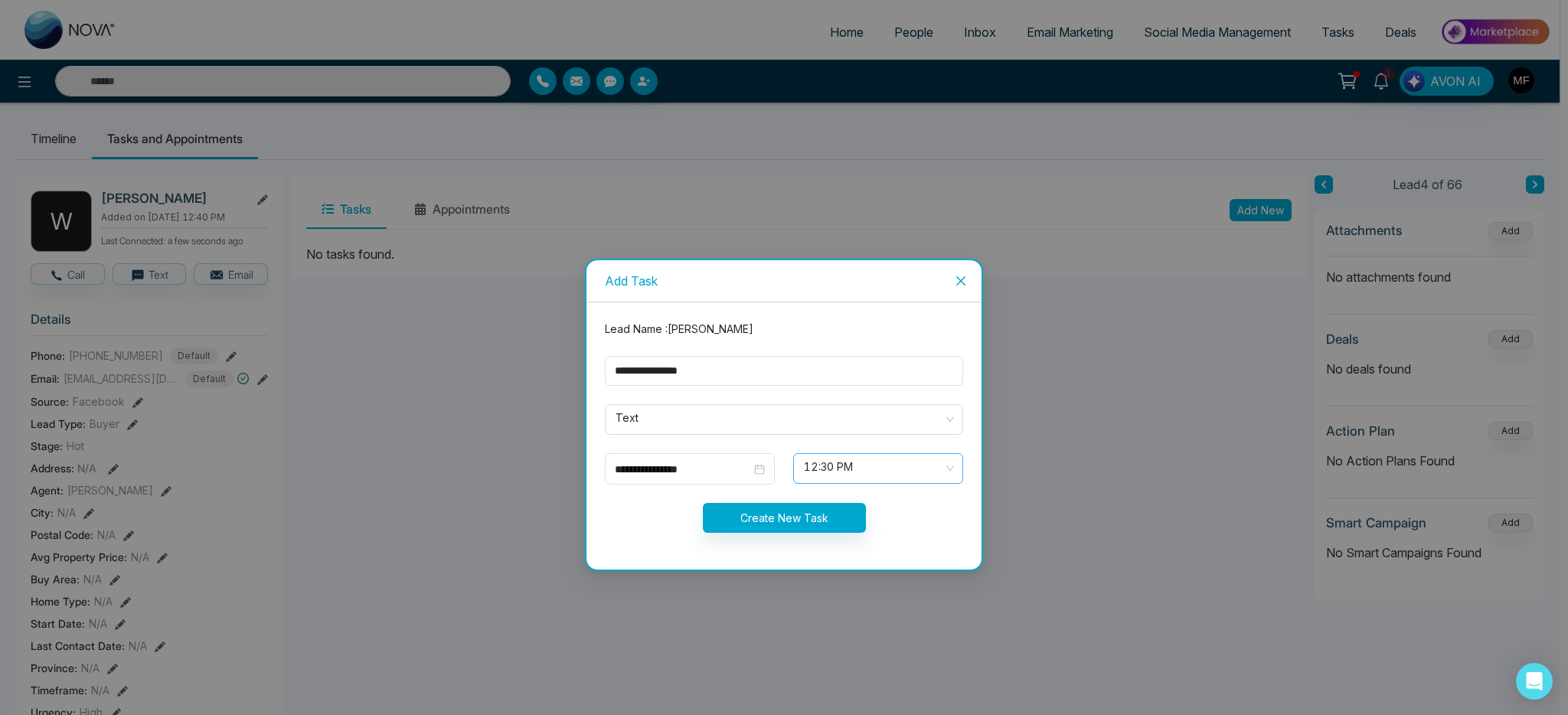
click at [861, 469] on span "12:30 PM" at bounding box center [878, 469] width 149 height 26
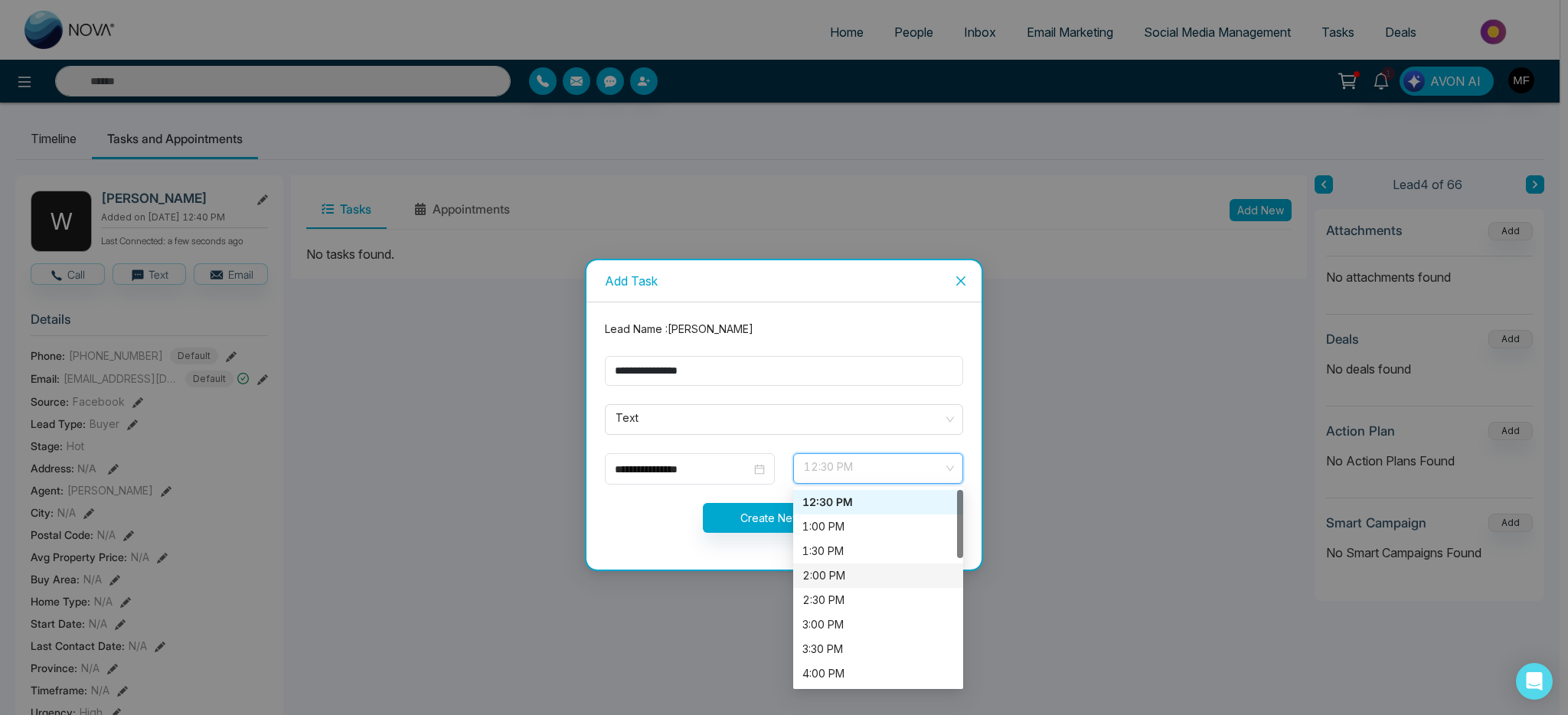
click at [842, 570] on div "2:00 PM" at bounding box center [878, 575] width 151 height 17
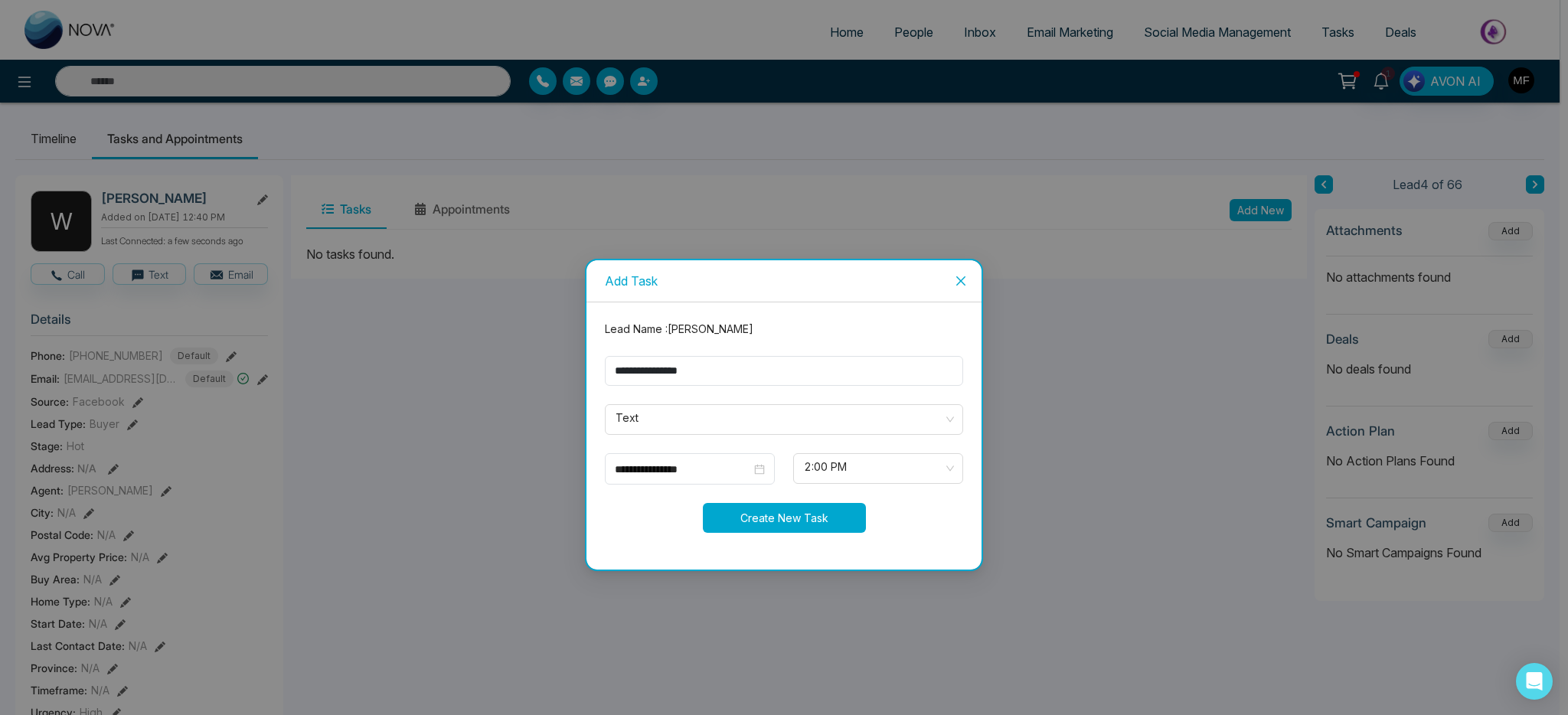
click at [800, 521] on button "Create New Task" at bounding box center [784, 518] width 163 height 30
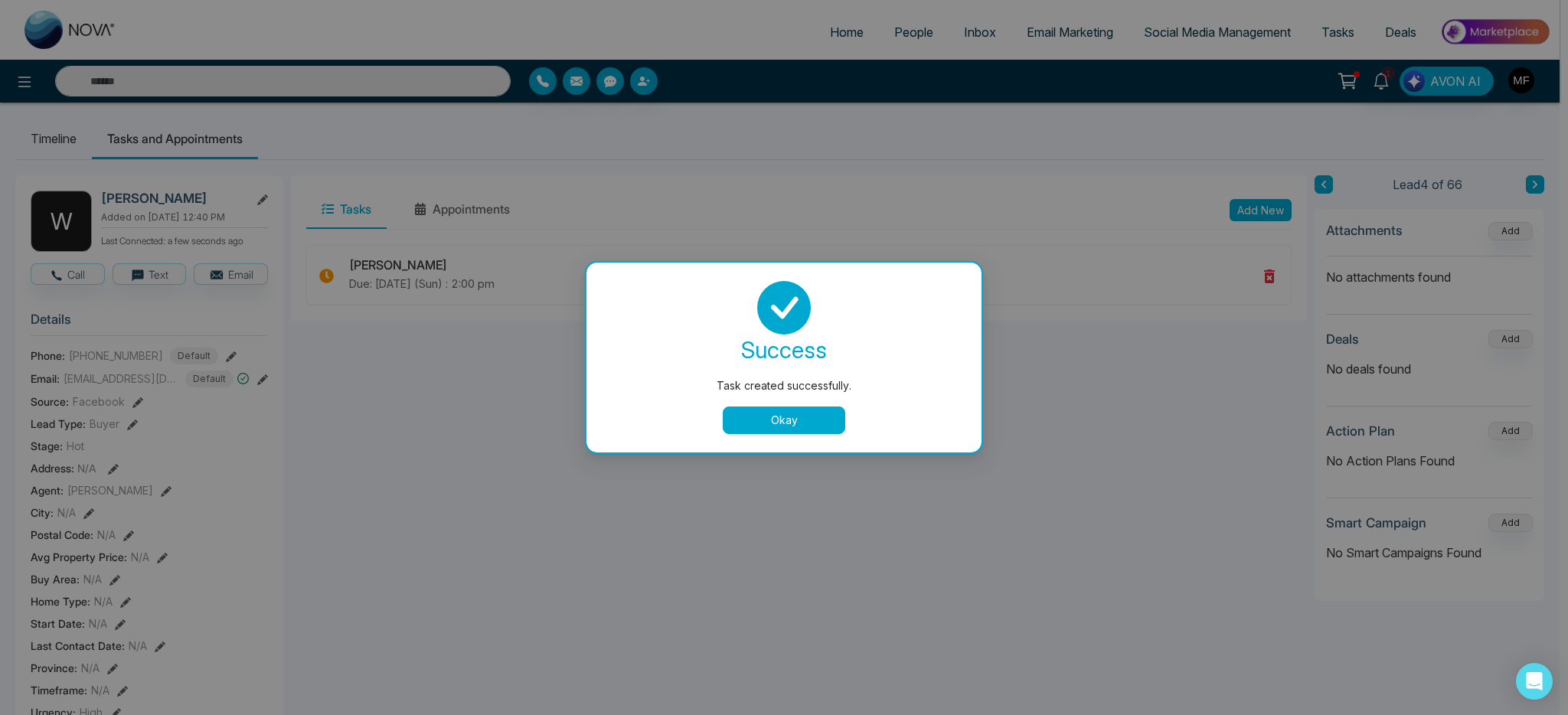
click at [790, 404] on div "success Task created successfully. Okay" at bounding box center [784, 358] width 358 height 153
click at [793, 414] on button "Okay" at bounding box center [784, 420] width 123 height 28
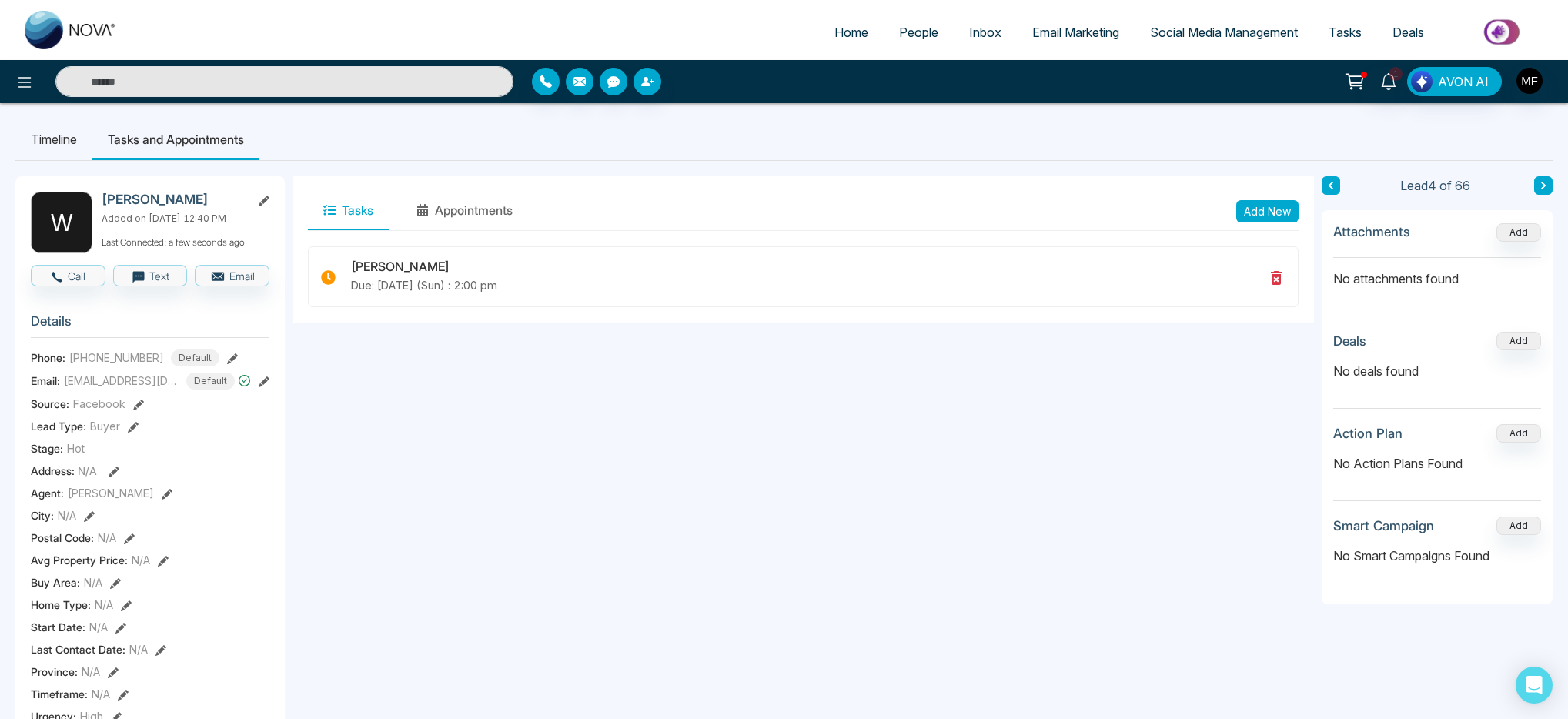
click at [1545, 185] on icon at bounding box center [1543, 186] width 5 height 8
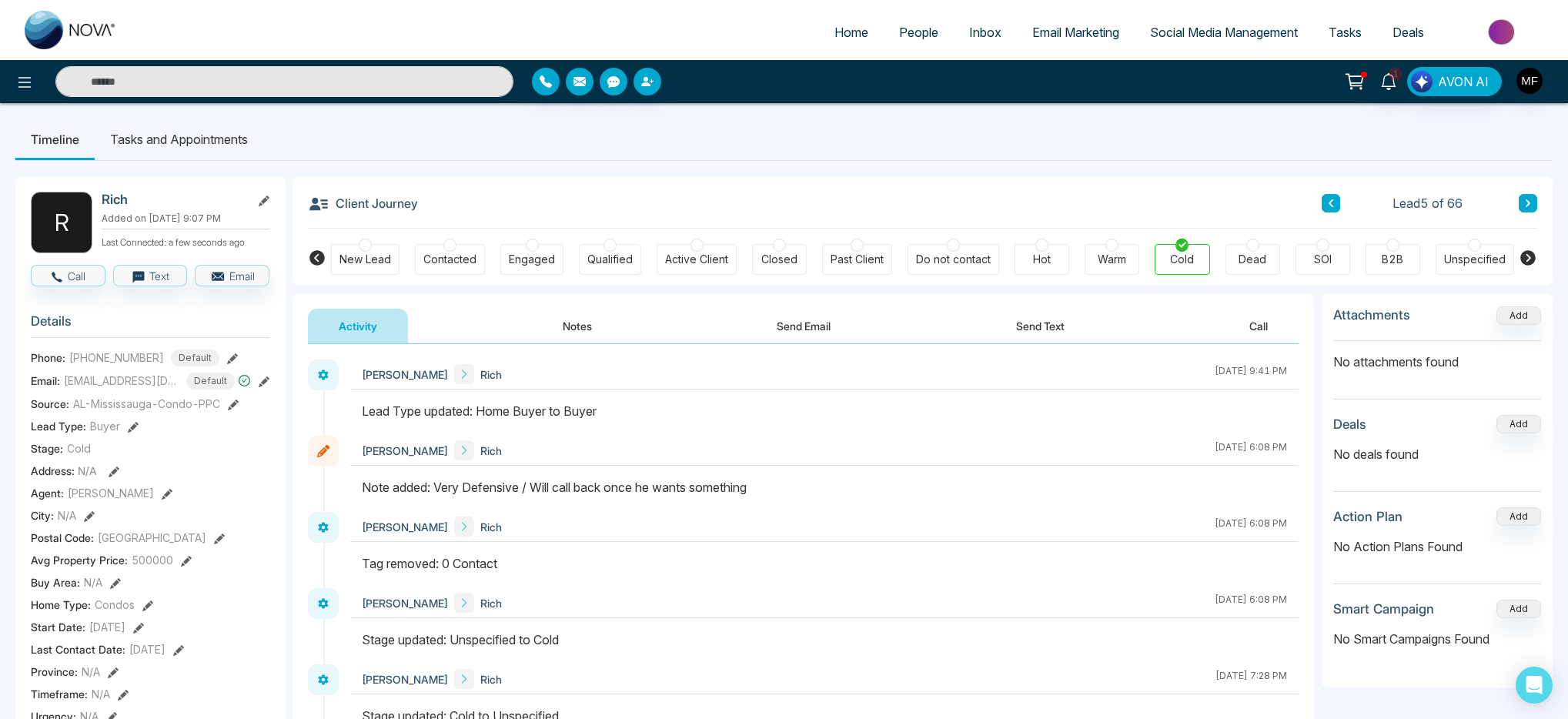
click at [1527, 203] on icon at bounding box center [1528, 204] width 8 height 9
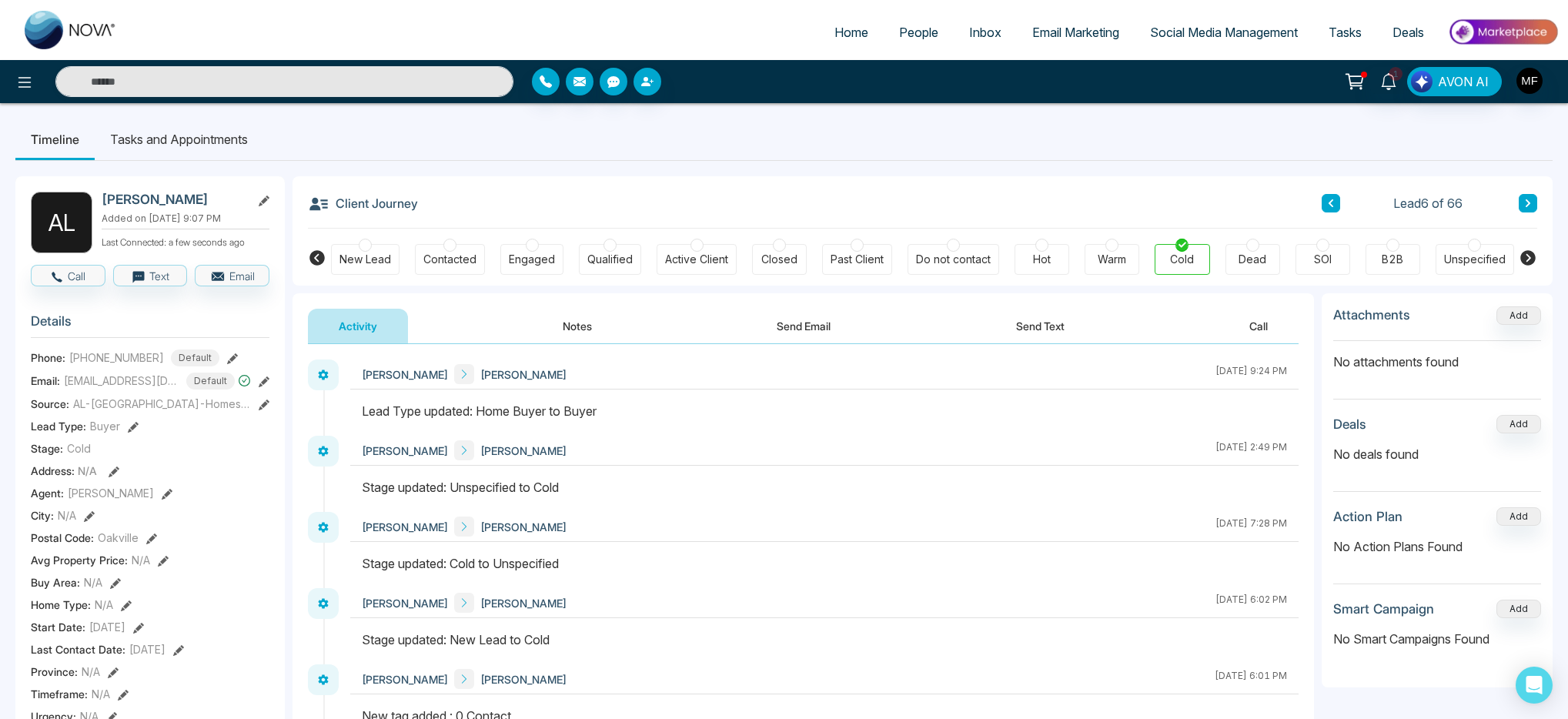
click at [1527, 203] on icon at bounding box center [1528, 204] width 8 height 9
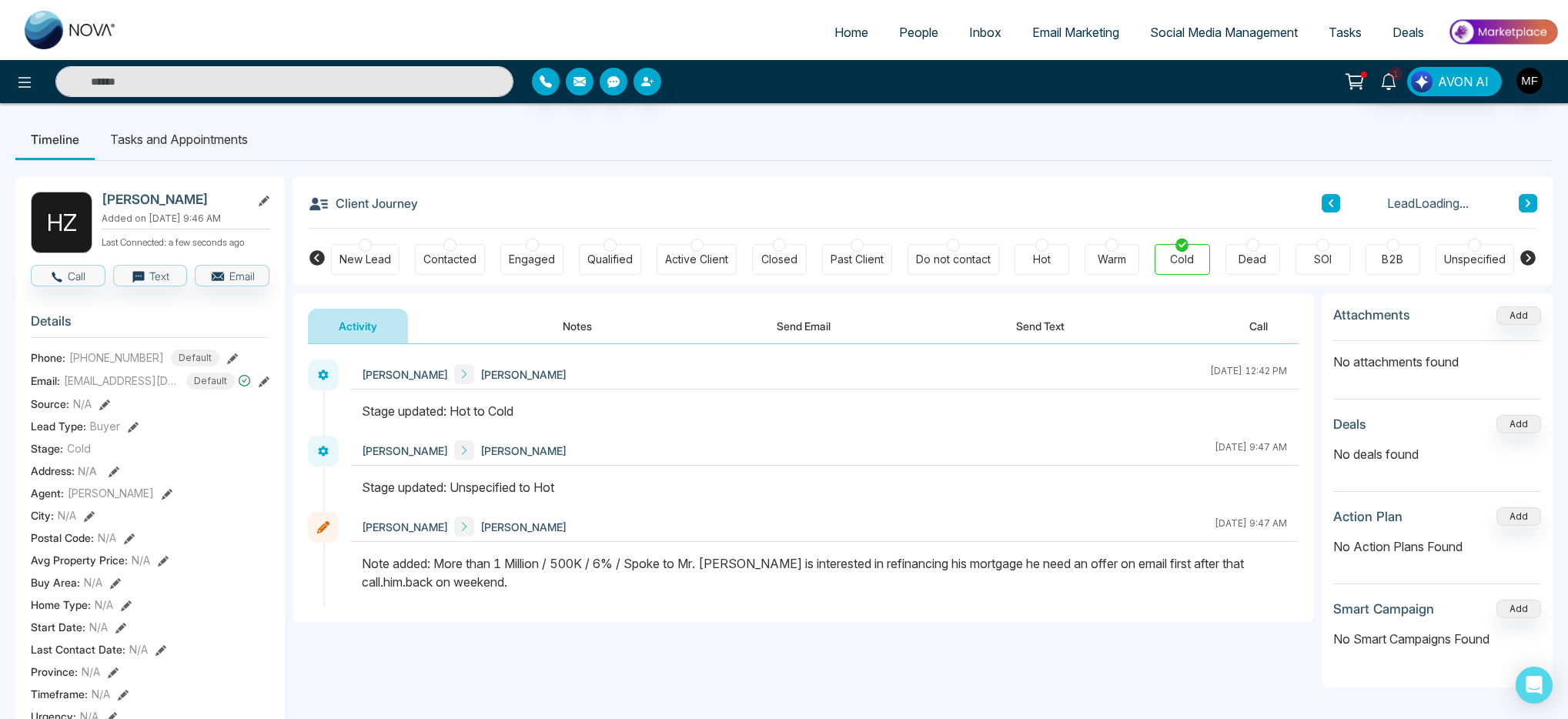
click at [1527, 203] on icon at bounding box center [1528, 204] width 8 height 9
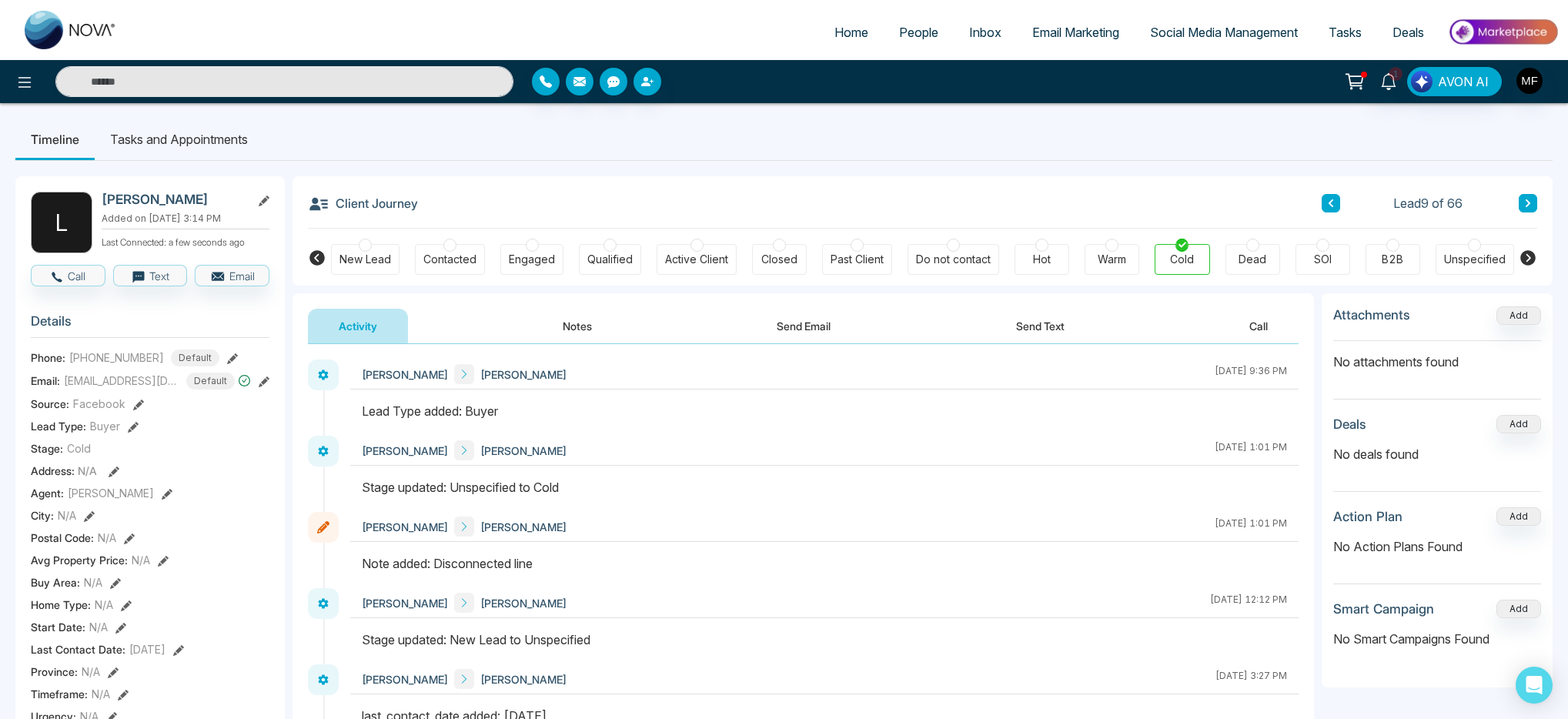
click at [1527, 205] on icon at bounding box center [1528, 204] width 8 height 9
click at [549, 346] on div "Marwen Ferchichi Safraz September 28 2025 | 12:26 PM Marwen Ferchichi Safraz Se…" at bounding box center [803, 654] width 1021 height 620
click at [566, 315] on button "Notes" at bounding box center [577, 326] width 91 height 34
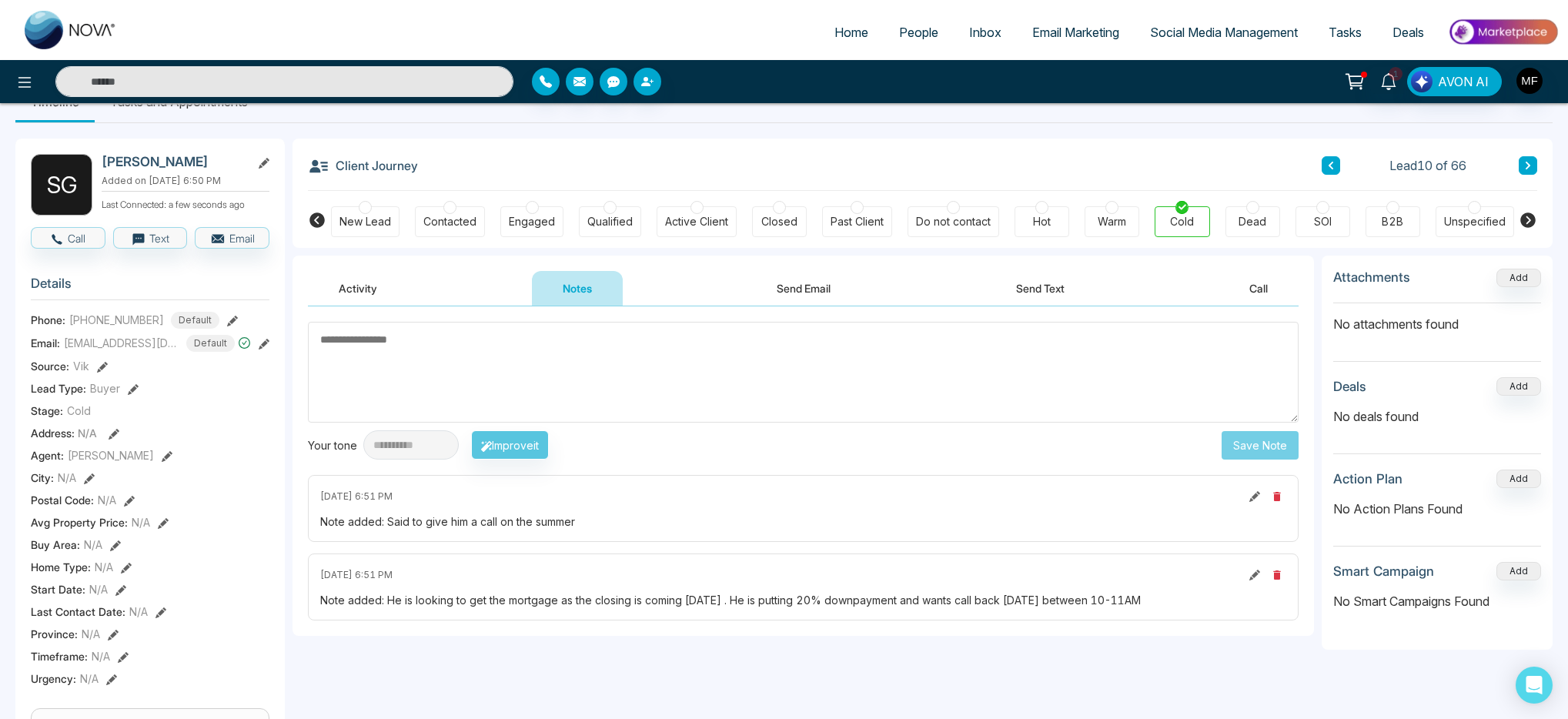
scroll to position [23, 0]
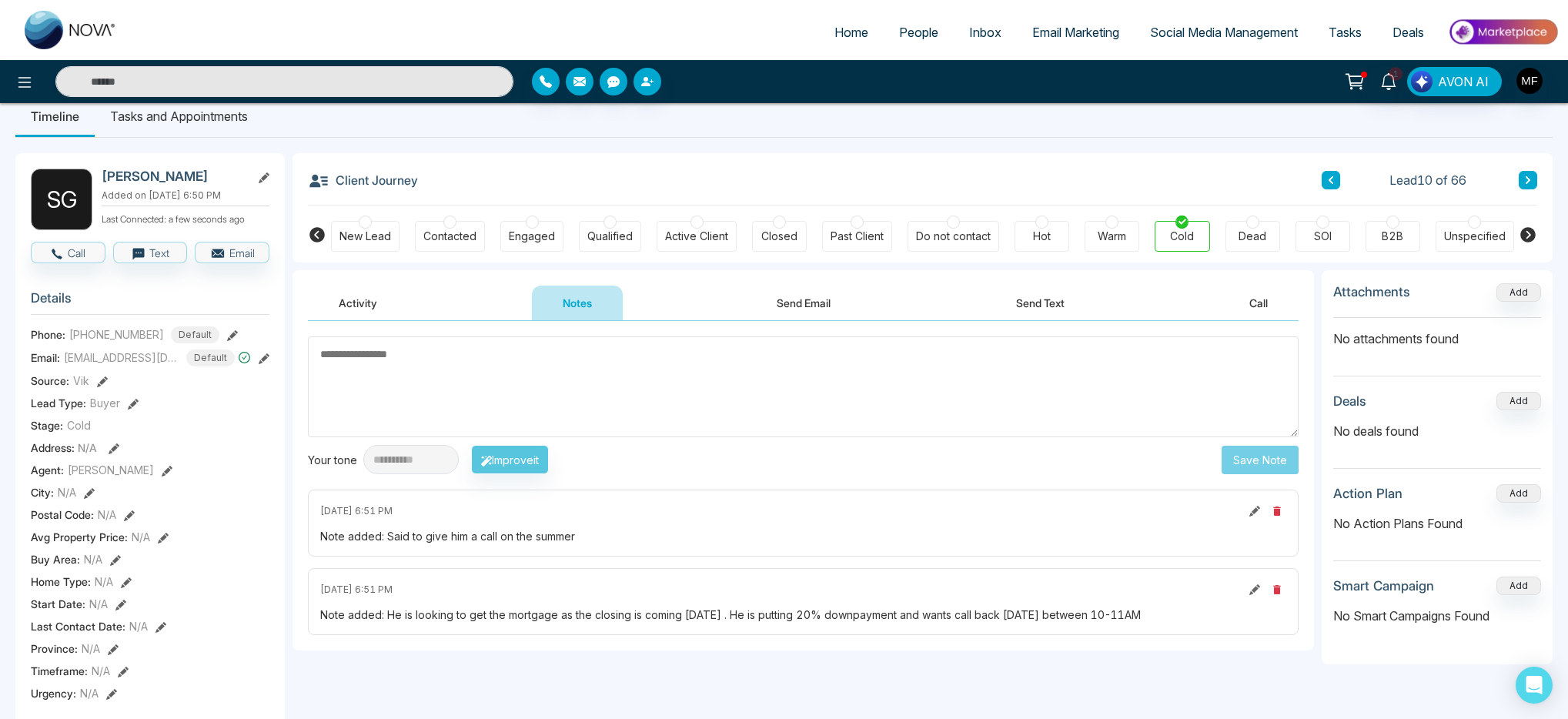
click at [1530, 177] on icon at bounding box center [1528, 180] width 8 height 9
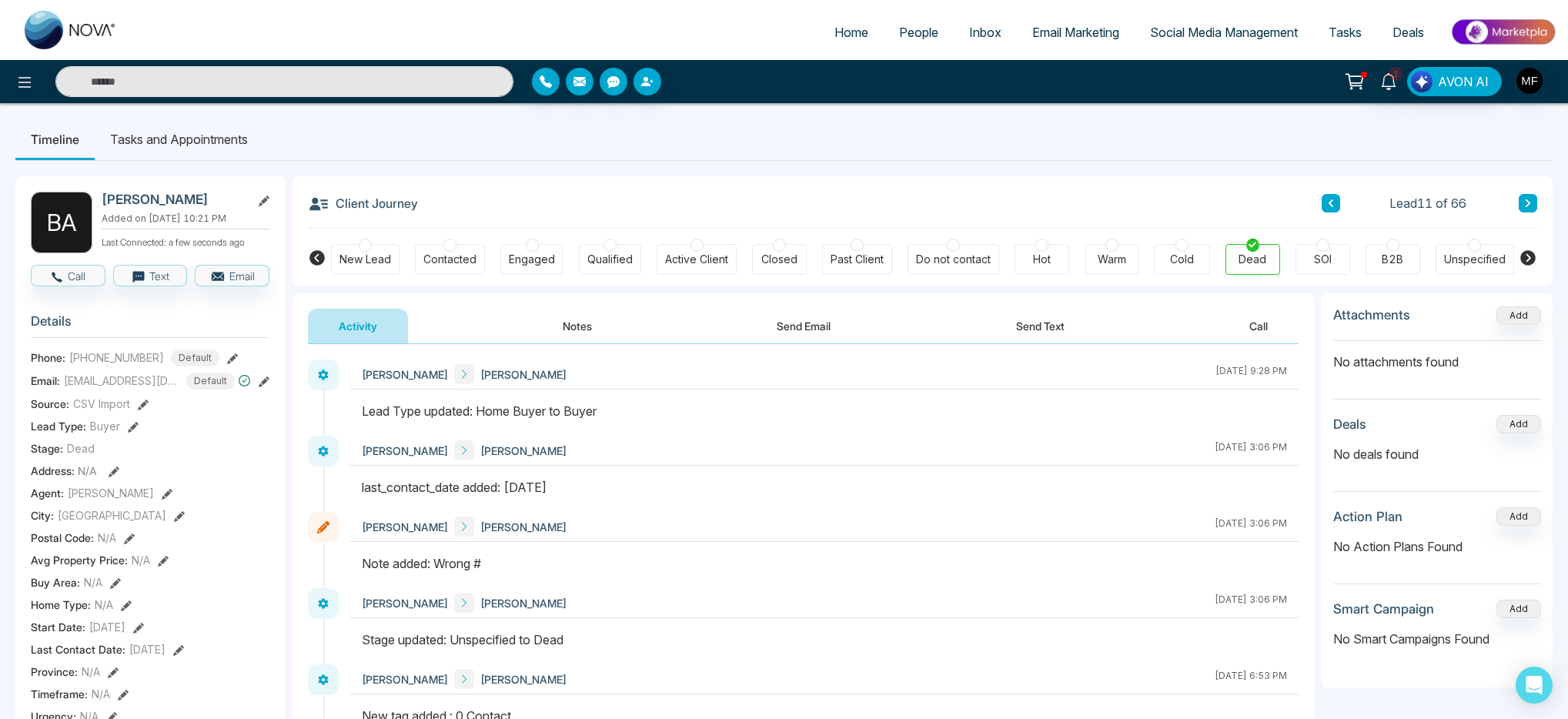
click at [1521, 205] on button at bounding box center [1528, 203] width 19 height 19
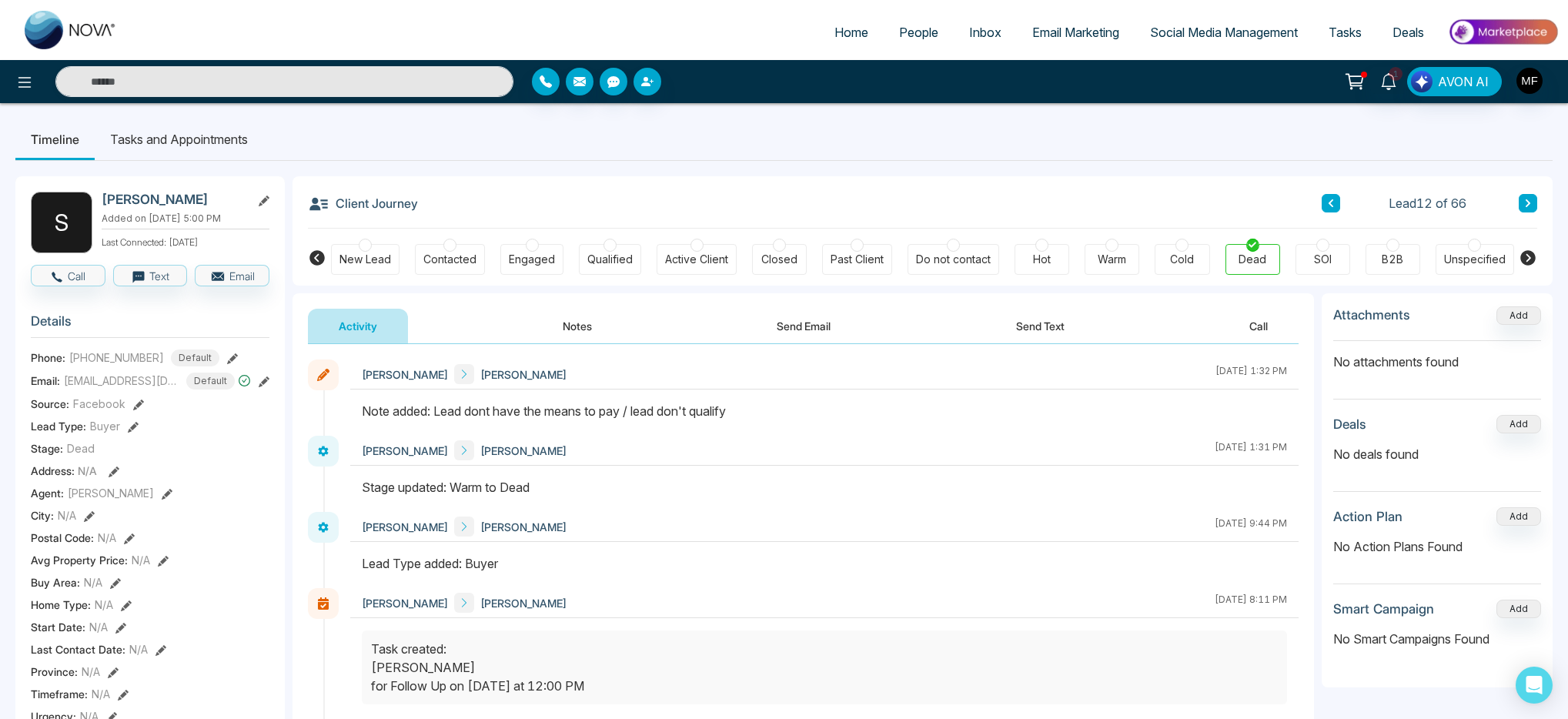
click at [1521, 205] on button at bounding box center [1528, 203] width 19 height 19
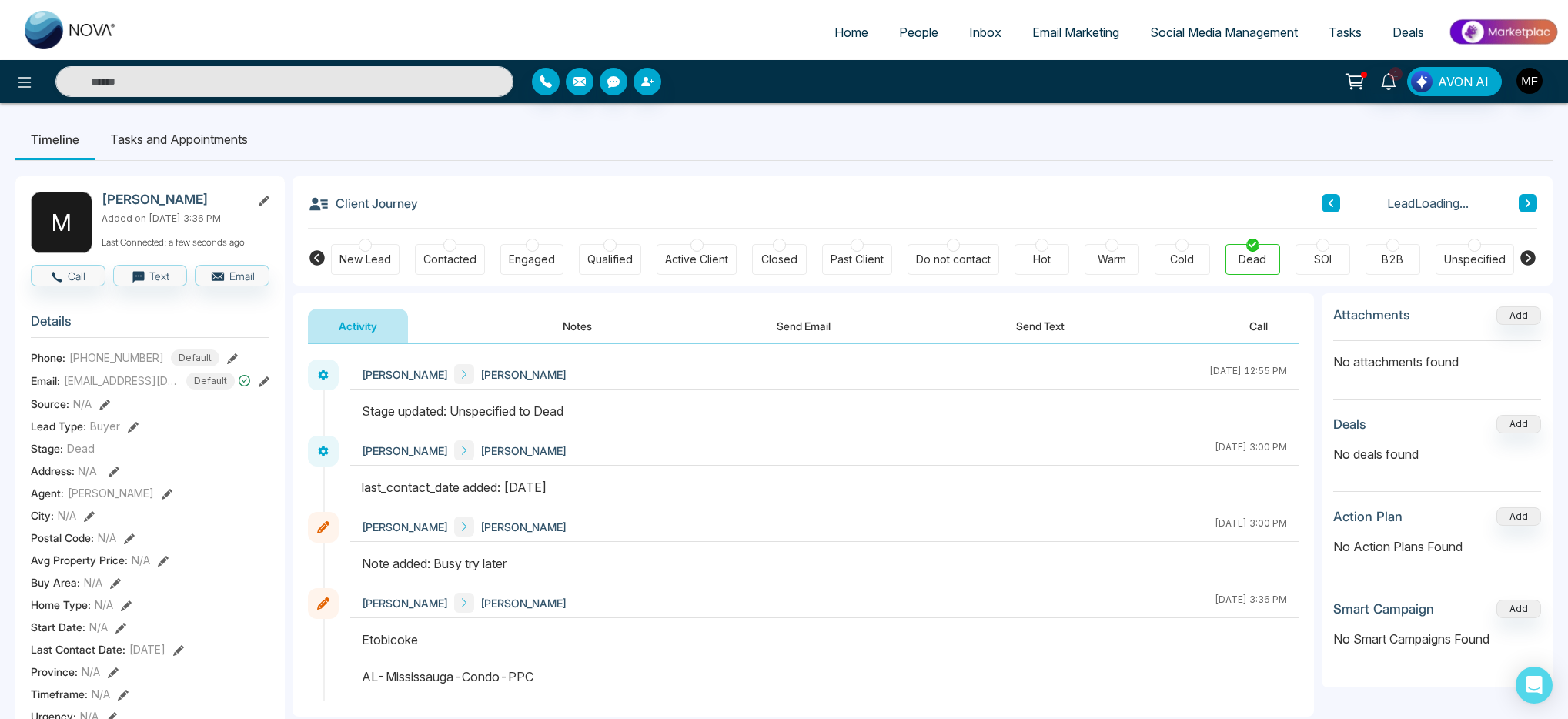
click at [1521, 205] on button at bounding box center [1528, 203] width 19 height 19
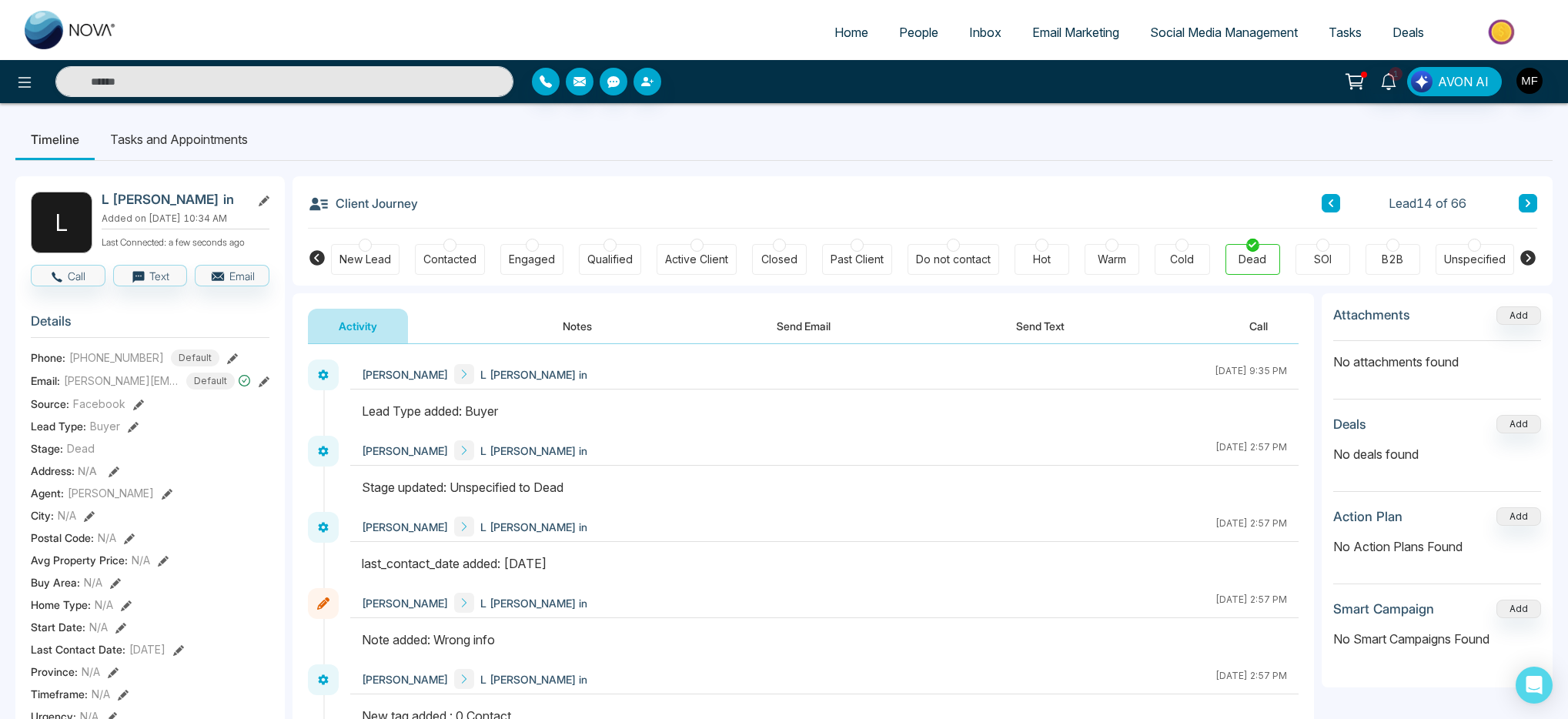
click at [1531, 200] on icon at bounding box center [1528, 204] width 8 height 9
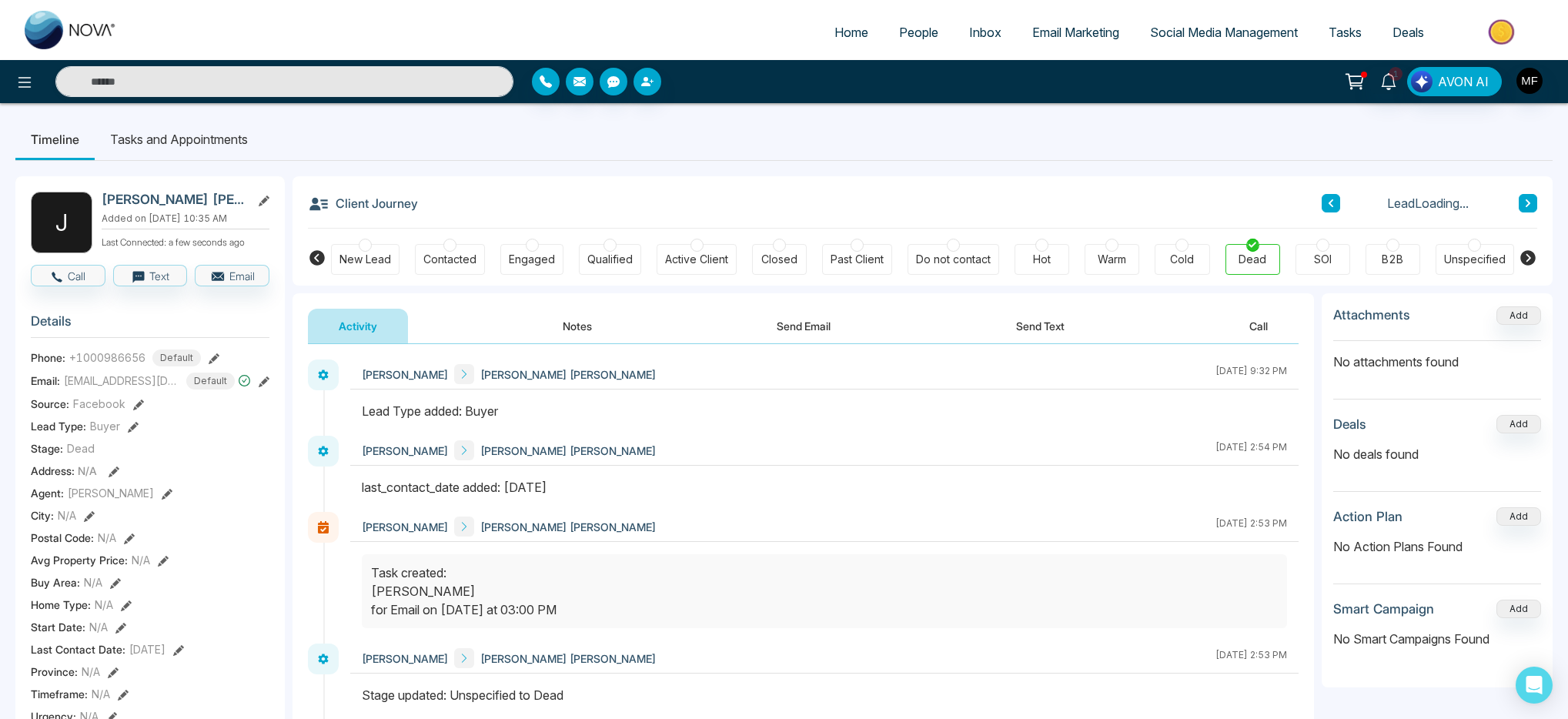
click at [1531, 200] on icon at bounding box center [1528, 204] width 8 height 9
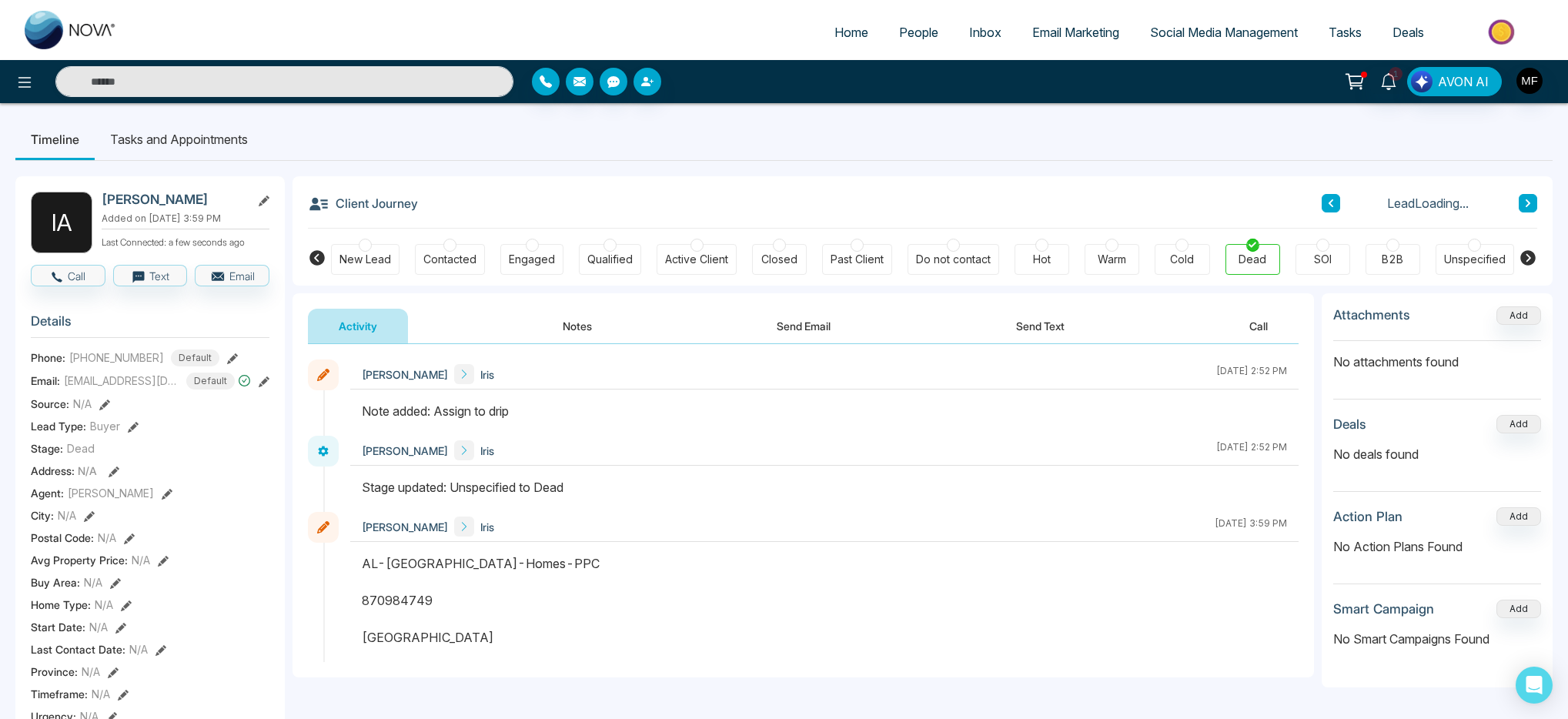
click at [1531, 200] on icon at bounding box center [1528, 204] width 8 height 9
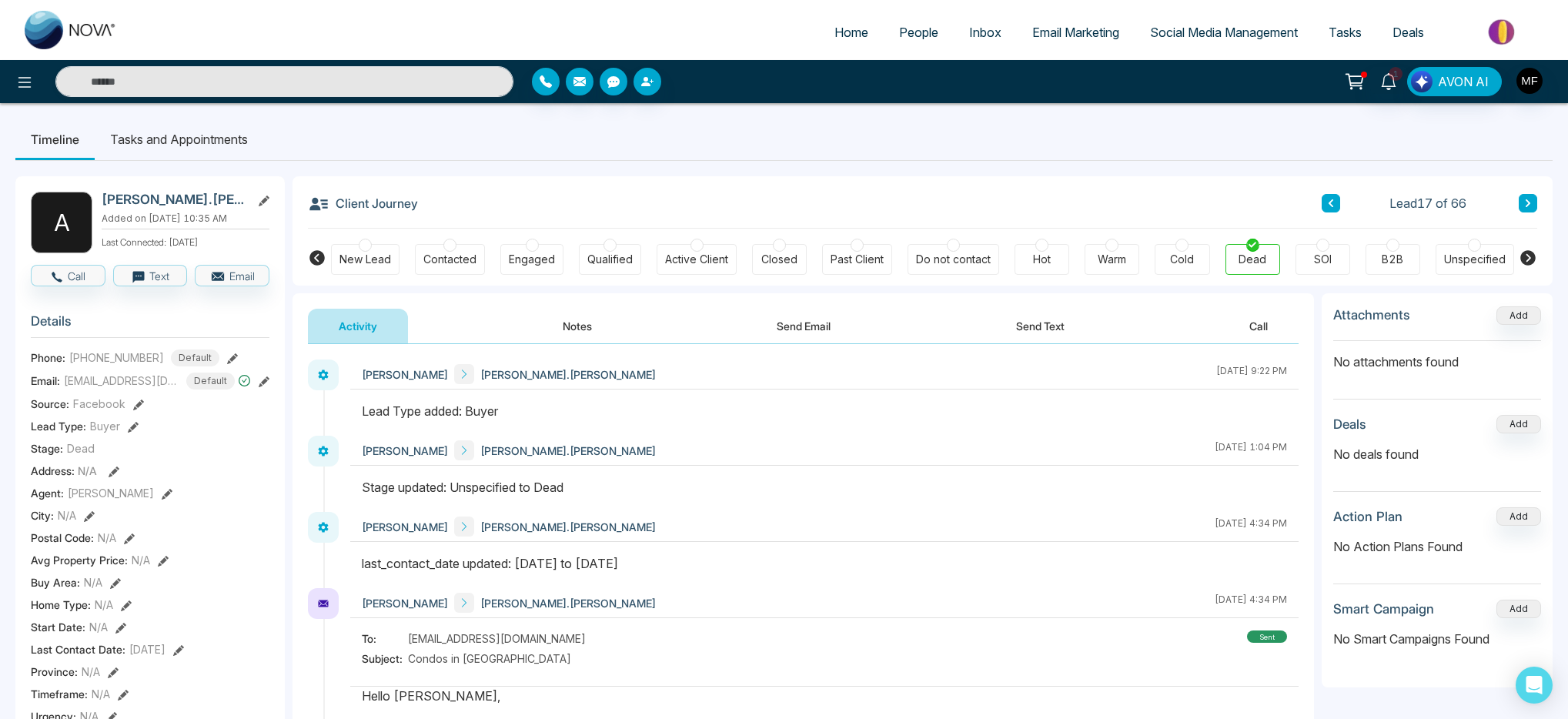
click at [1531, 199] on icon at bounding box center [1528, 204] width 8 height 9
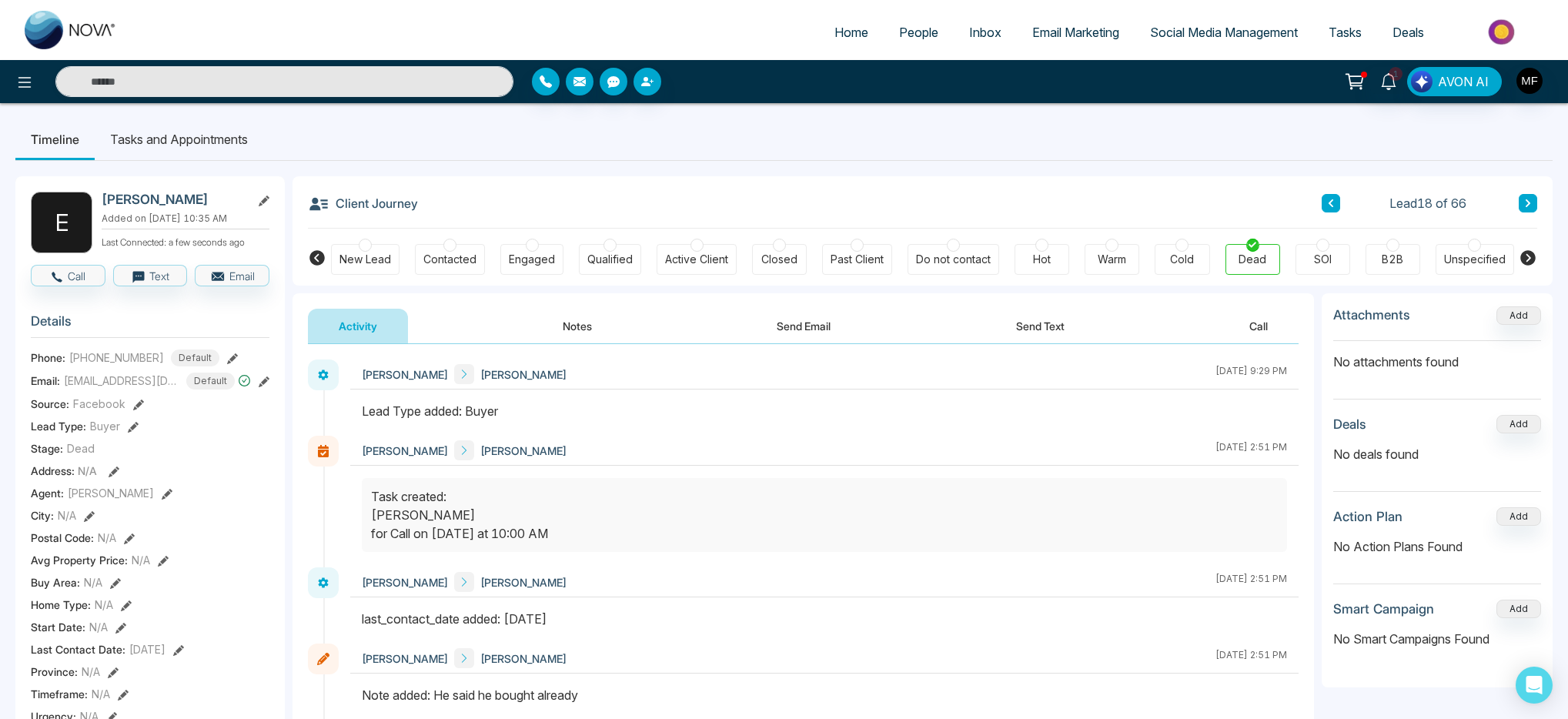
click at [1341, 194] on div "Lead 18 of 66" at bounding box center [1429, 203] width 215 height 19
click at [1335, 213] on div "Client Journey Lead 18 of 66" at bounding box center [922, 203] width 1229 height 52
click at [1334, 207] on icon at bounding box center [1331, 204] width 8 height 9
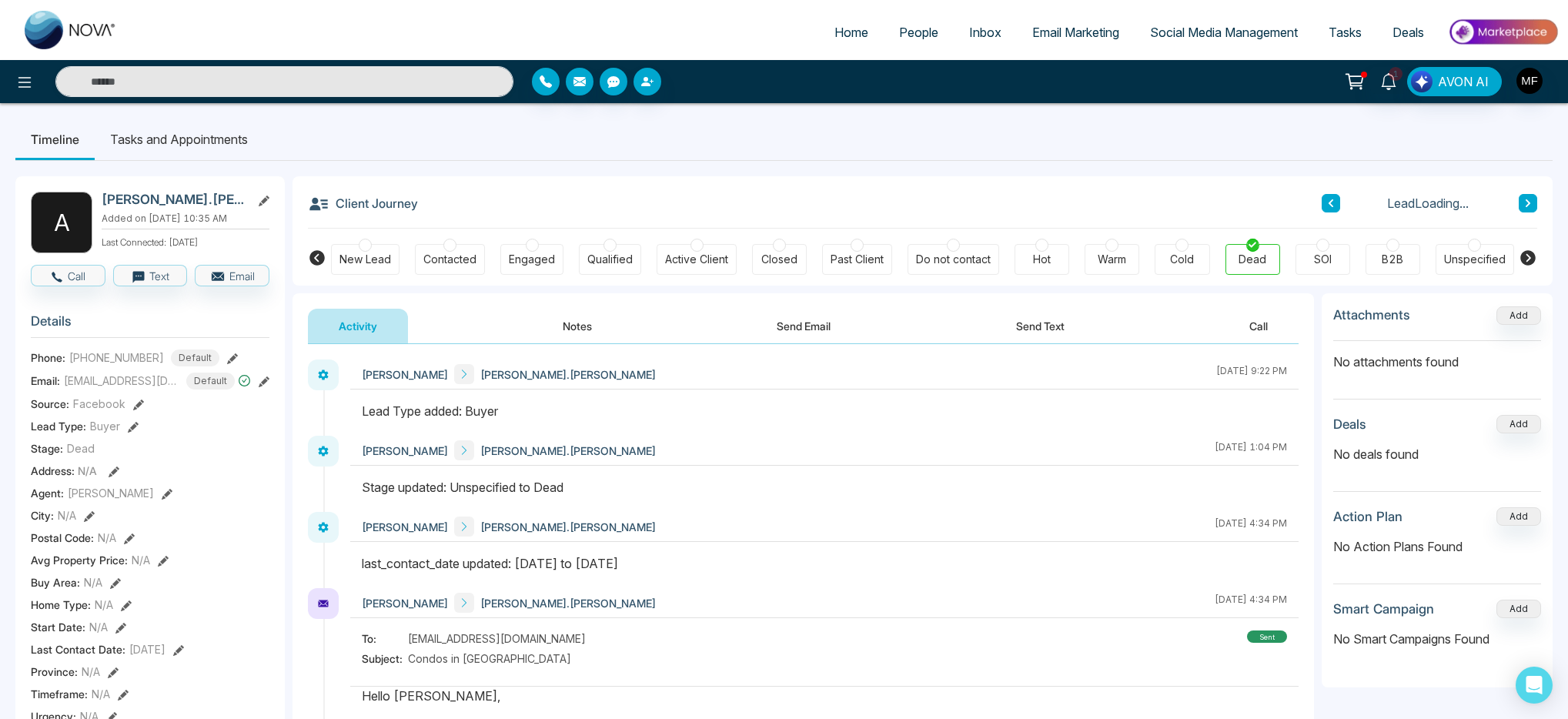
click at [1334, 207] on icon at bounding box center [1331, 204] width 8 height 9
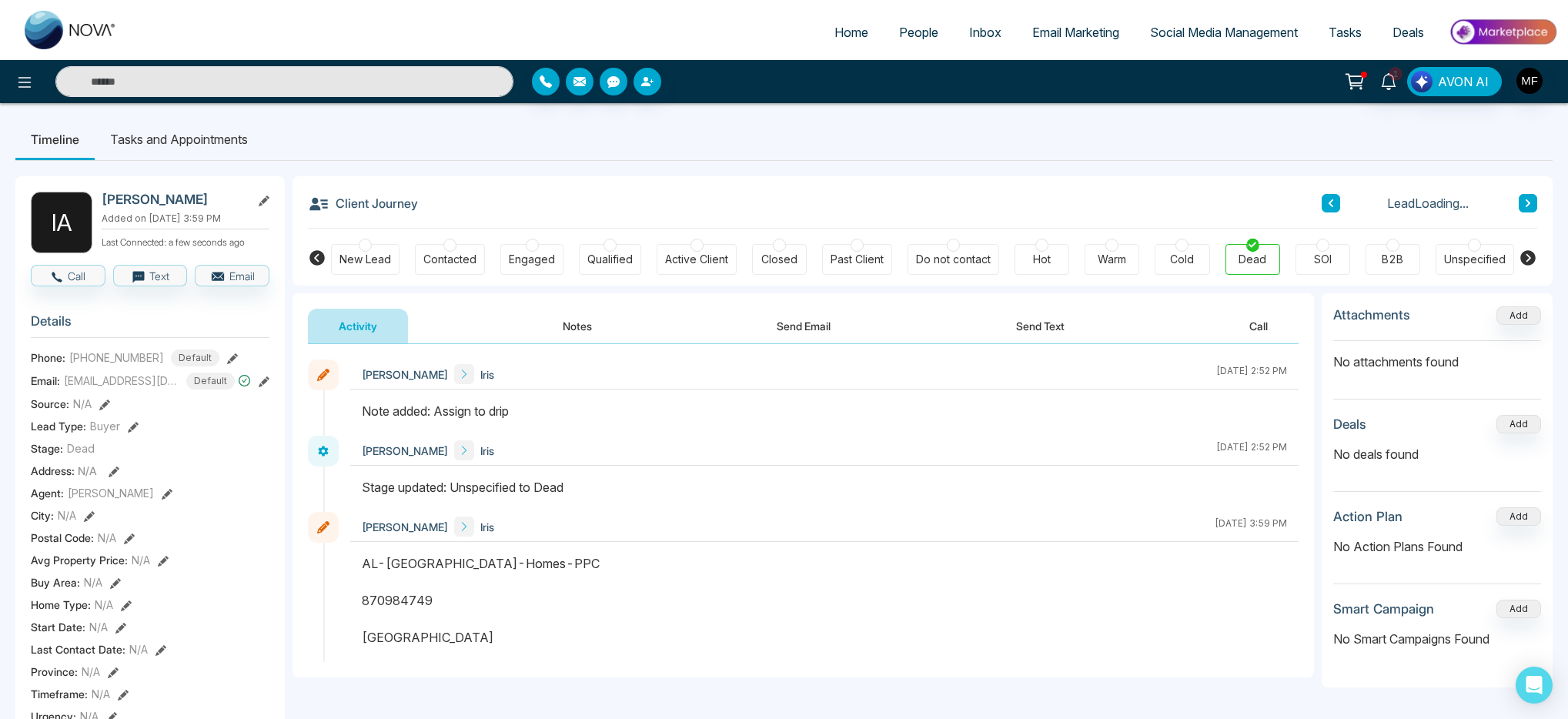
click at [1334, 207] on icon at bounding box center [1331, 204] width 8 height 9
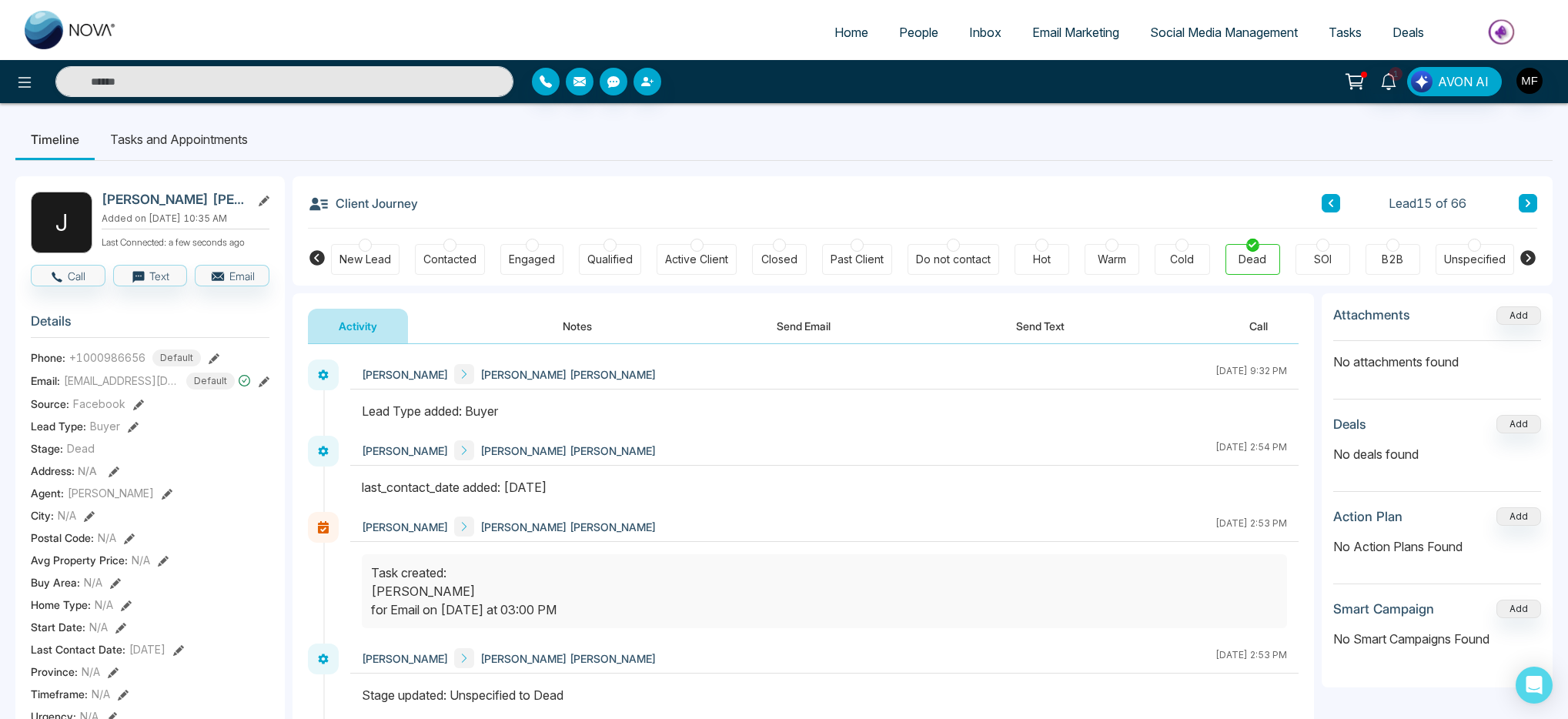
click at [1334, 207] on icon at bounding box center [1331, 204] width 8 height 9
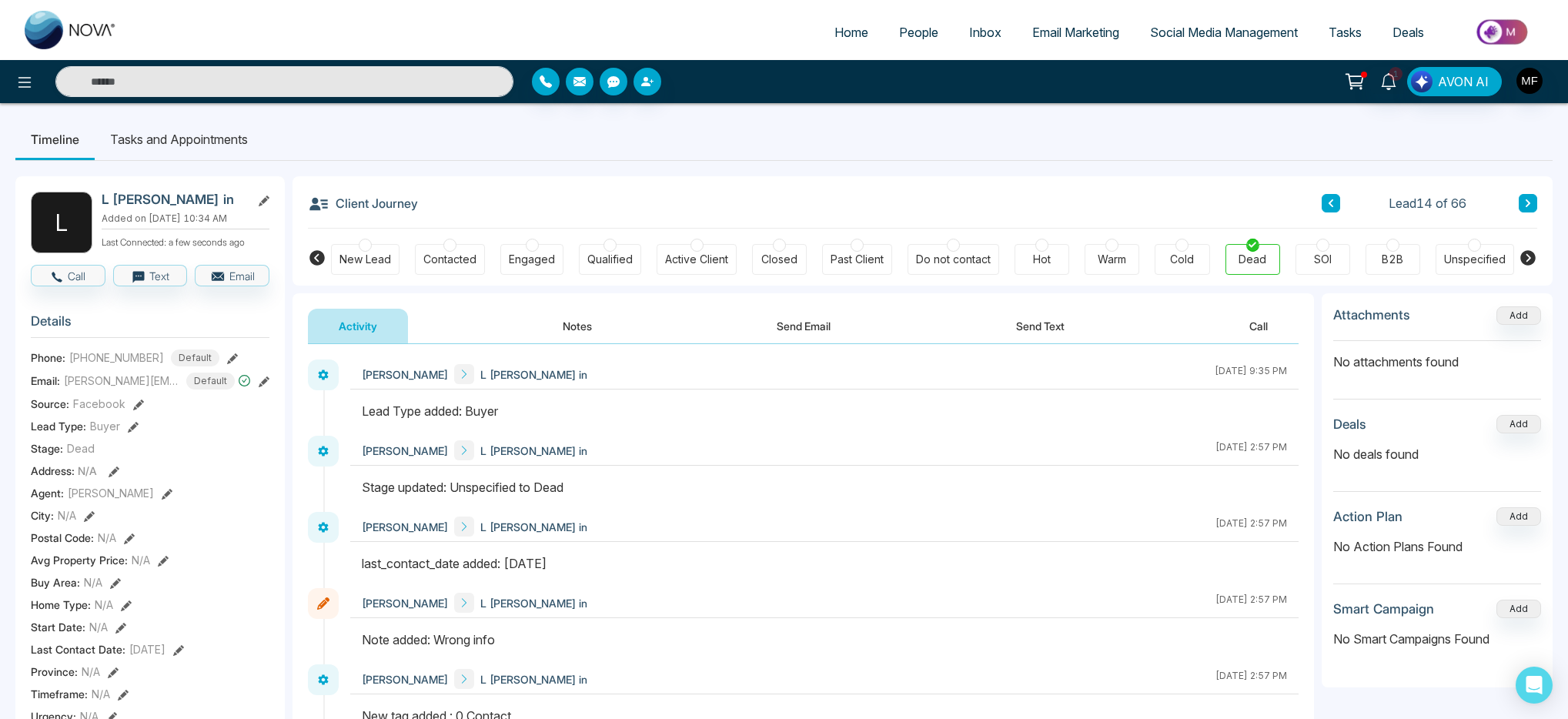
click at [1533, 205] on button at bounding box center [1528, 203] width 19 height 19
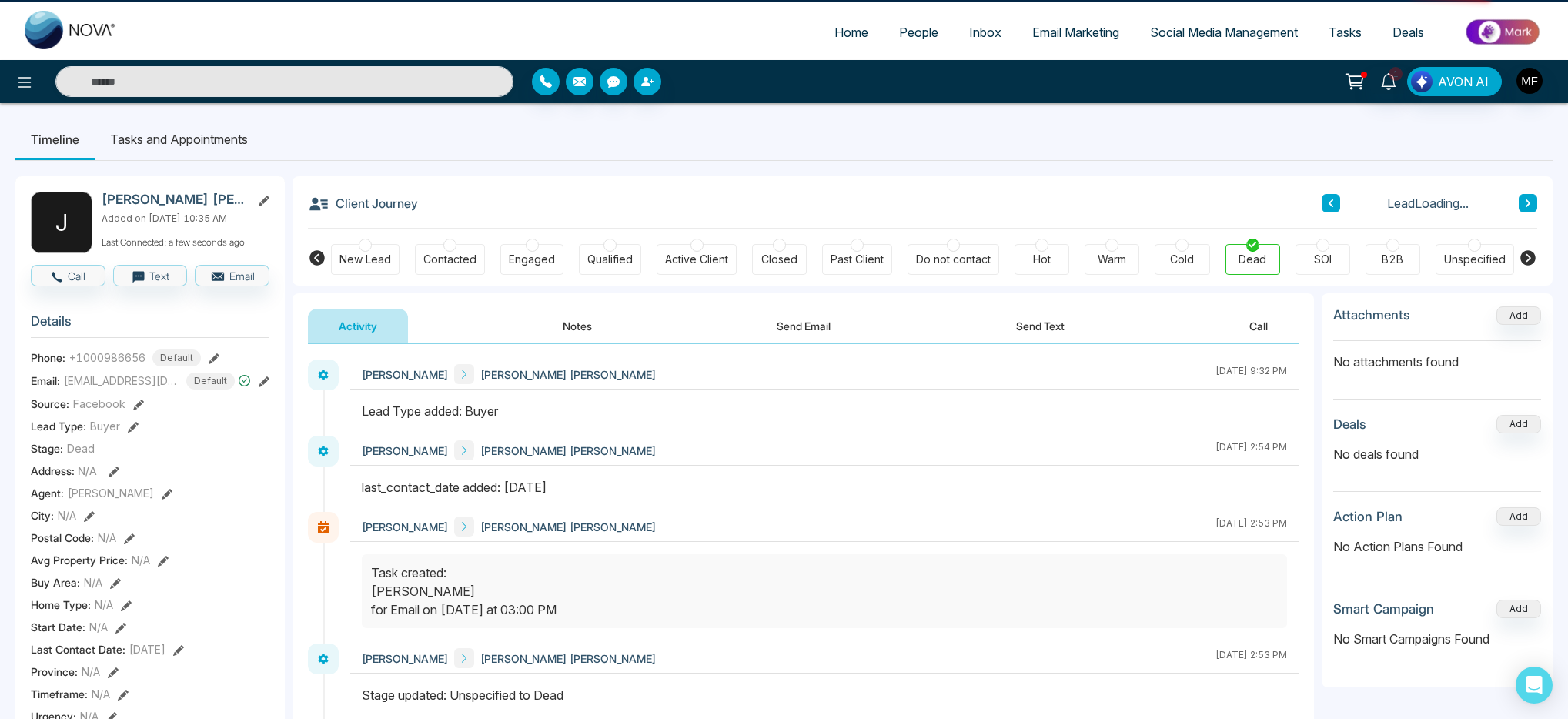
click at [1533, 205] on button at bounding box center [1528, 203] width 19 height 19
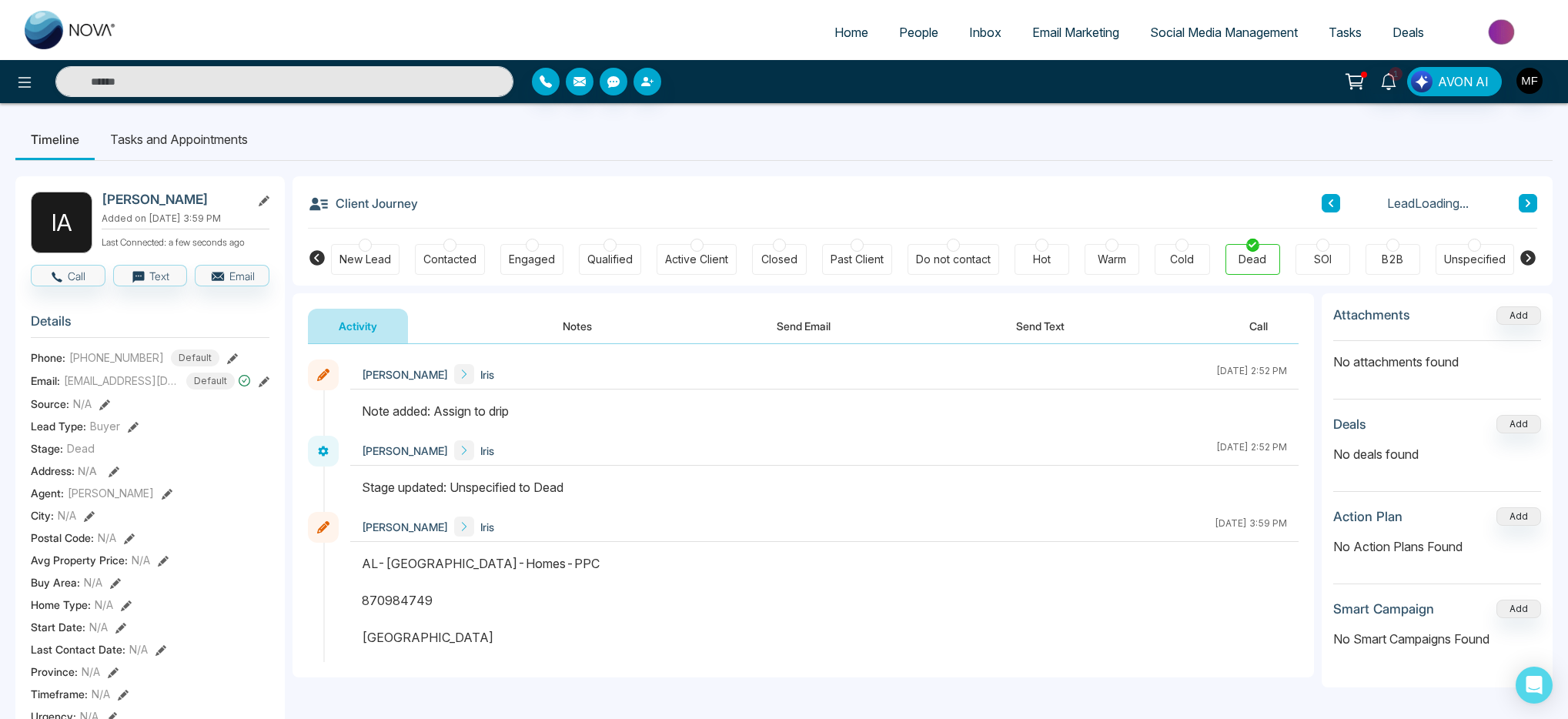
click at [1533, 205] on button at bounding box center [1528, 203] width 19 height 19
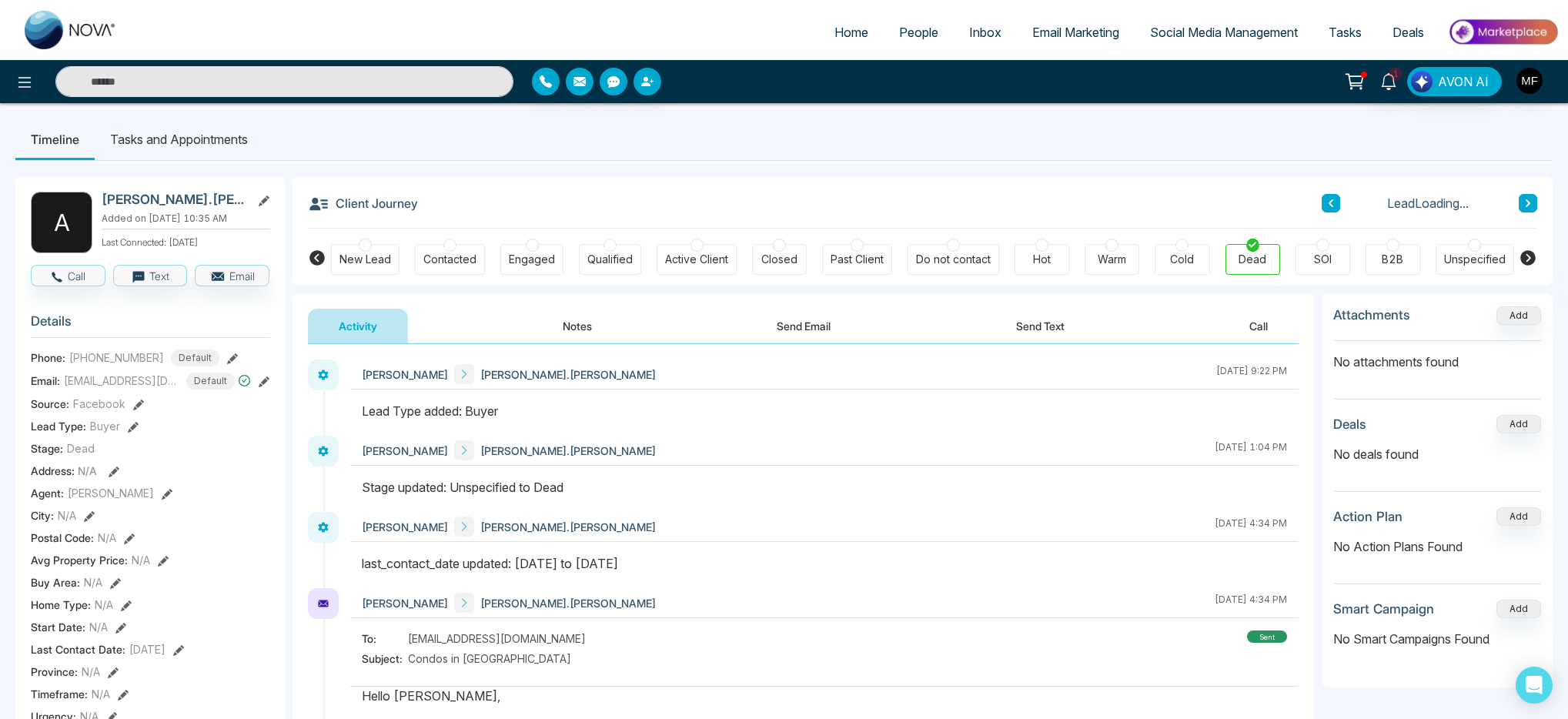
click at [1533, 205] on button at bounding box center [1528, 203] width 19 height 19
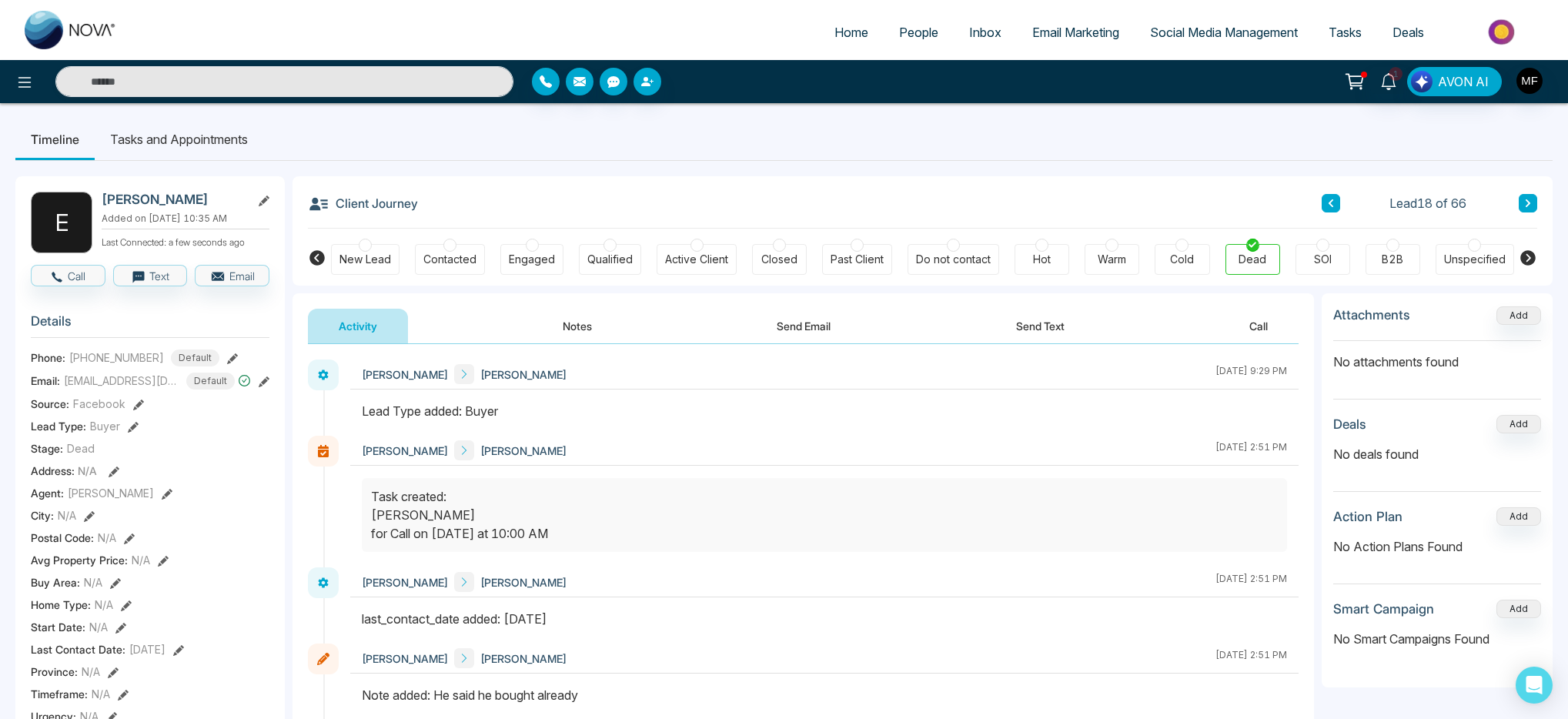
click at [1533, 205] on button at bounding box center [1528, 203] width 19 height 19
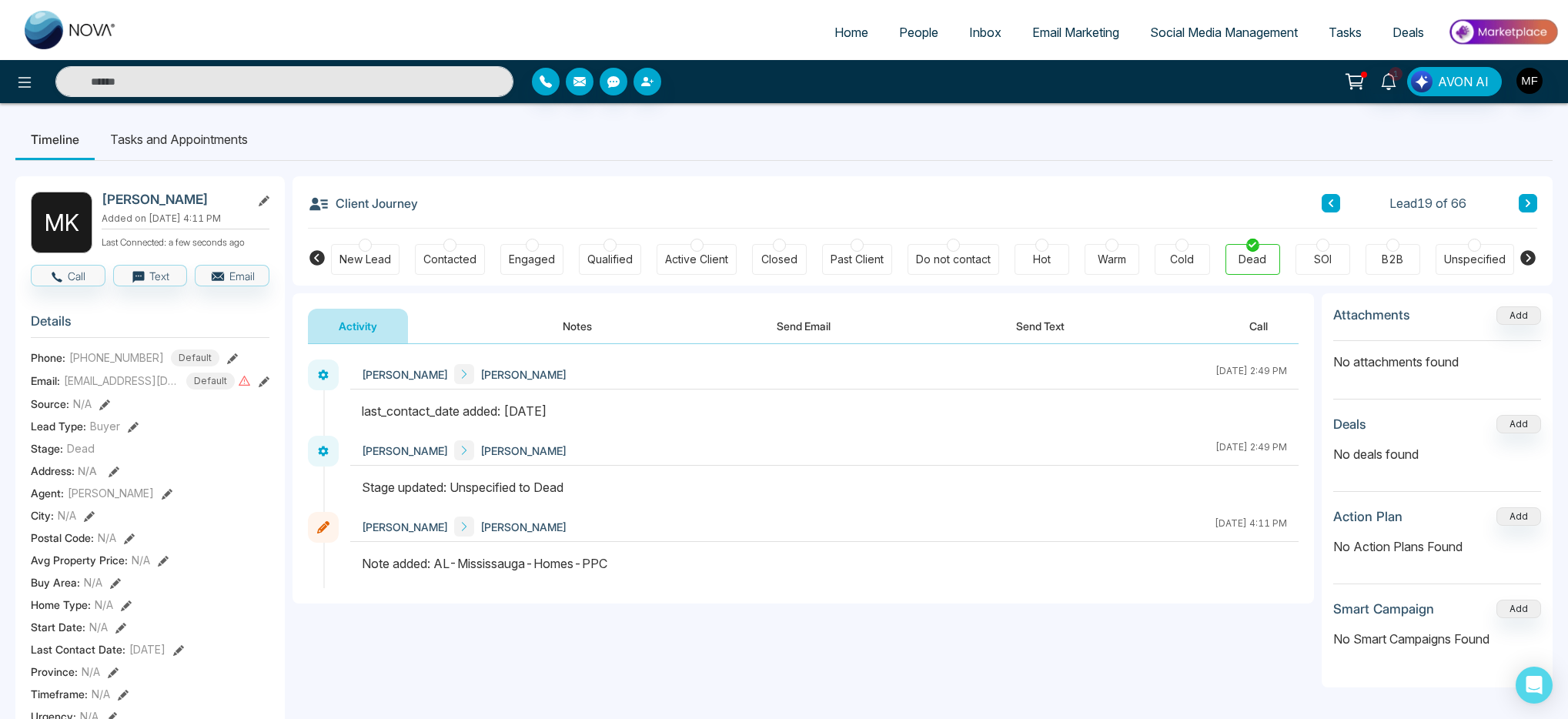
click at [1533, 205] on button at bounding box center [1528, 203] width 19 height 19
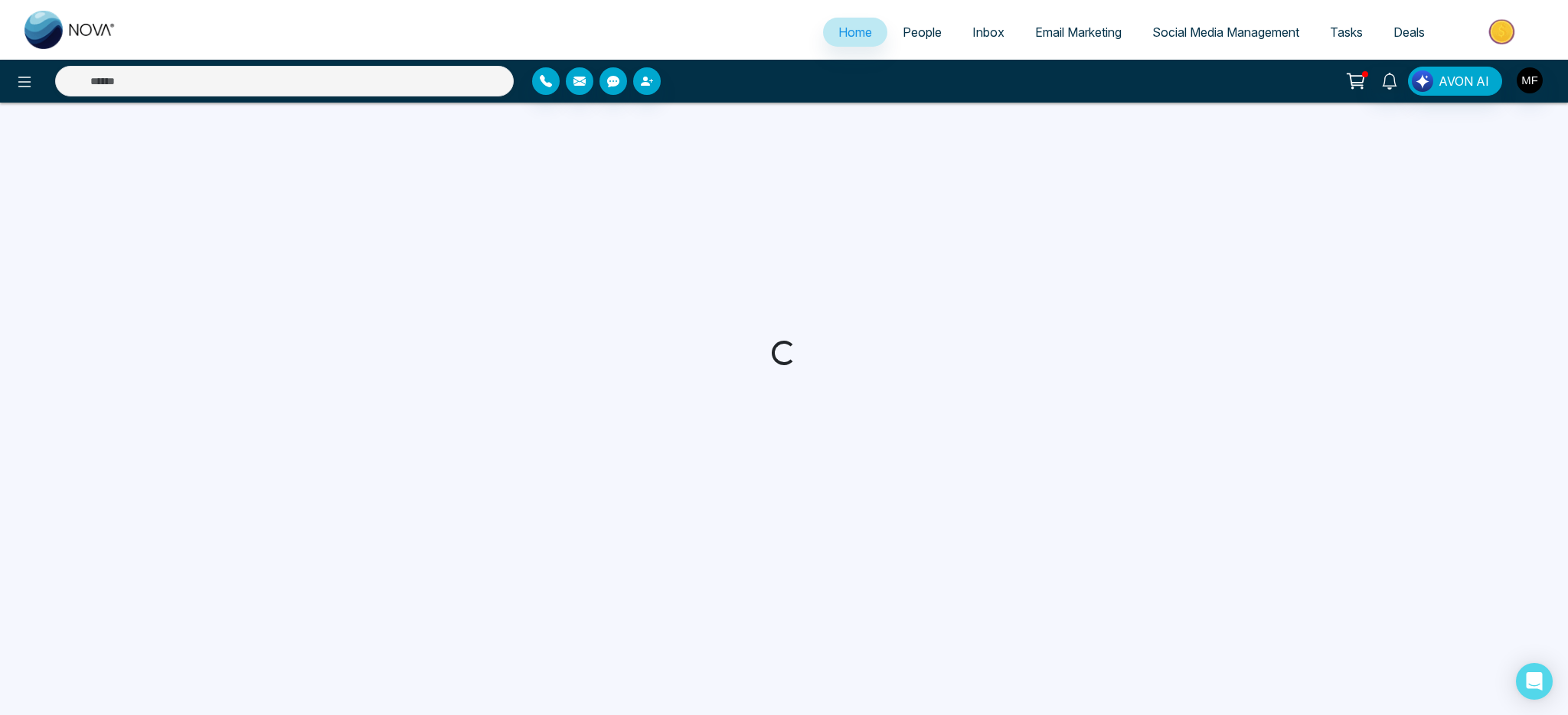
select select "*"
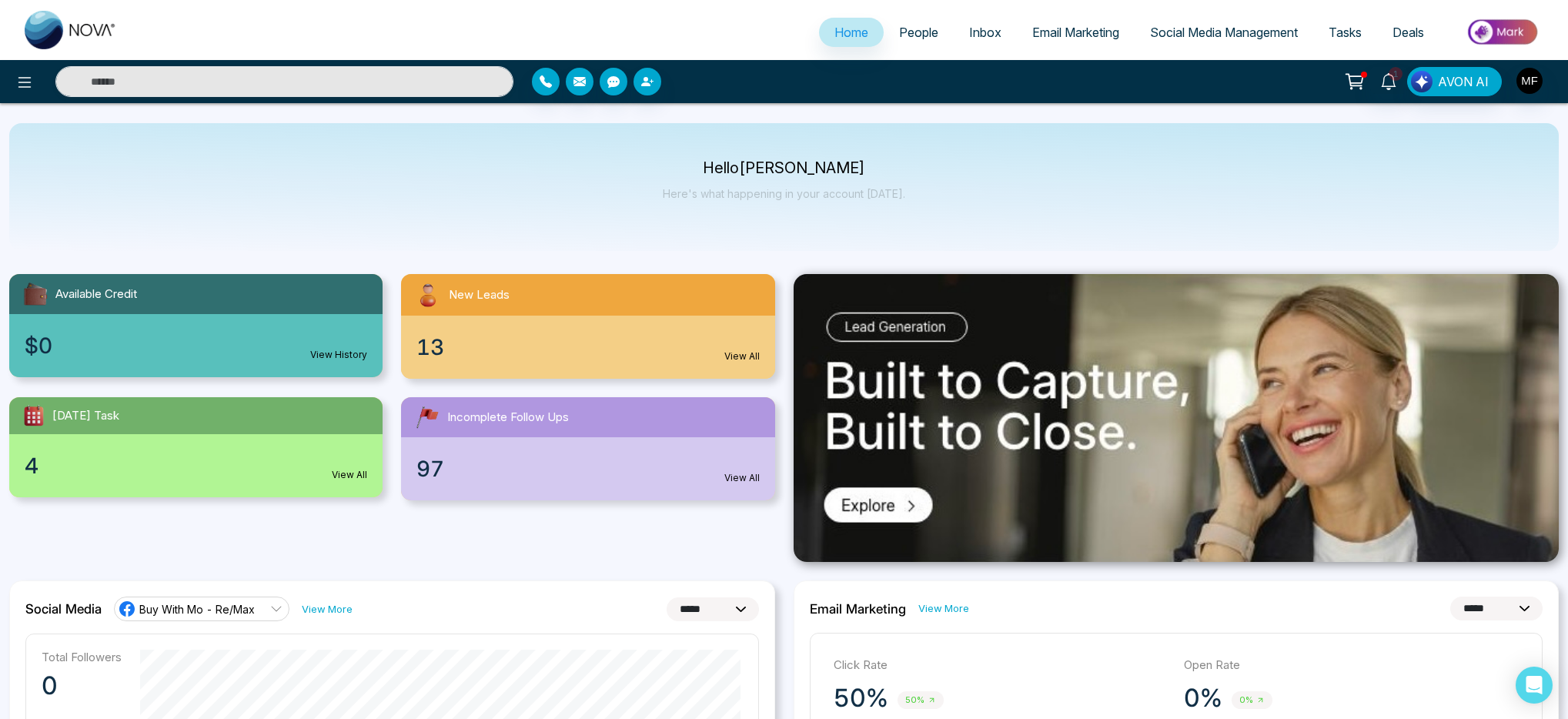
click at [931, 31] on link "People" at bounding box center [919, 32] width 70 height 29
